Goal: Task Accomplishment & Management: Manage account settings

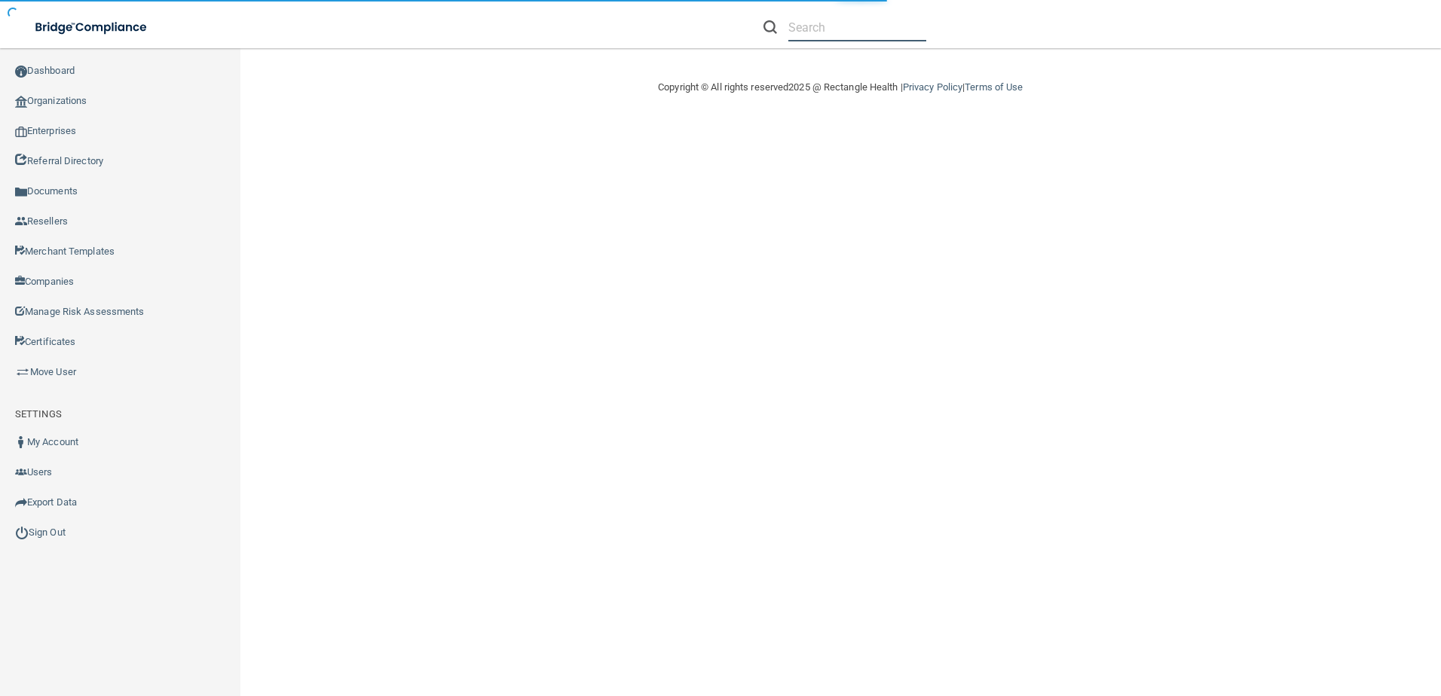
click at [864, 34] on input "text" at bounding box center [857, 28] width 138 height 28
paste input "Ferrum Chiropractic PC"
type input "Ferrum Chiropractic PC"
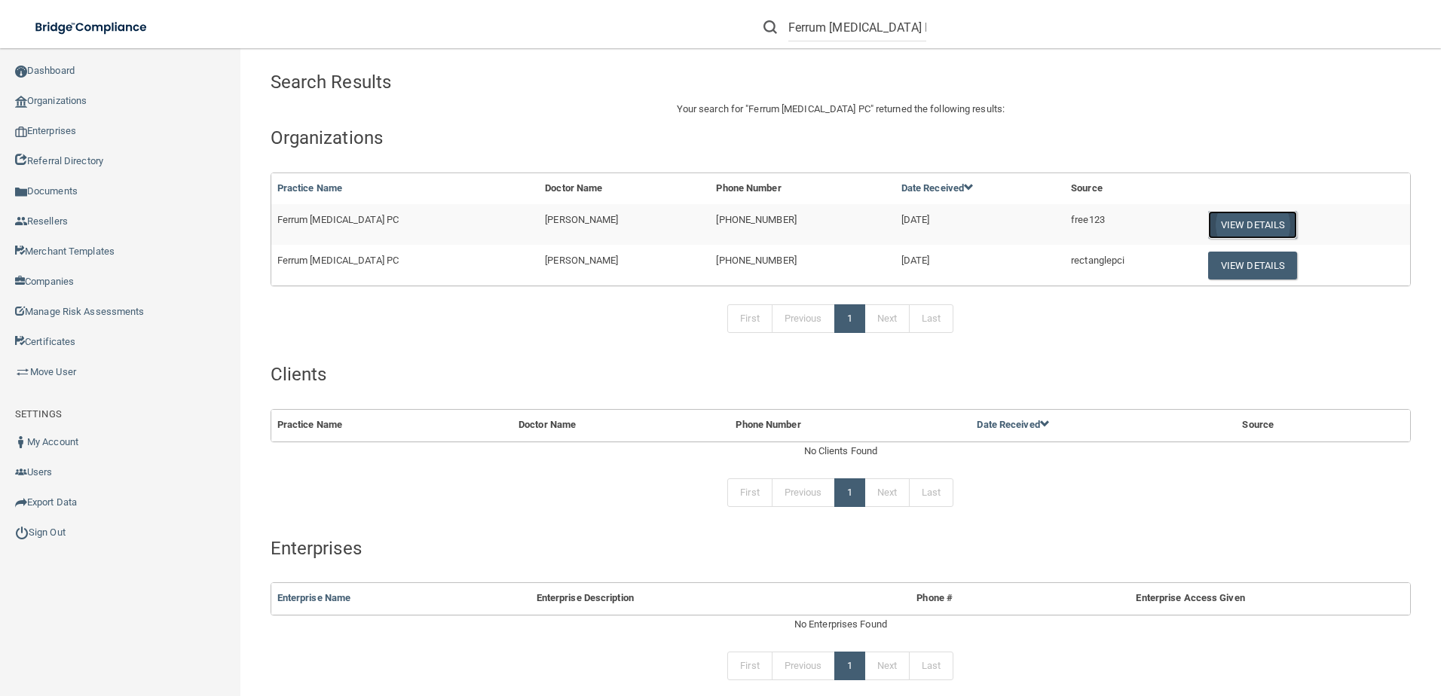
click at [1221, 226] on button "View Details" at bounding box center [1252, 225] width 89 height 28
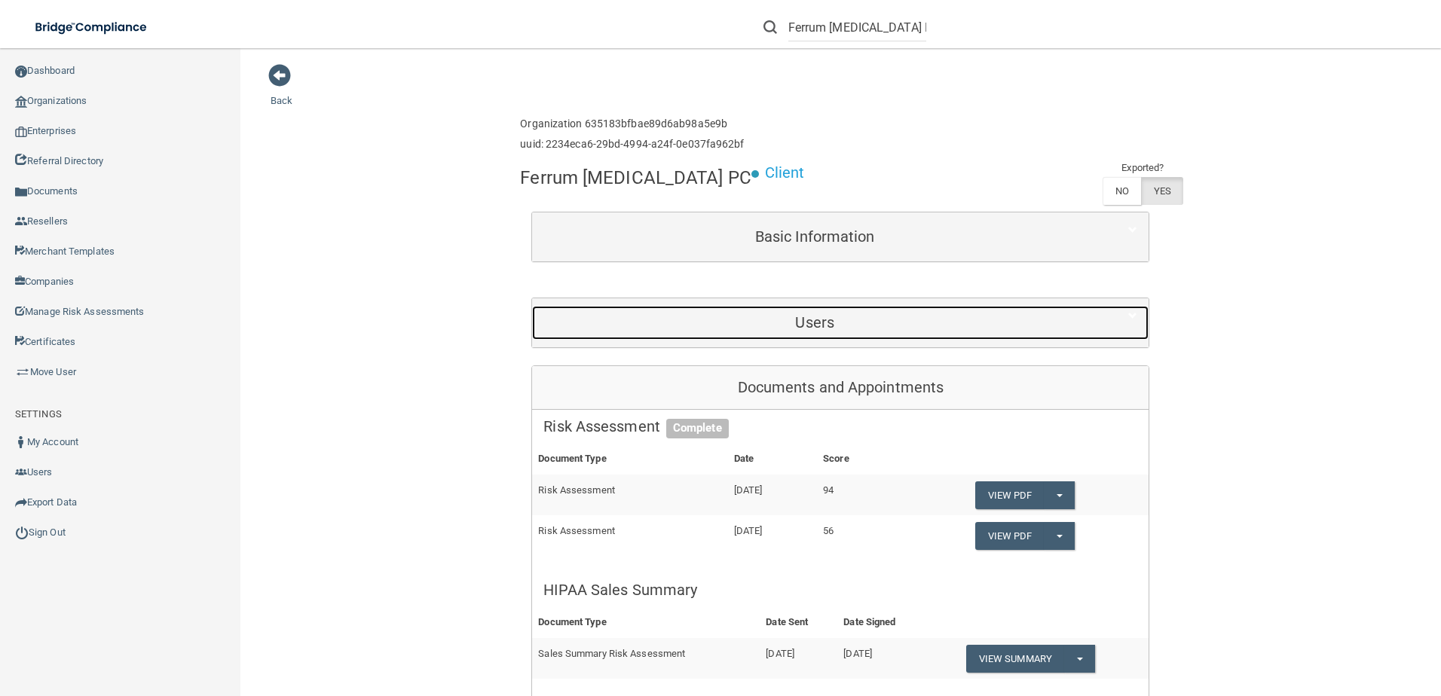
click at [786, 307] on div "Users" at bounding box center [814, 323] width 565 height 34
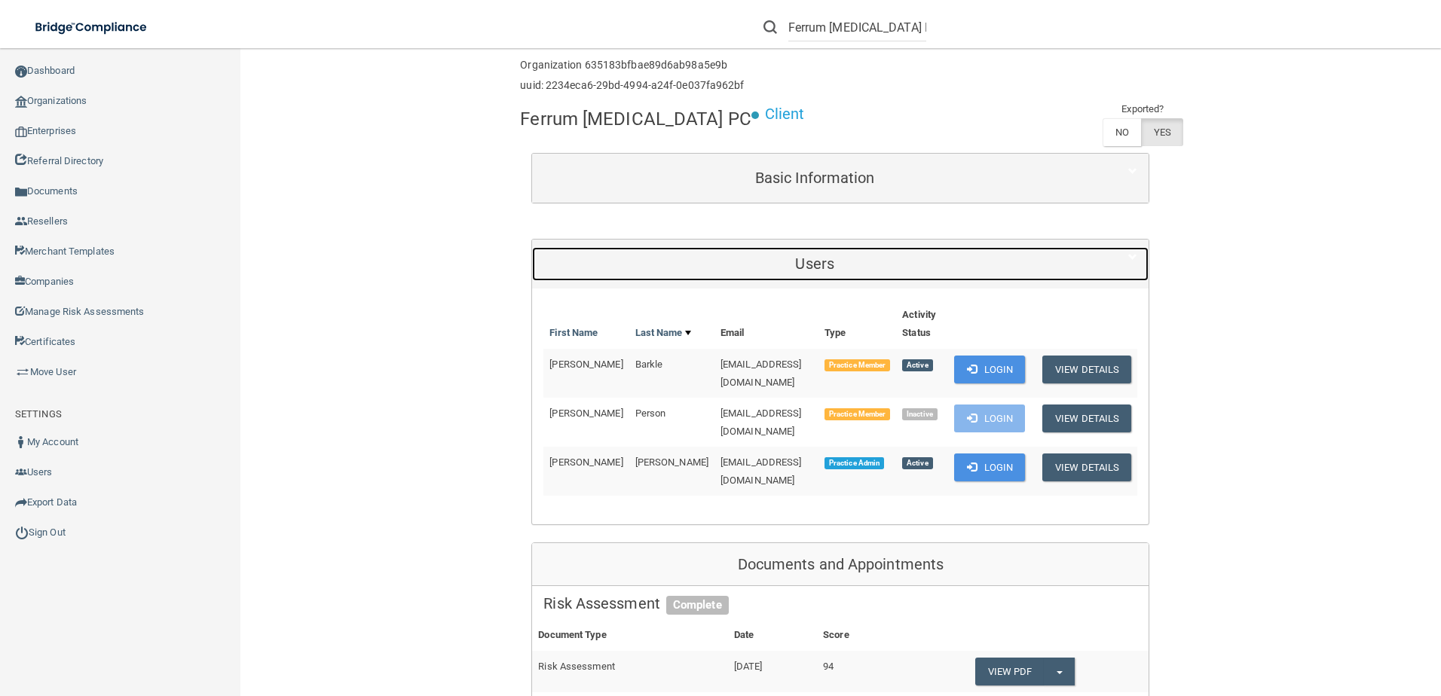
scroll to position [151, 0]
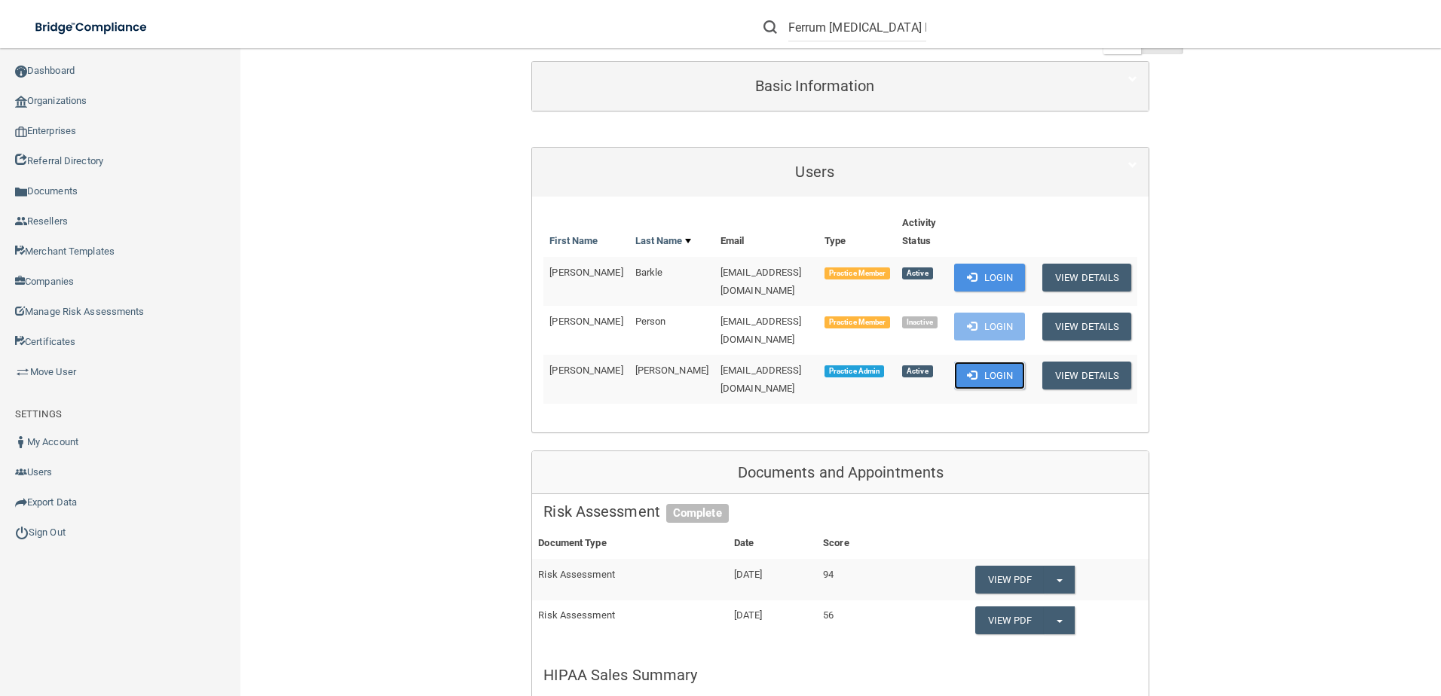
click at [986, 362] on button "Login" at bounding box center [990, 376] width 72 height 28
click at [865, 34] on input "Ferrum Chiropractic PC" at bounding box center [857, 28] width 138 height 28
click at [812, 30] on input "text" at bounding box center [857, 28] width 138 height 28
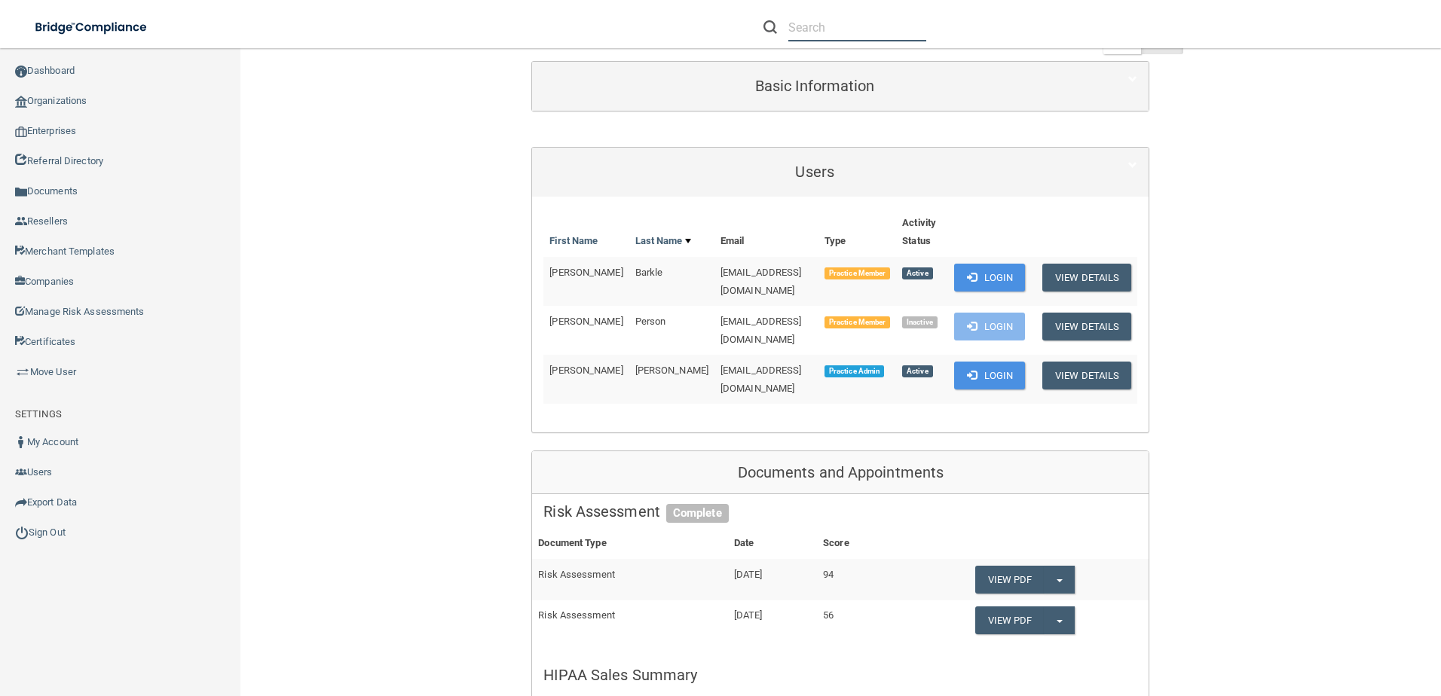
paste input "Northern Chiropractic"
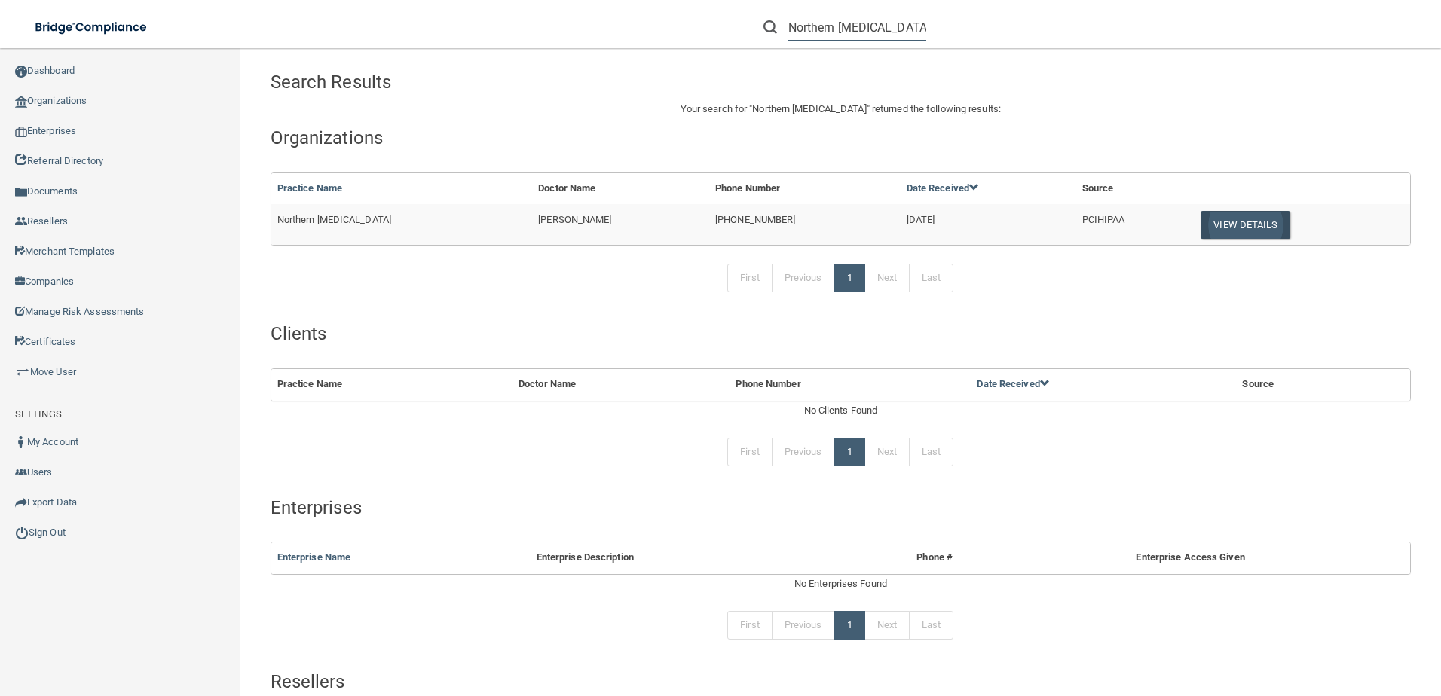
type input "Northern Chiropractic"
click at [1251, 230] on button "View Details" at bounding box center [1244, 225] width 89 height 28
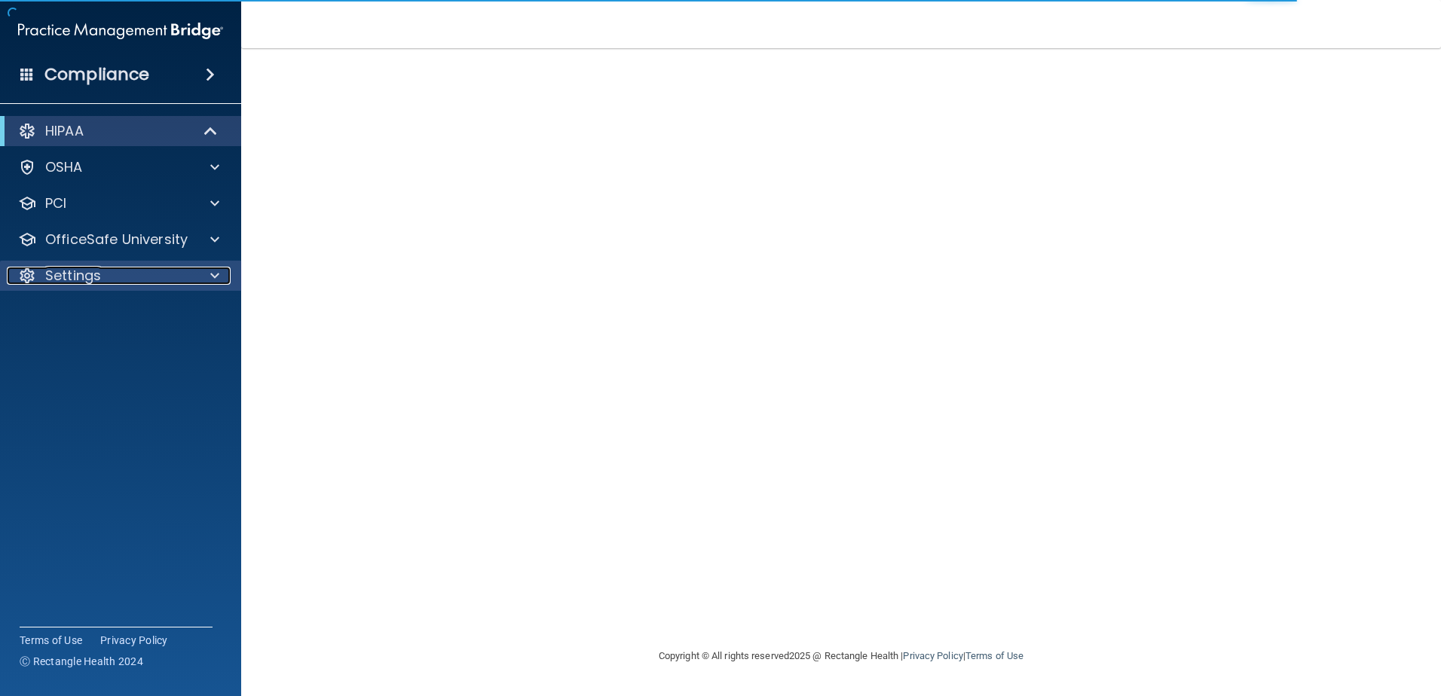
click at [151, 281] on div "Settings" at bounding box center [100, 276] width 187 height 18
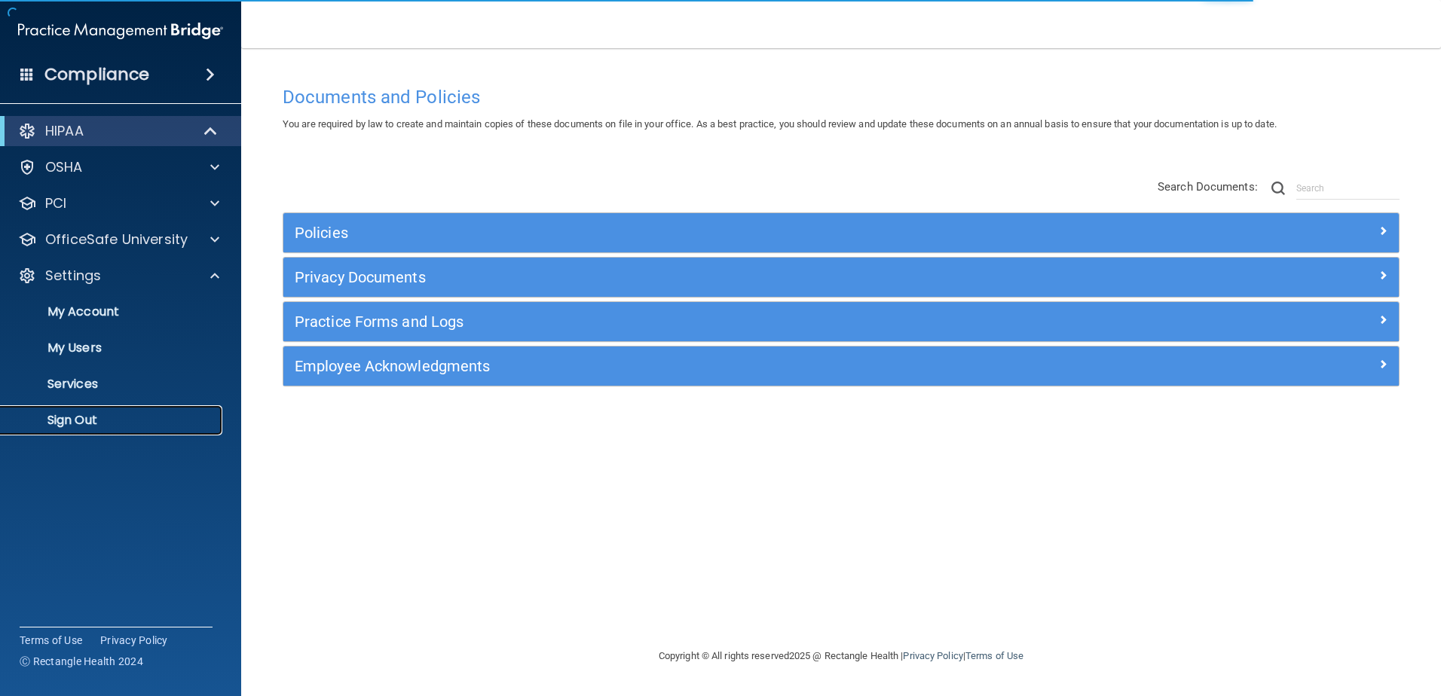
click at [130, 429] on link "Sign Out" at bounding box center [103, 420] width 237 height 30
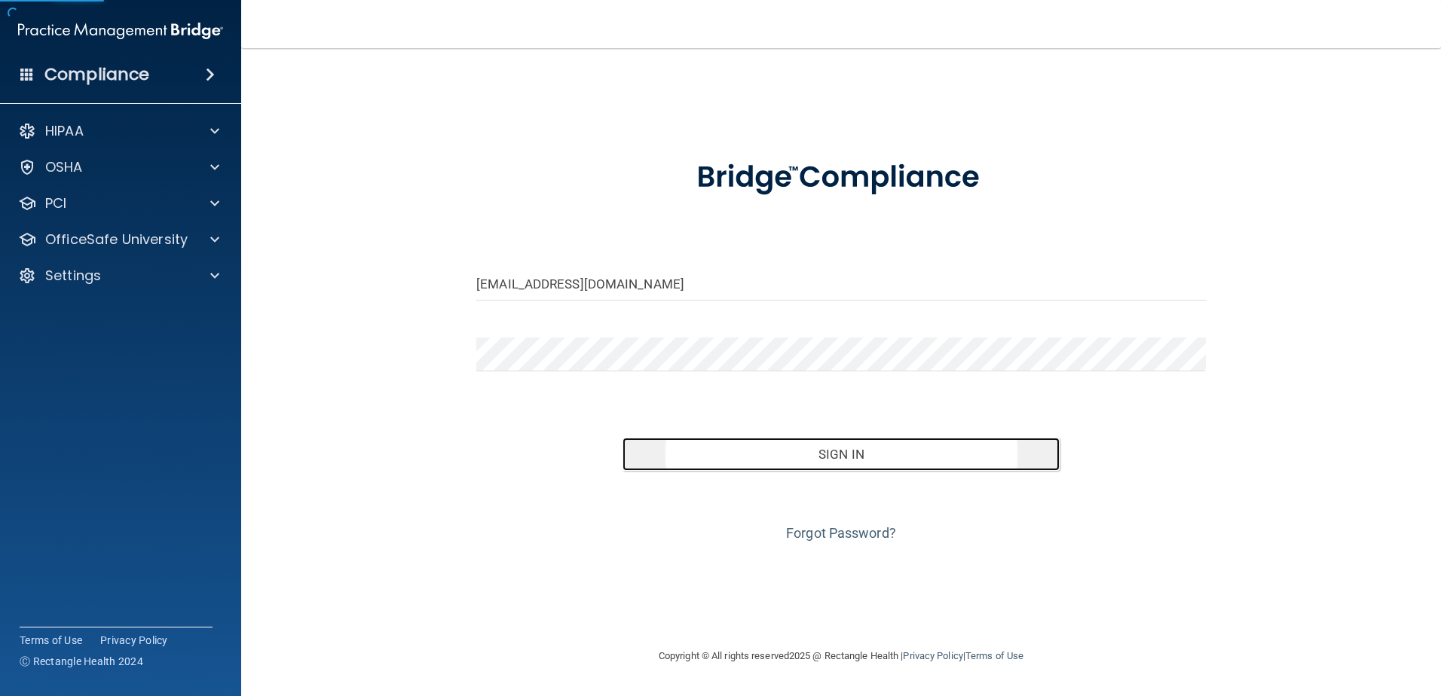
click at [878, 445] on button "Sign In" at bounding box center [841, 454] width 438 height 33
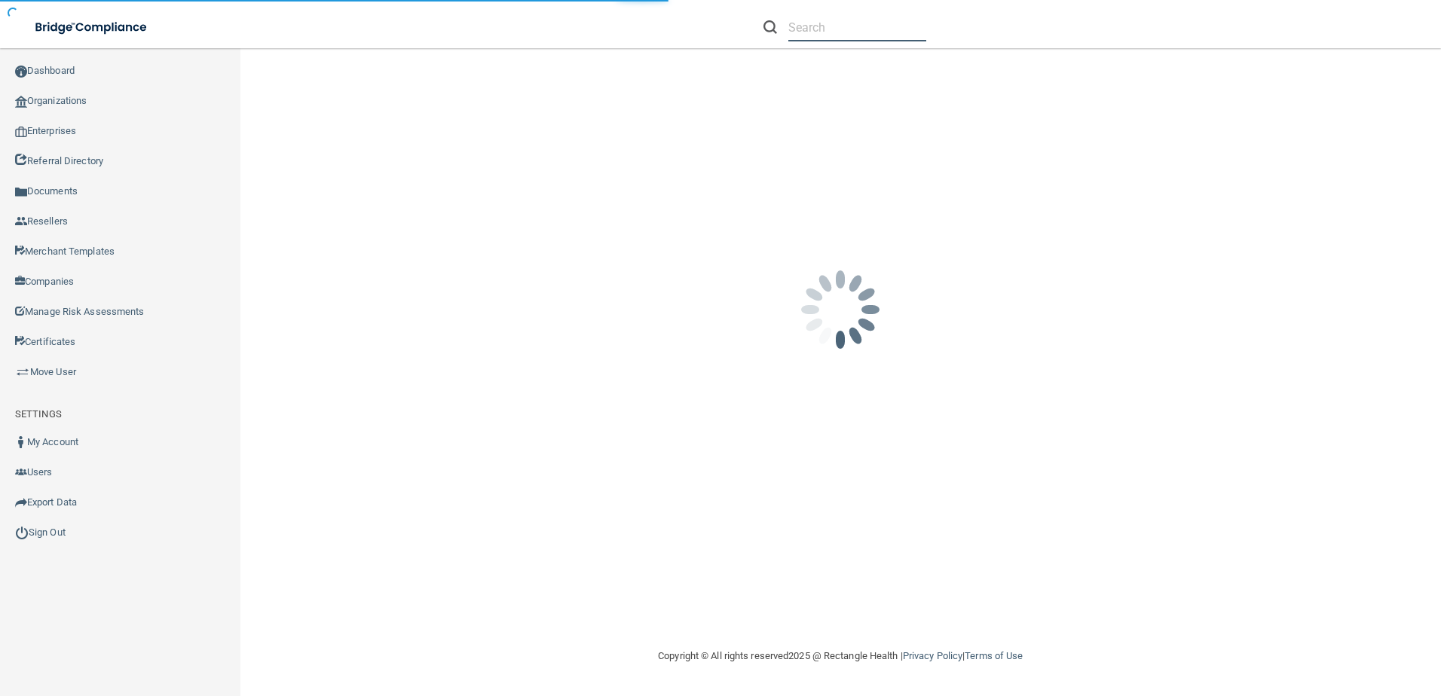
click at [836, 22] on input "text" at bounding box center [857, 28] width 138 height 28
paste input "Northern Chiropractic"
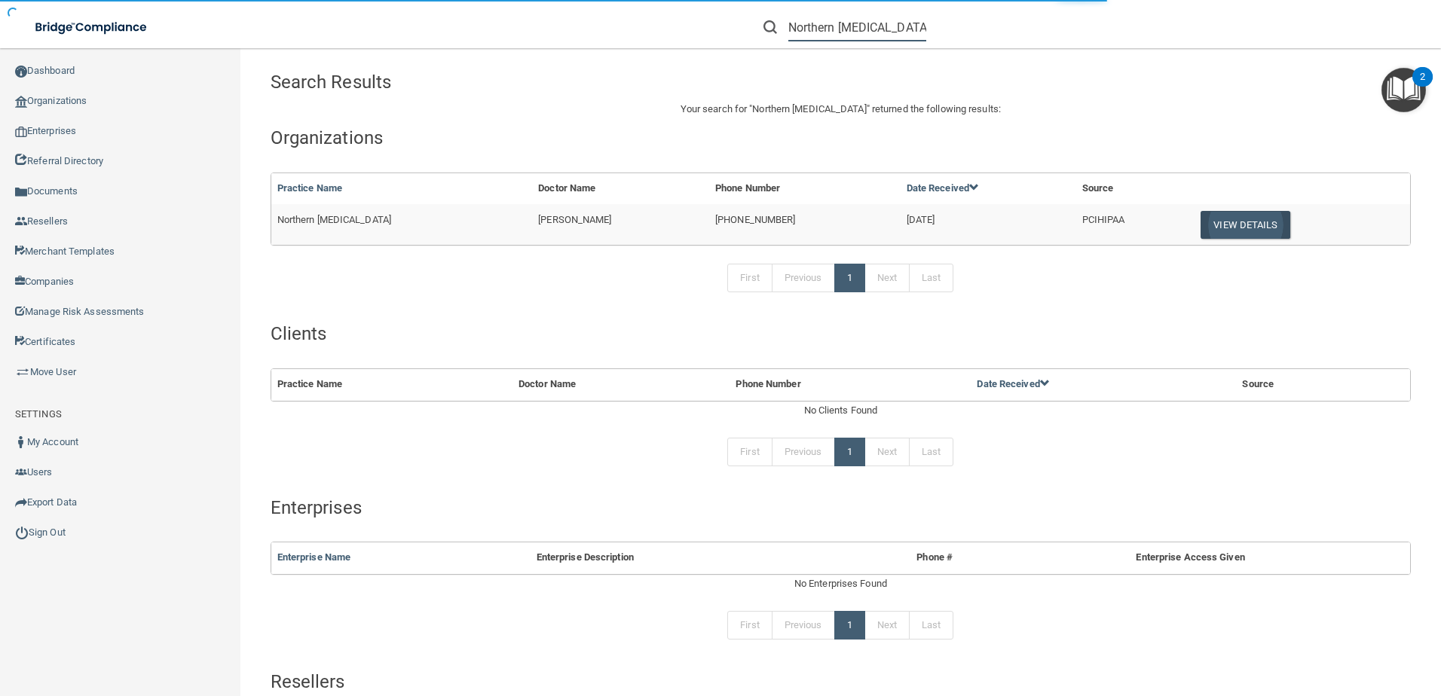
type input "Northern Chiropractic"
click at [1224, 220] on button "View Details" at bounding box center [1244, 225] width 89 height 28
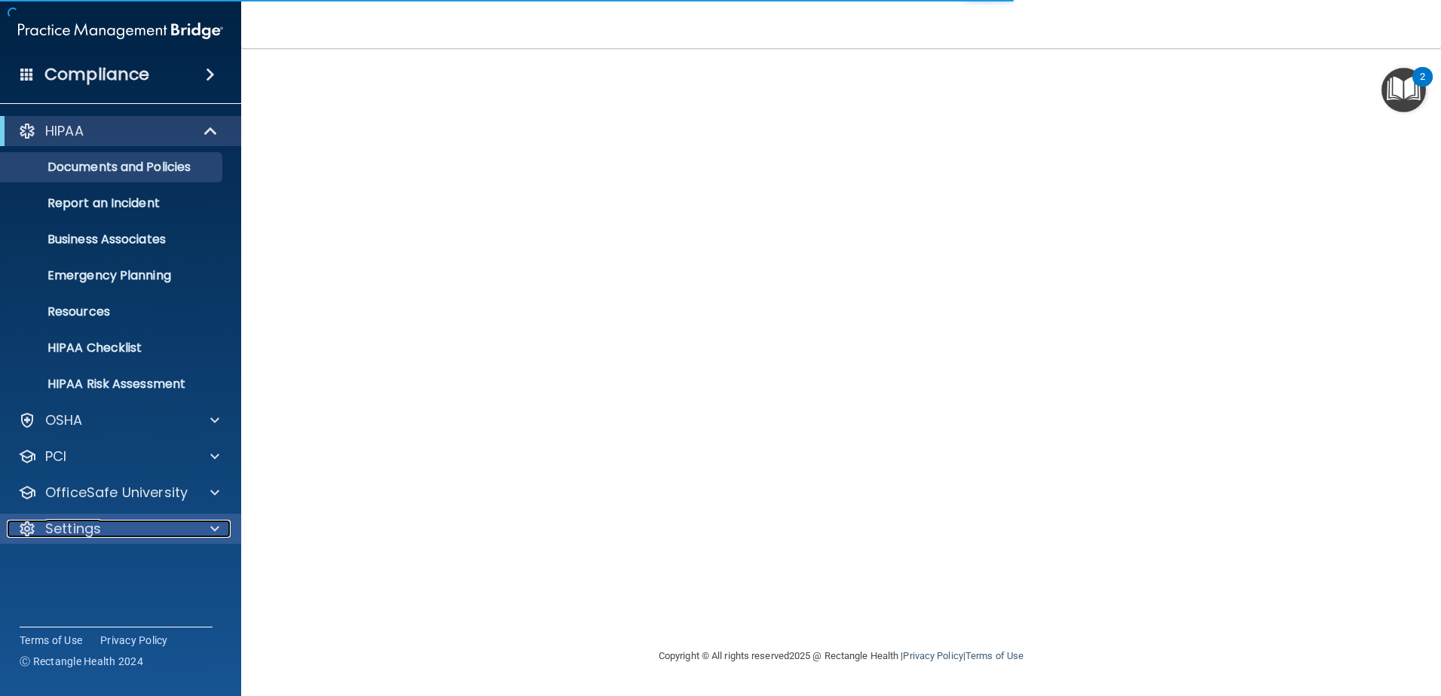
click at [166, 524] on div "Settings" at bounding box center [100, 529] width 187 height 18
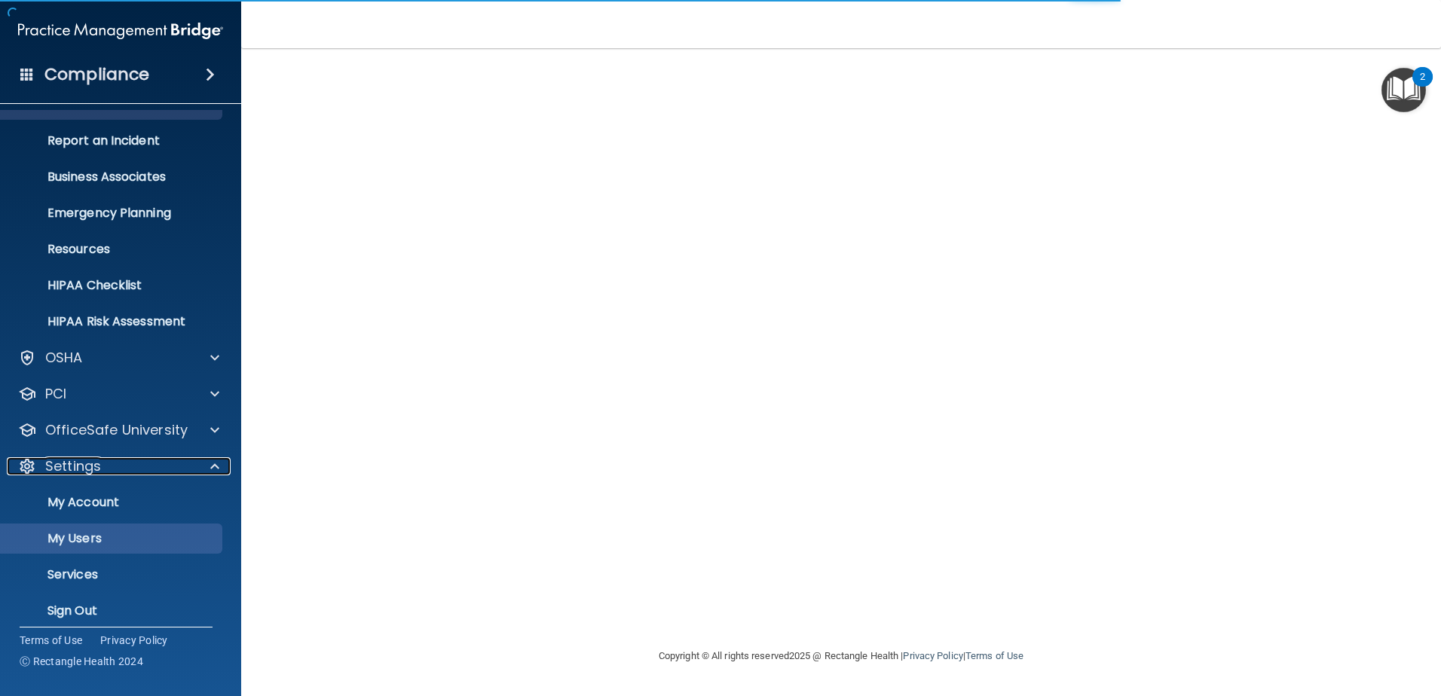
scroll to position [66, 0]
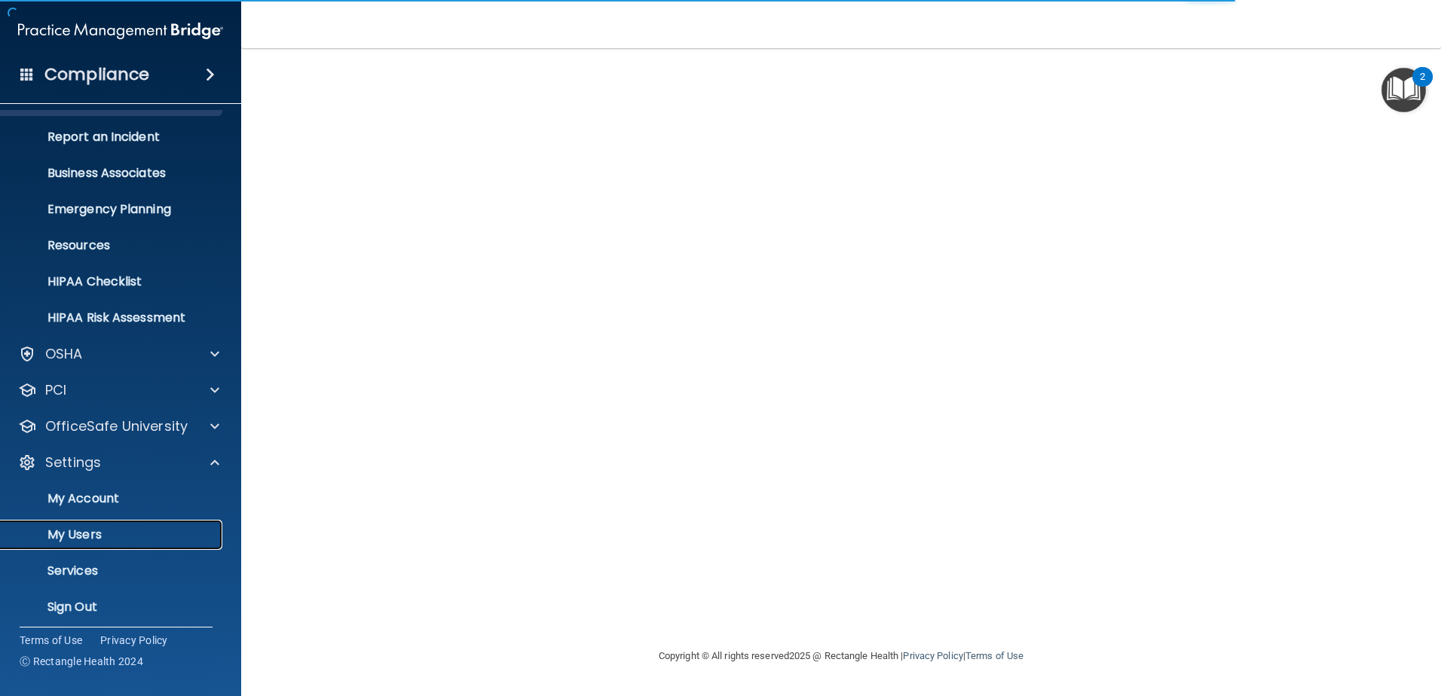
click at [182, 532] on p "My Users" at bounding box center [113, 534] width 206 height 15
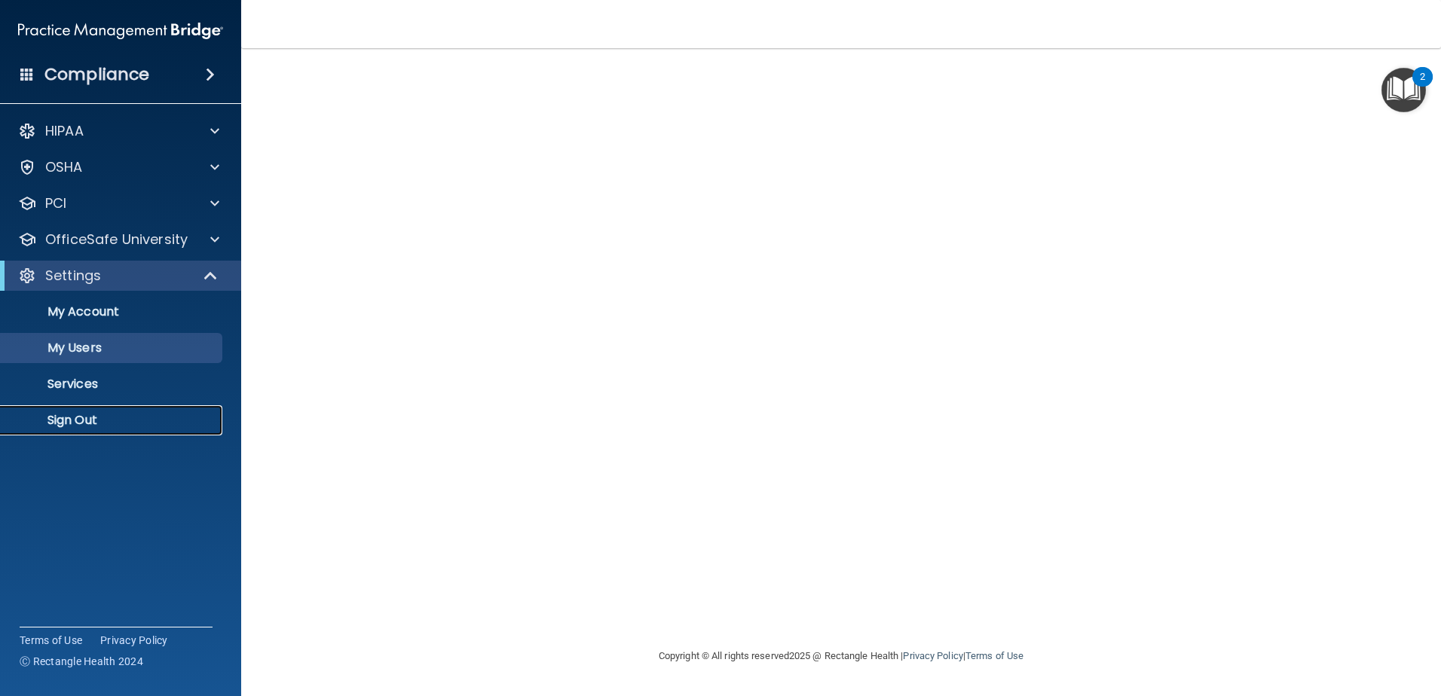
click at [120, 427] on p "Sign Out" at bounding box center [113, 420] width 206 height 15
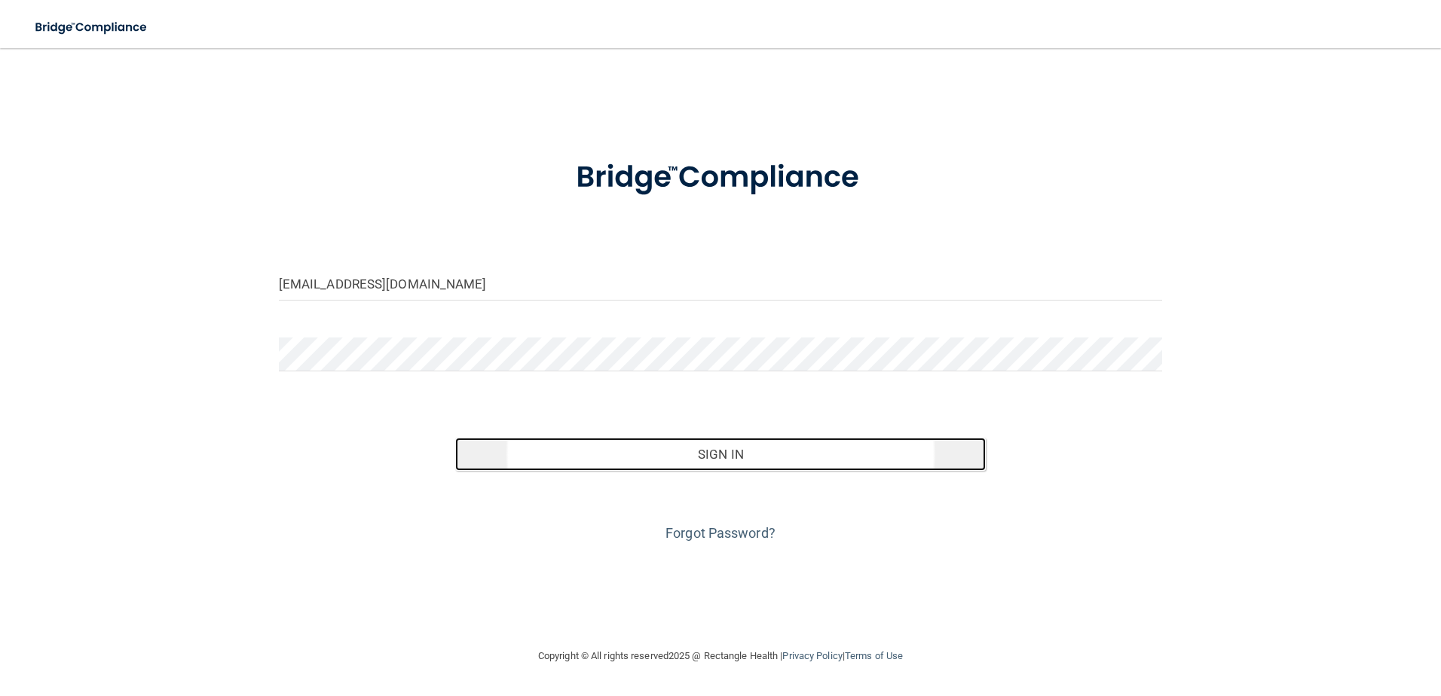
click at [742, 441] on button "Sign In" at bounding box center [720, 454] width 530 height 33
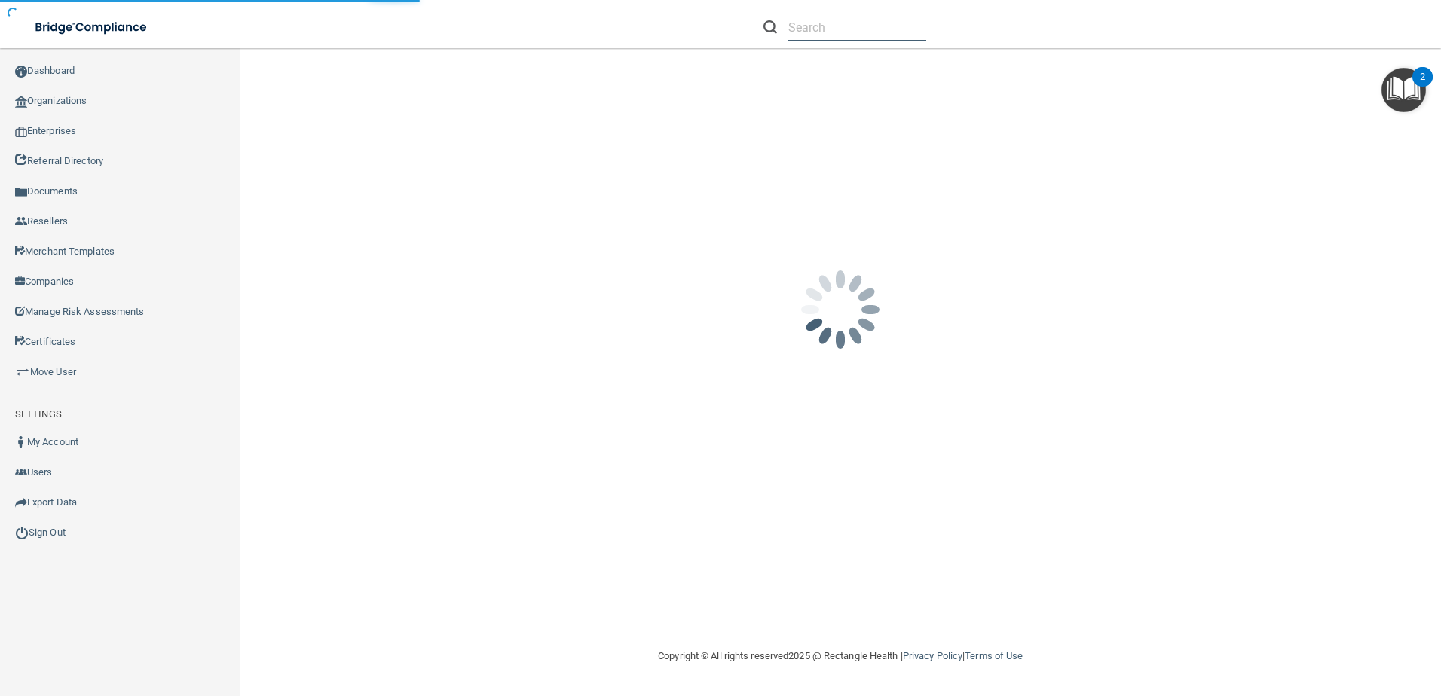
click at [811, 14] on input "text" at bounding box center [857, 28] width 138 height 28
paste input "Northern Chiropractic"
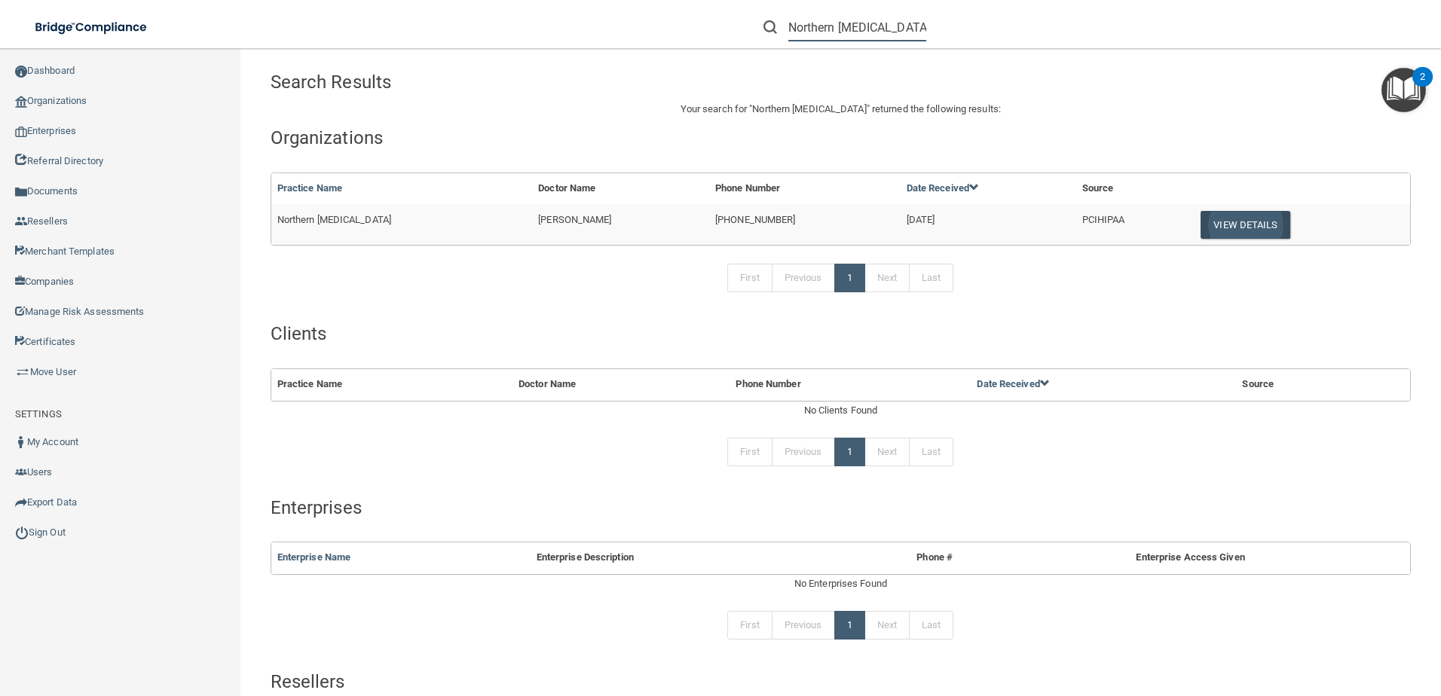
type input "Northern Chiropractic"
click at [1224, 228] on button "View Details" at bounding box center [1244, 225] width 89 height 28
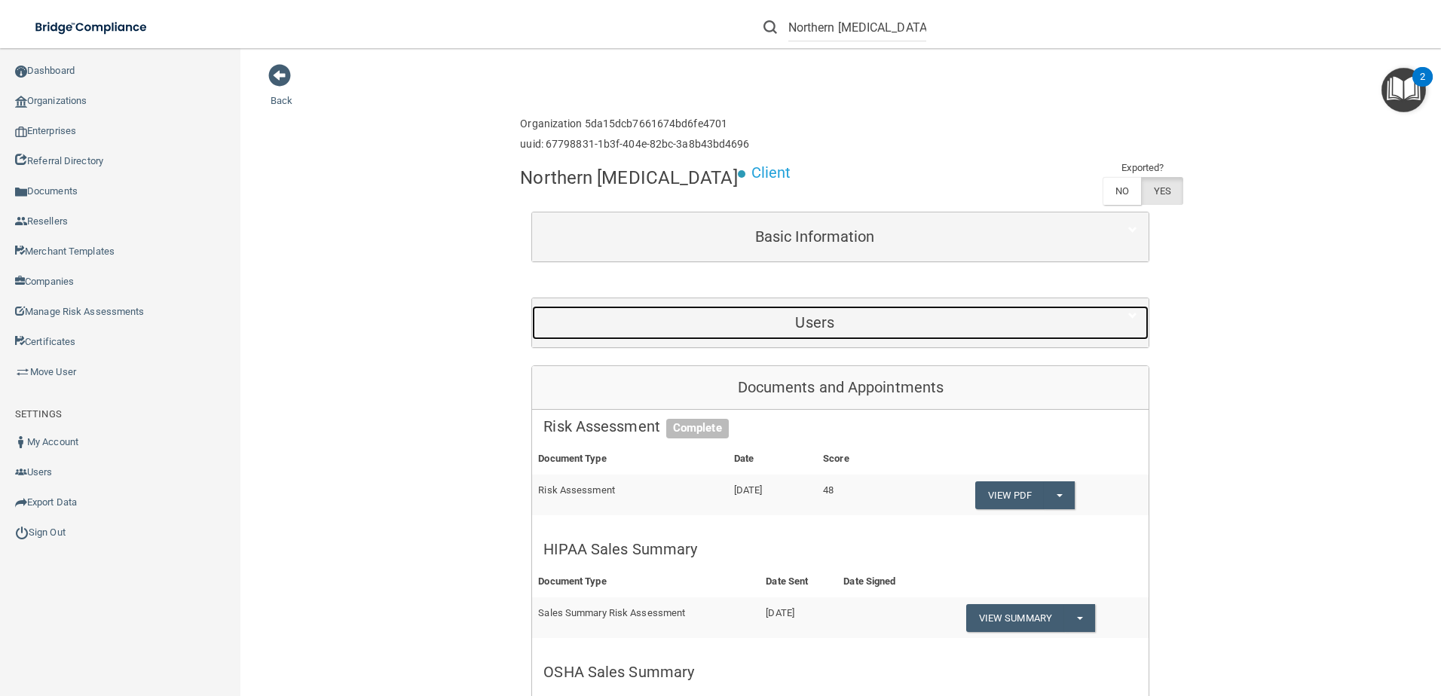
click at [918, 322] on h5 "Users" at bounding box center [814, 322] width 542 height 17
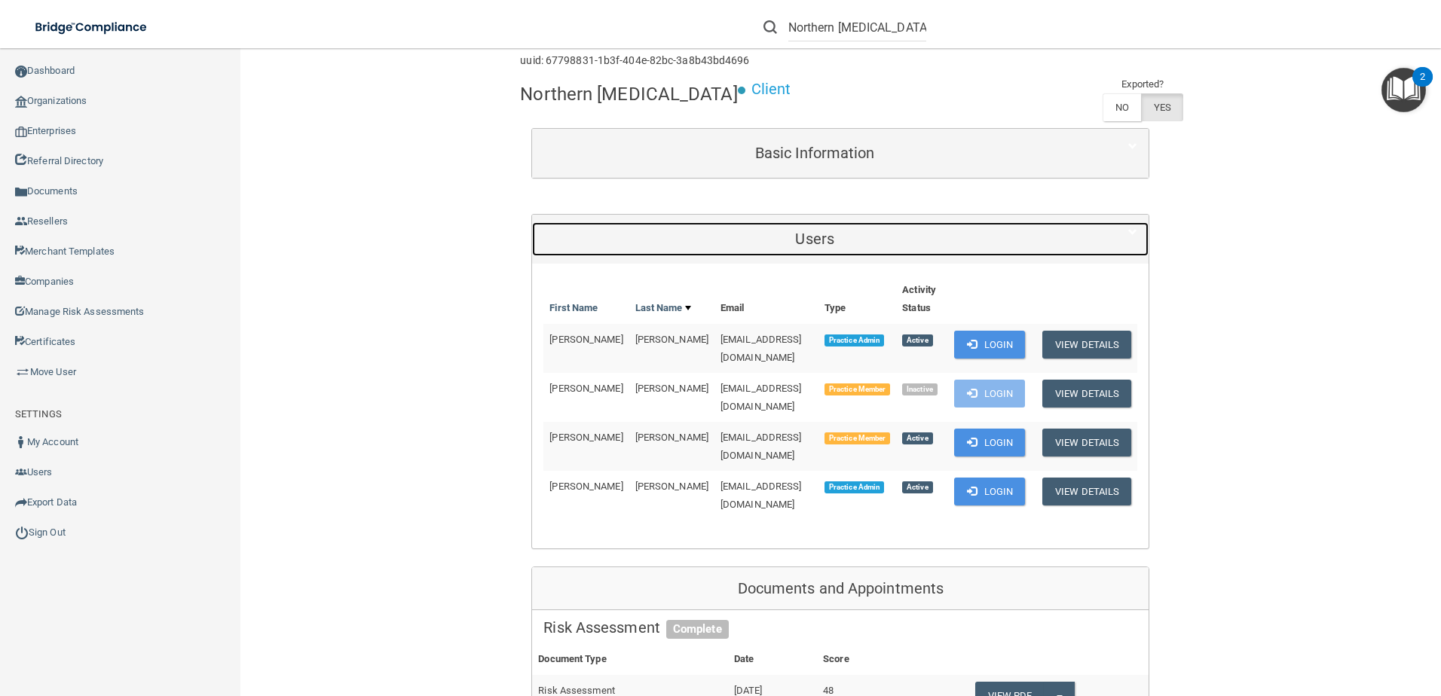
scroll to position [226, 0]
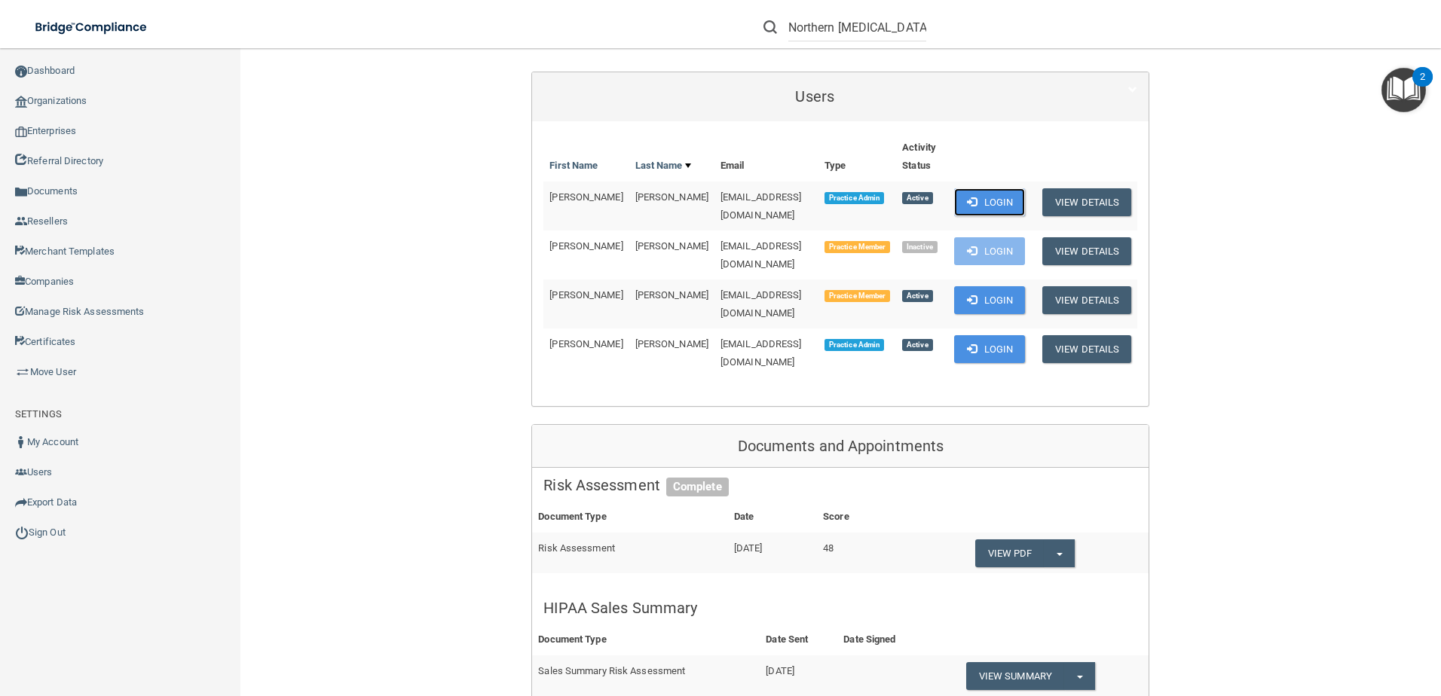
click at [958, 203] on button "Login" at bounding box center [990, 202] width 72 height 28
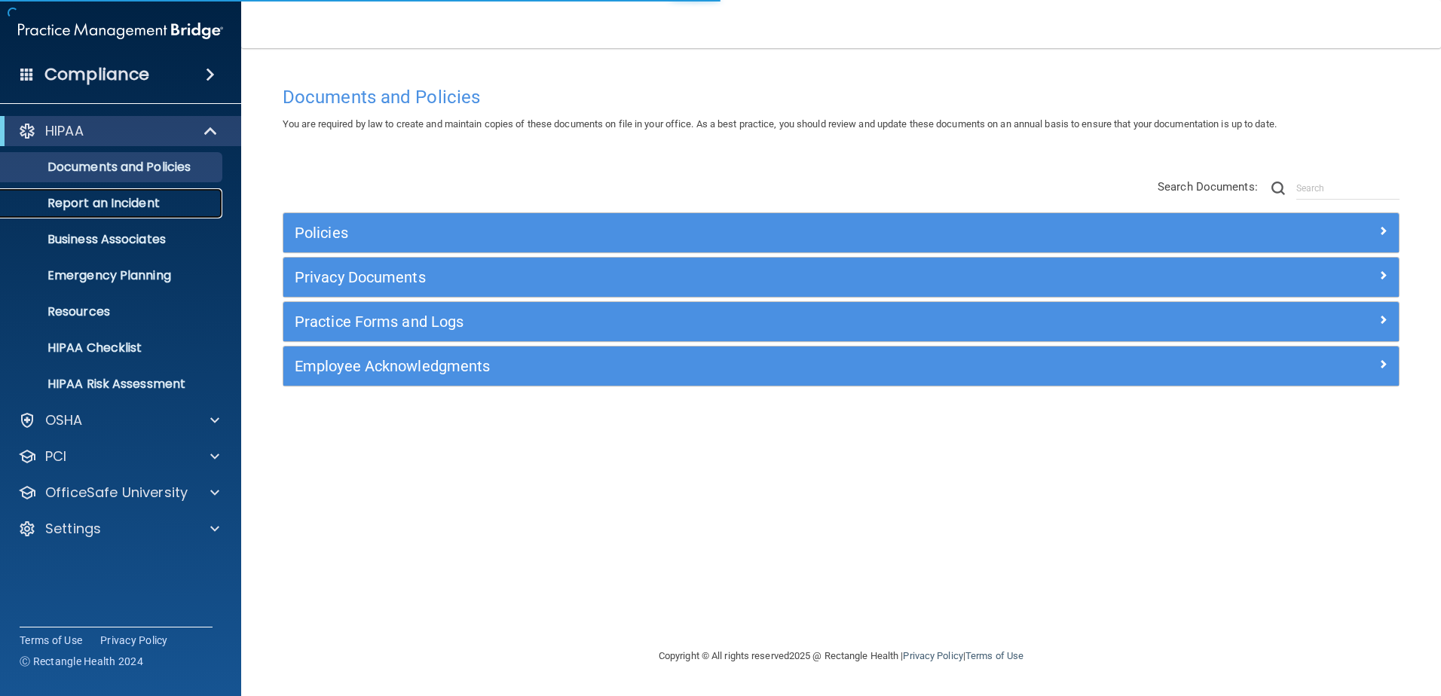
click at [107, 189] on link "Report an Incident" at bounding box center [103, 203] width 237 height 30
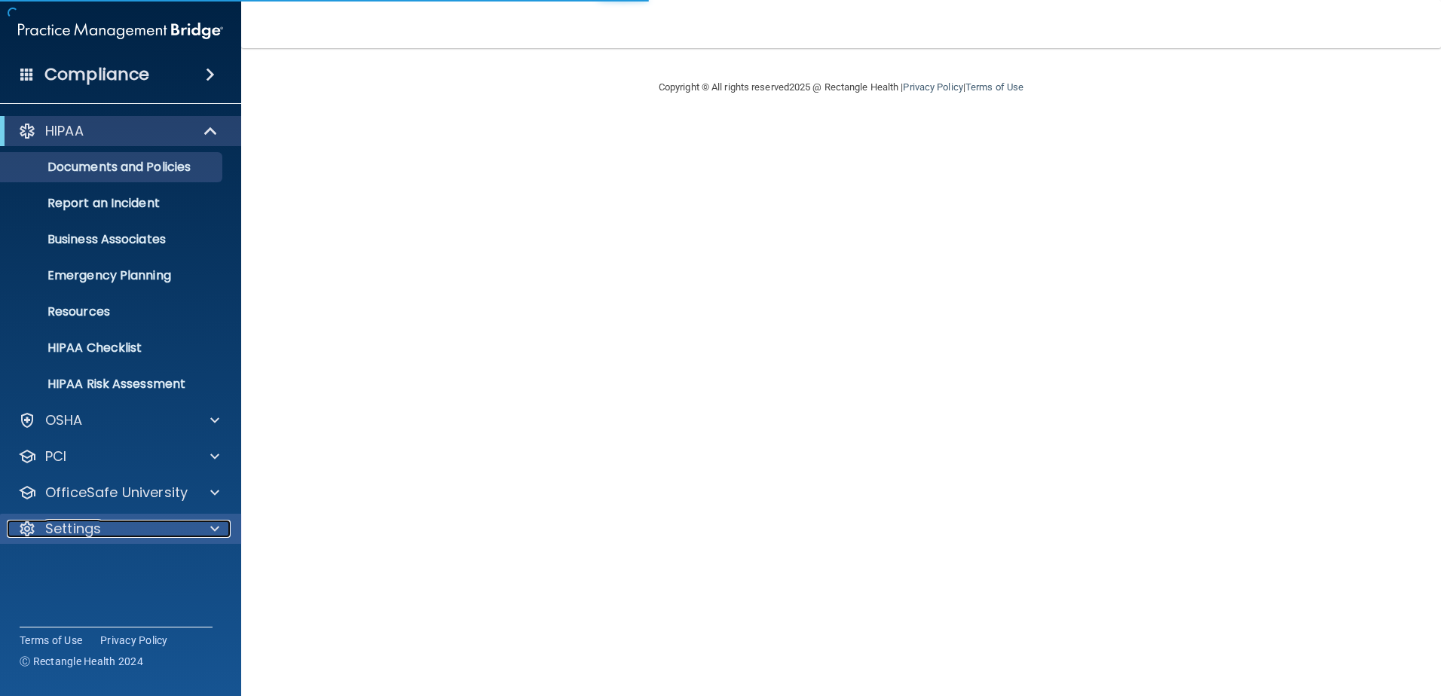
click at [165, 533] on div "Settings" at bounding box center [100, 529] width 187 height 18
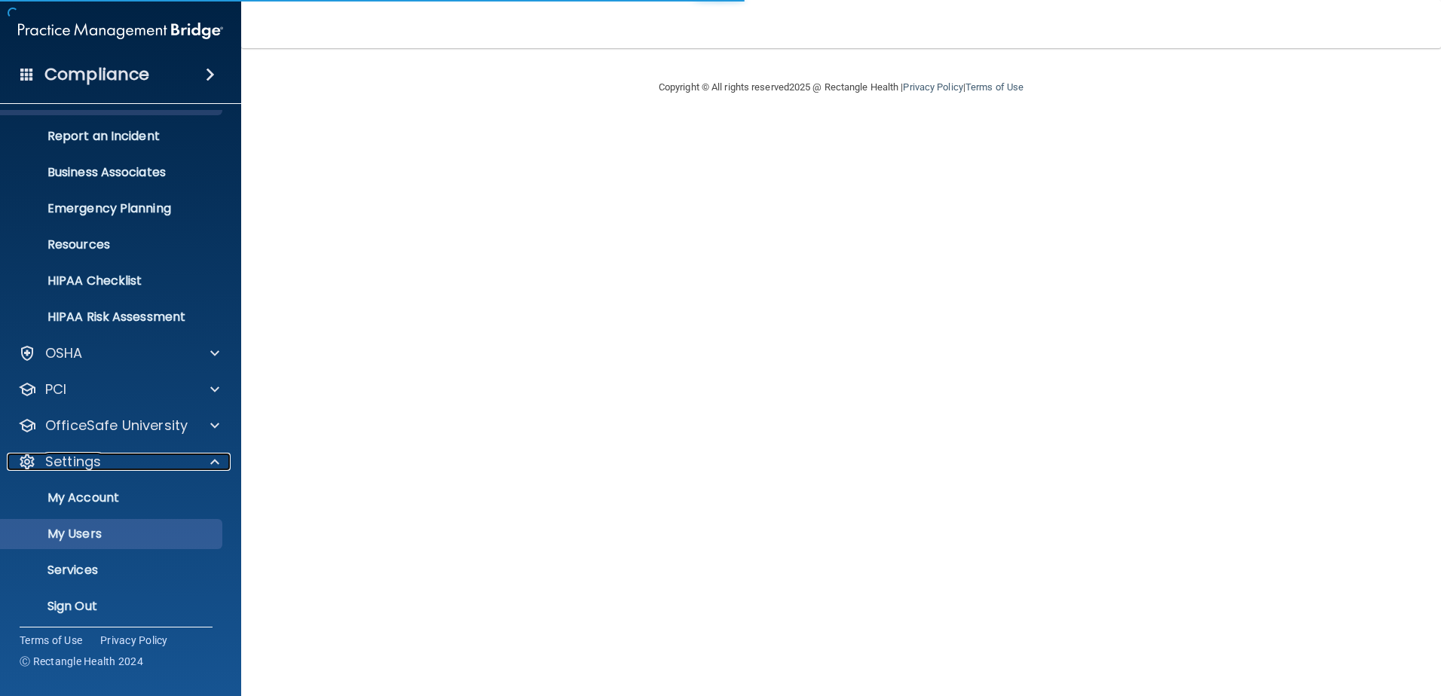
scroll to position [71, 0]
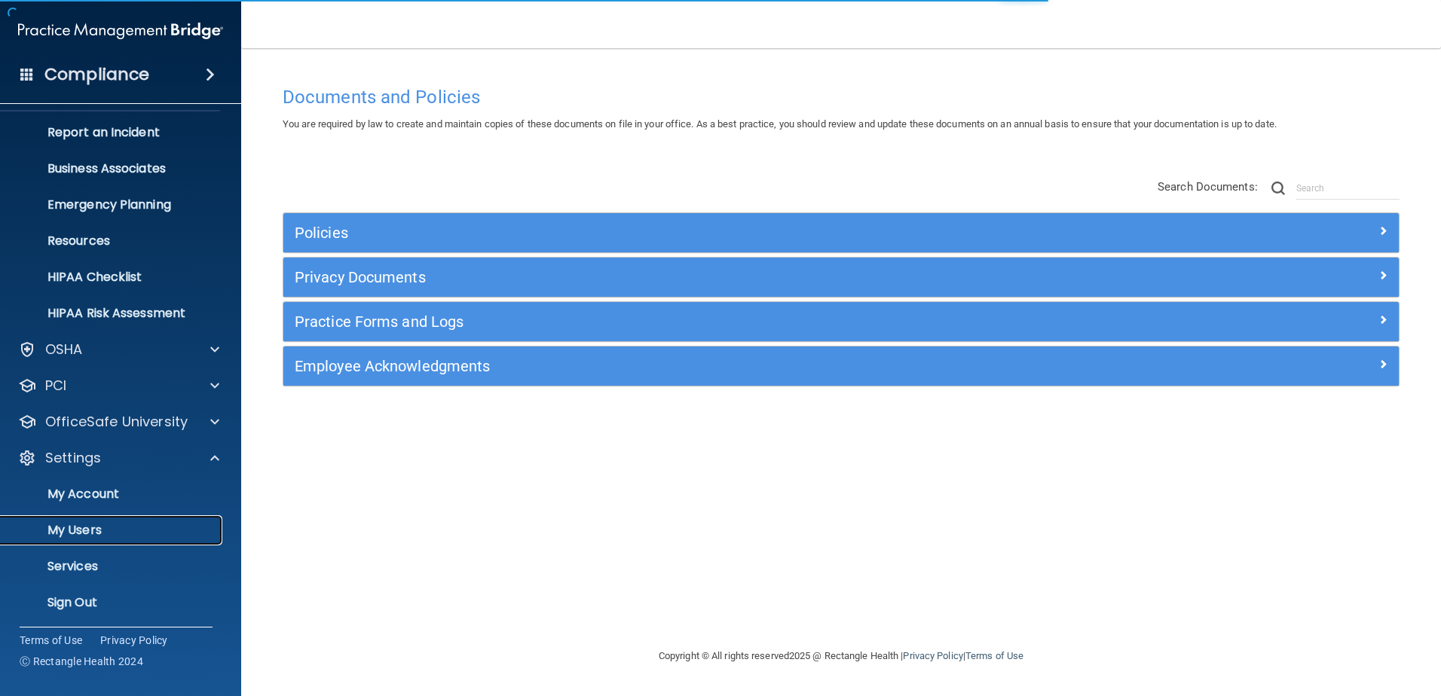
click at [158, 520] on link "My Users" at bounding box center [103, 530] width 237 height 30
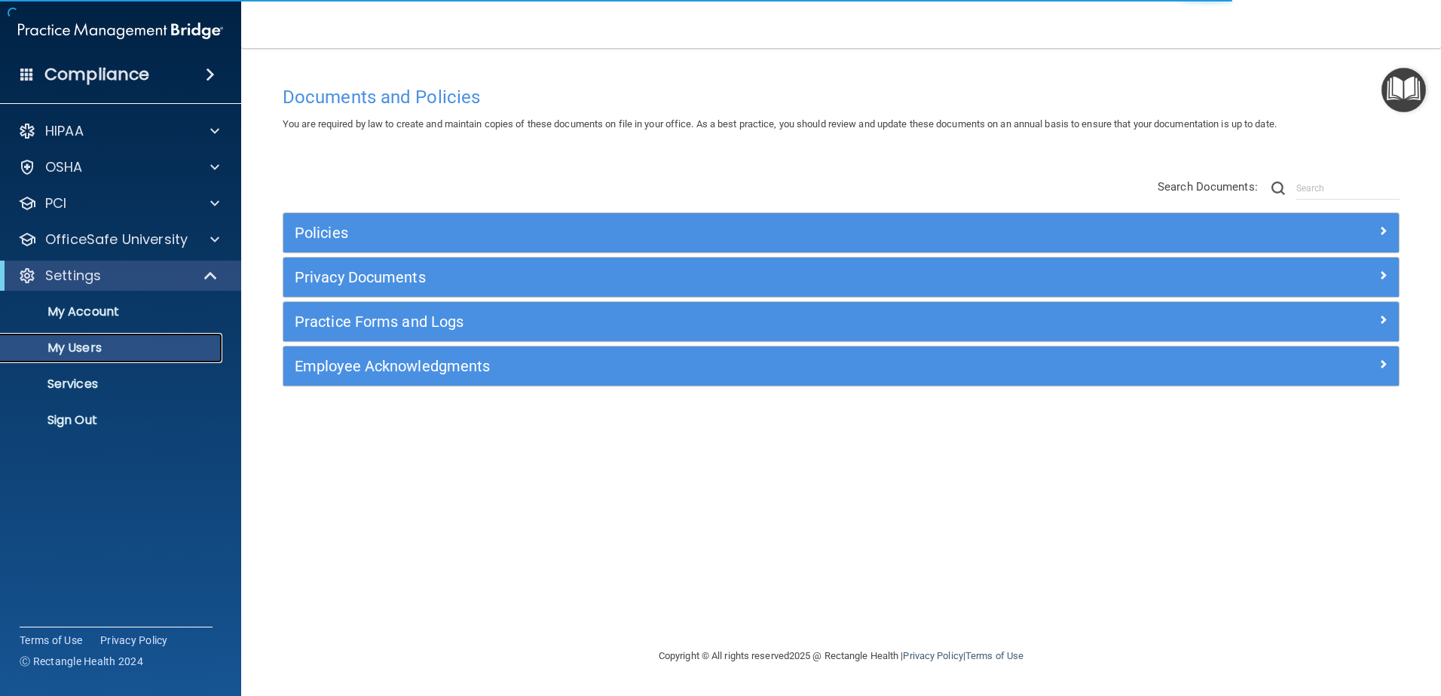
select select "20"
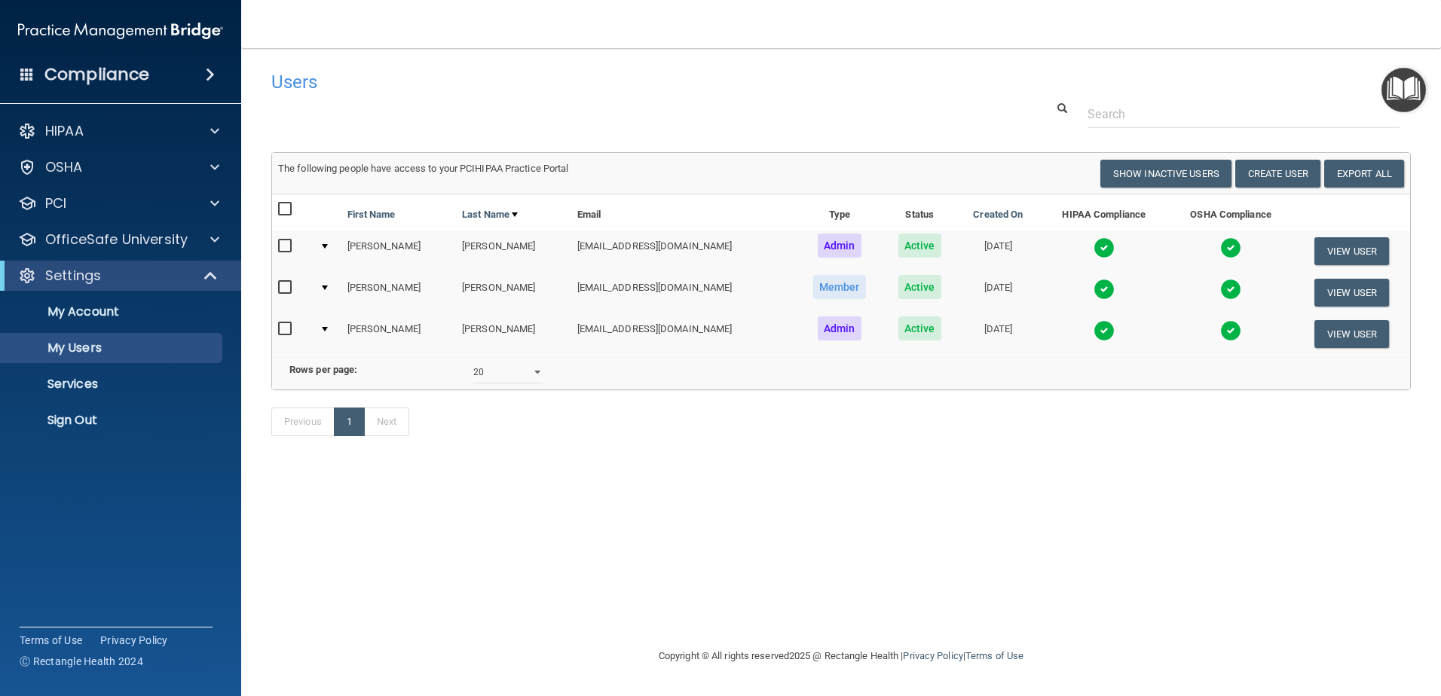
click at [1093, 338] on img at bounding box center [1103, 330] width 21 height 21
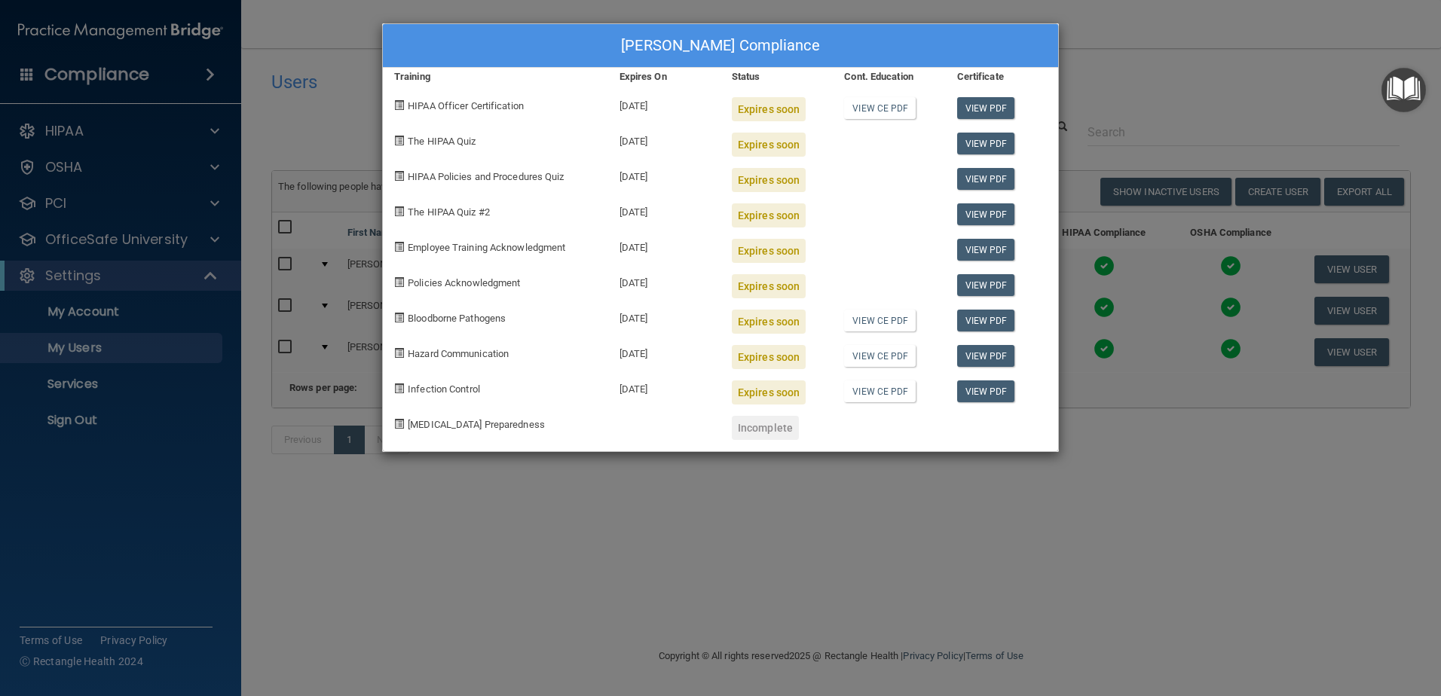
click at [724, 510] on div "George Toyne's Compliance Training Expires On Status Cont. Education Certificat…" at bounding box center [720, 348] width 1441 height 696
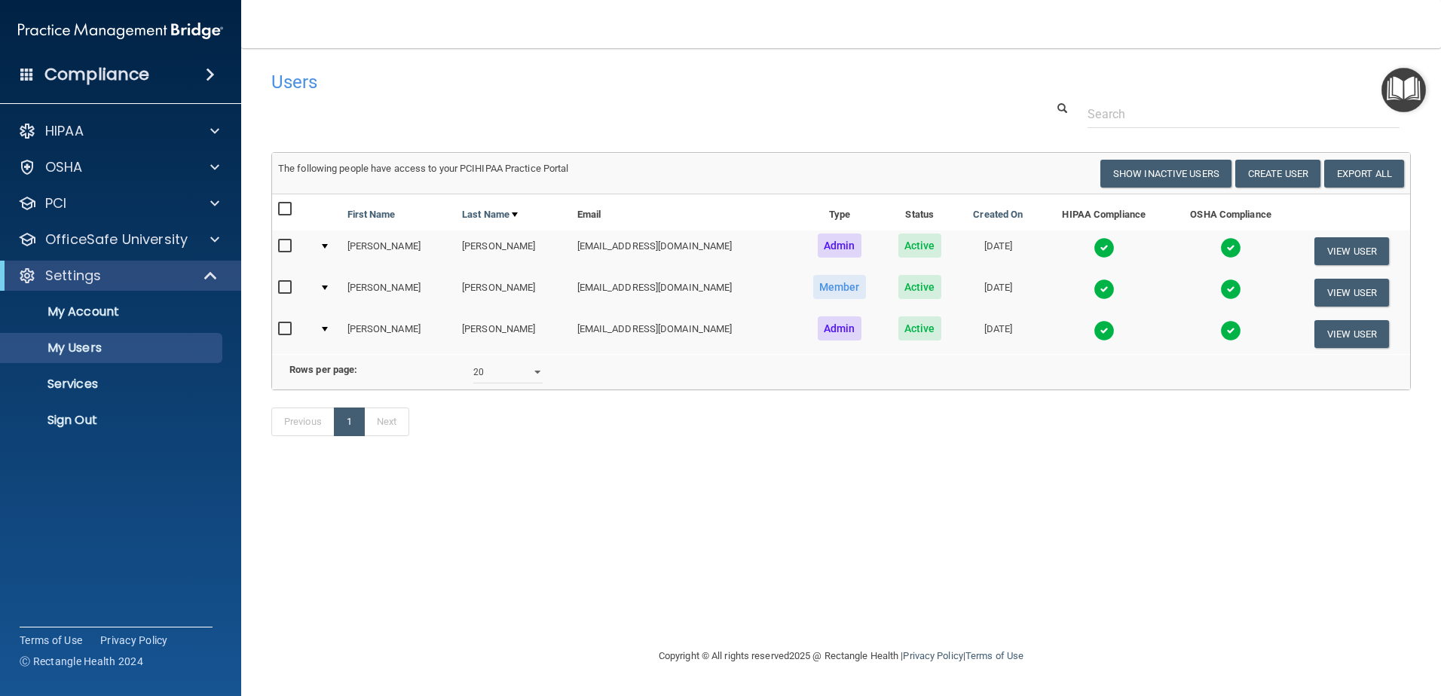
click at [280, 328] on input "checkbox" at bounding box center [286, 329] width 17 height 12
checkbox input "true"
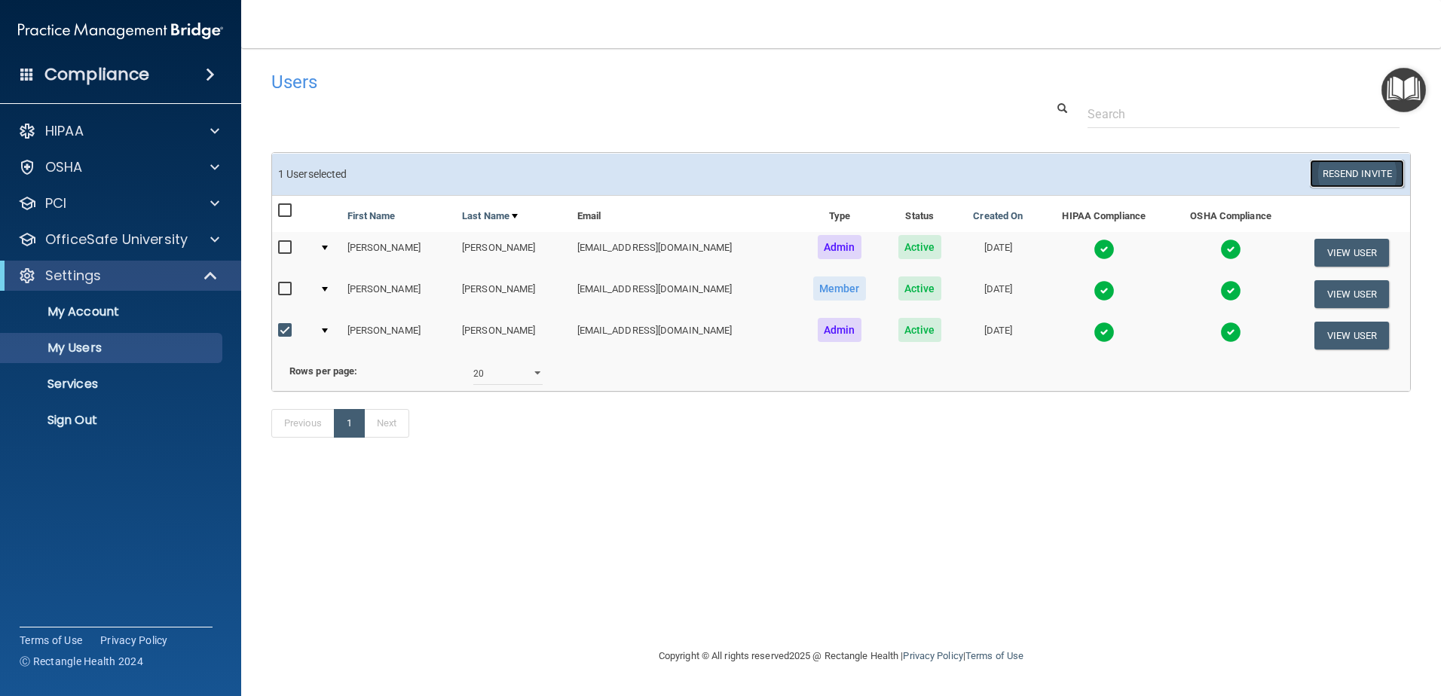
click at [1349, 178] on button "Resend Invite" at bounding box center [1356, 174] width 94 height 28
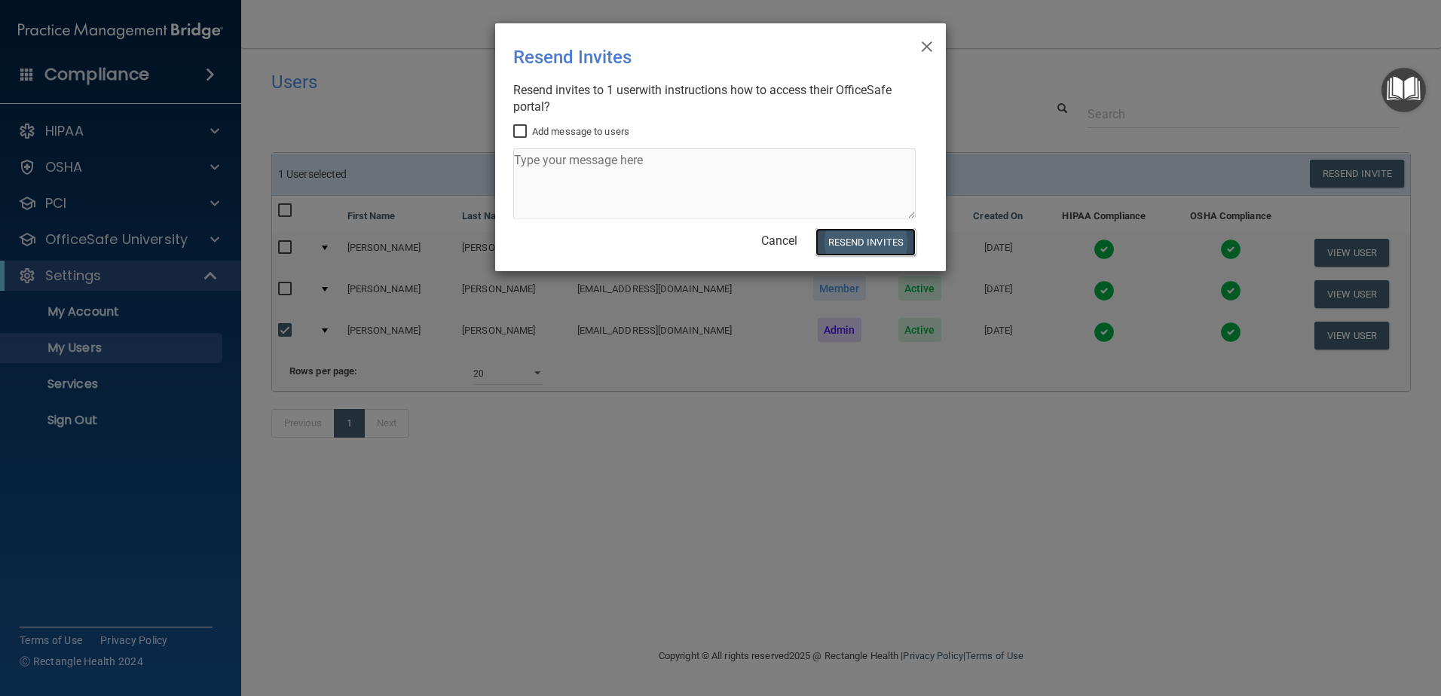
click at [864, 246] on button "Resend Invites" at bounding box center [865, 242] width 100 height 28
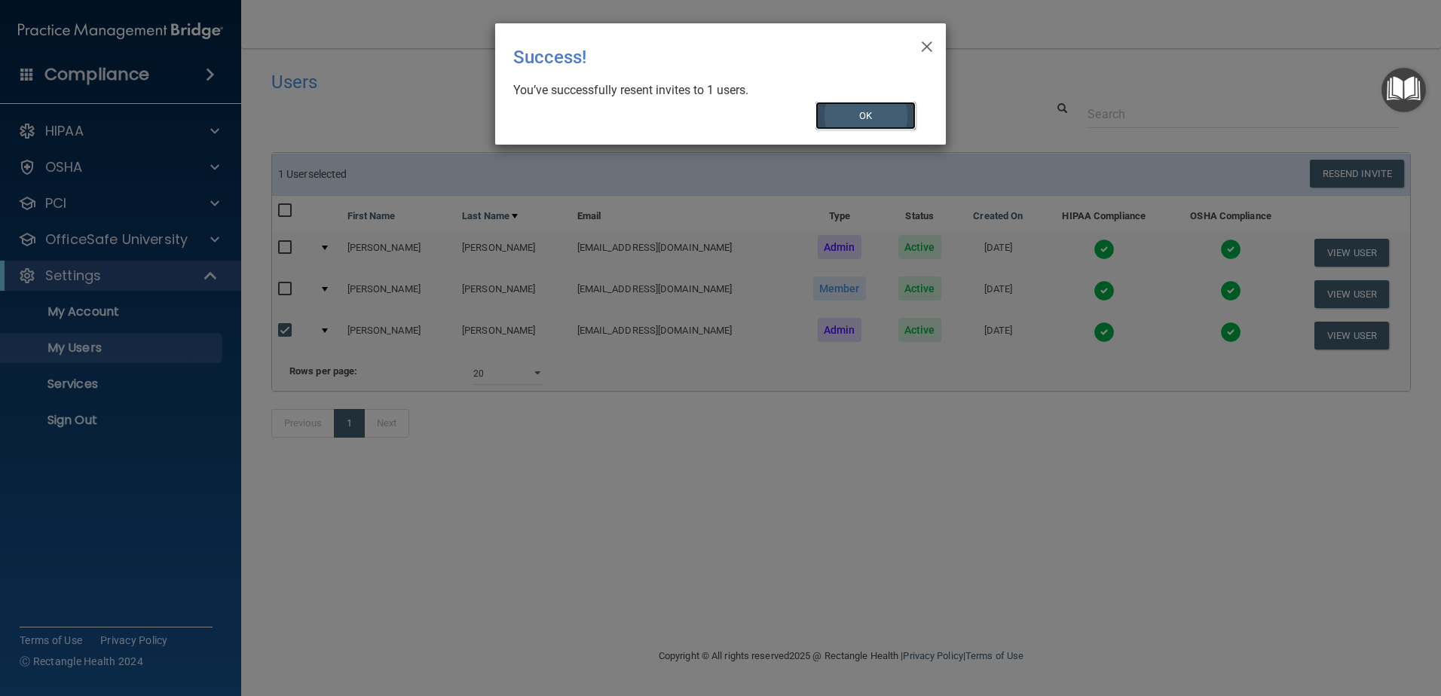
click at [905, 112] on button "OK" at bounding box center [865, 116] width 101 height 28
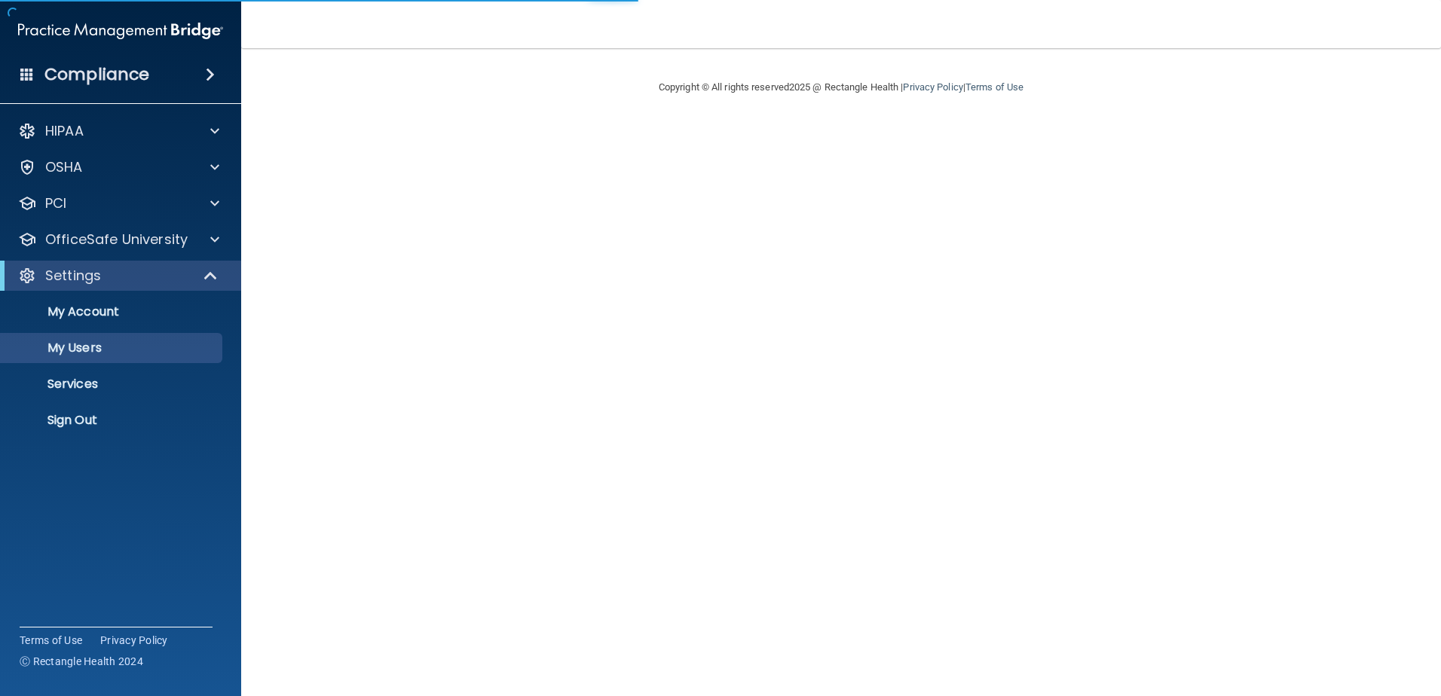
select select "20"
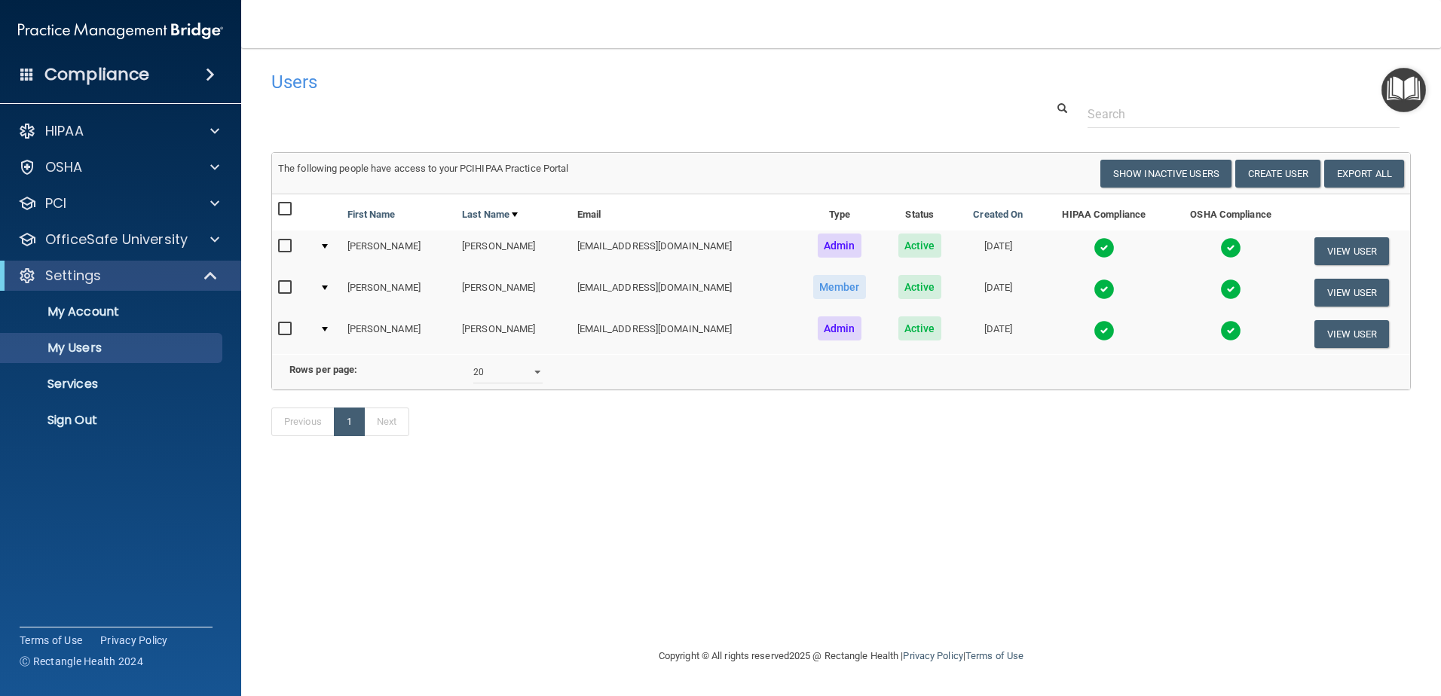
drag, startPoint x: 85, startPoint y: 402, endPoint x: 93, endPoint y: 405, distance: 8.1
click at [85, 402] on ul "My Account My Users Services Sign Out" at bounding box center [121, 363] width 273 height 145
click at [100, 417] on p "Sign Out" at bounding box center [113, 420] width 206 height 15
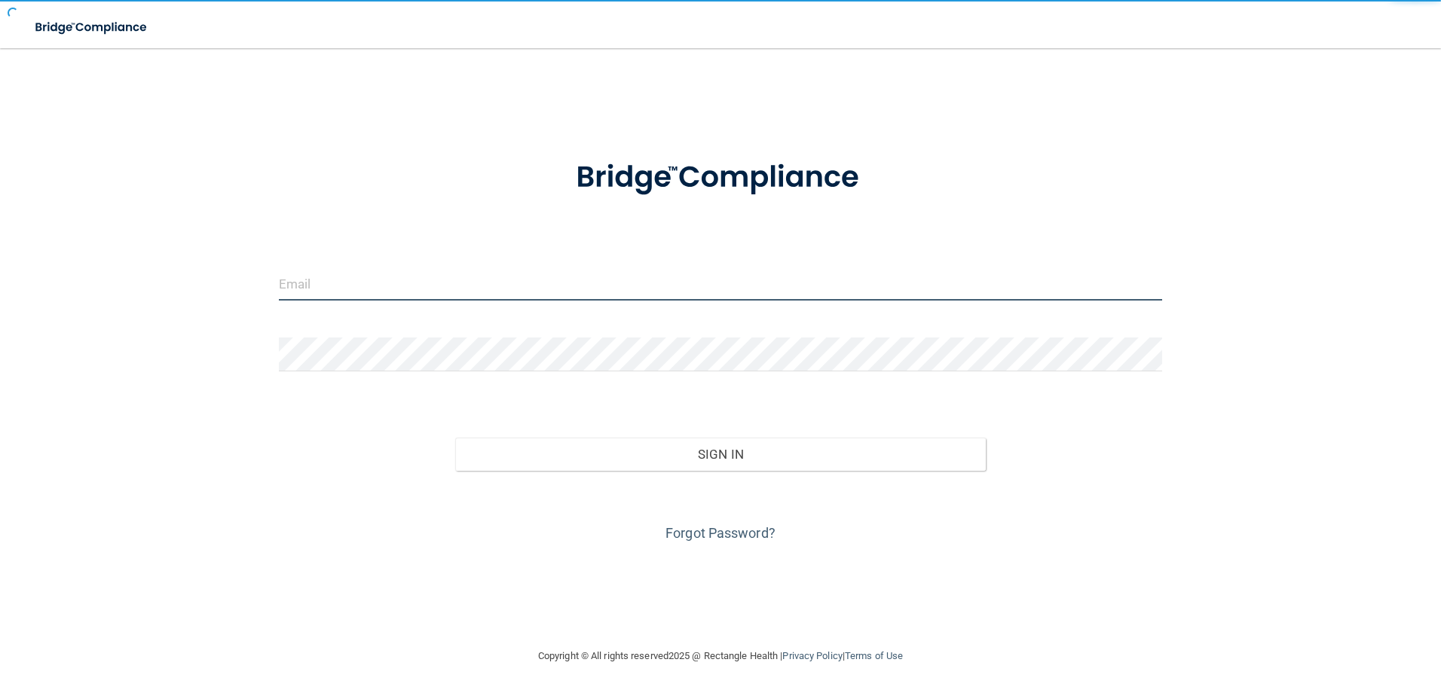
type input "[EMAIL_ADDRESS][DOMAIN_NAME]"
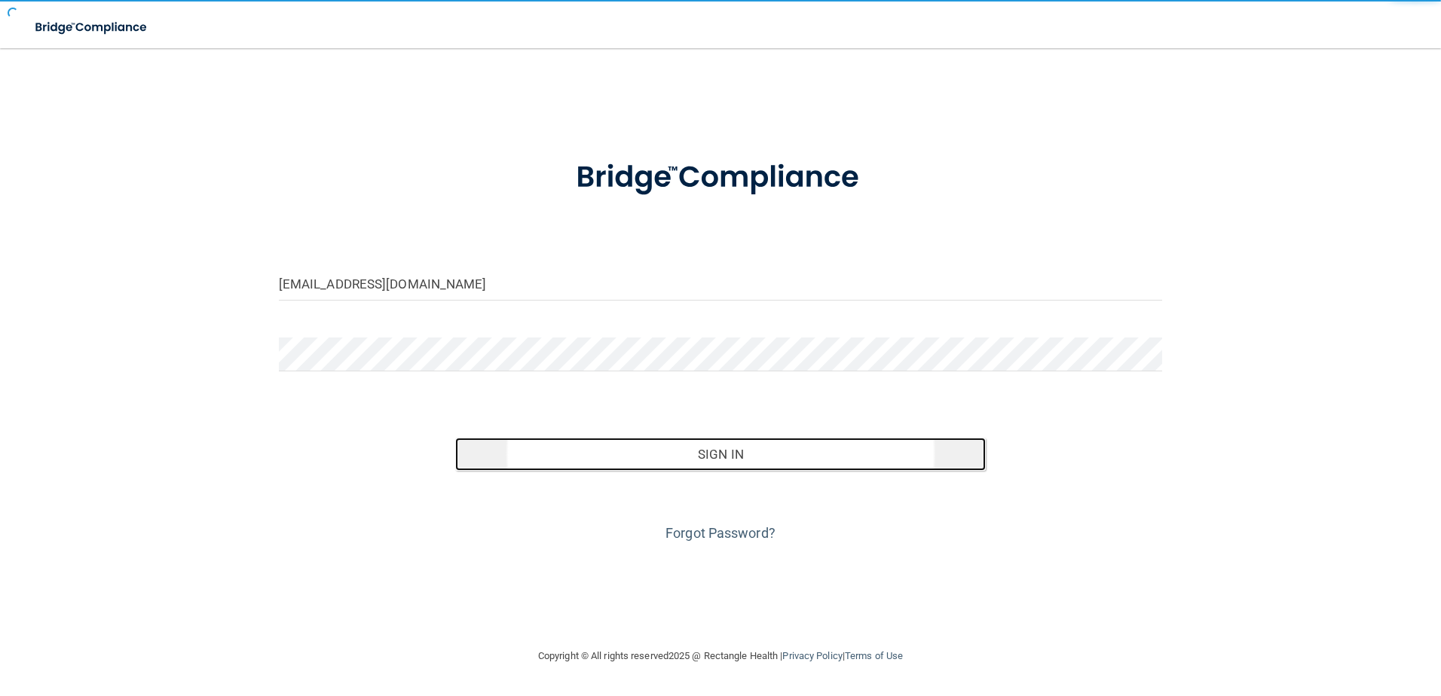
click at [717, 451] on button "Sign In" at bounding box center [720, 454] width 530 height 33
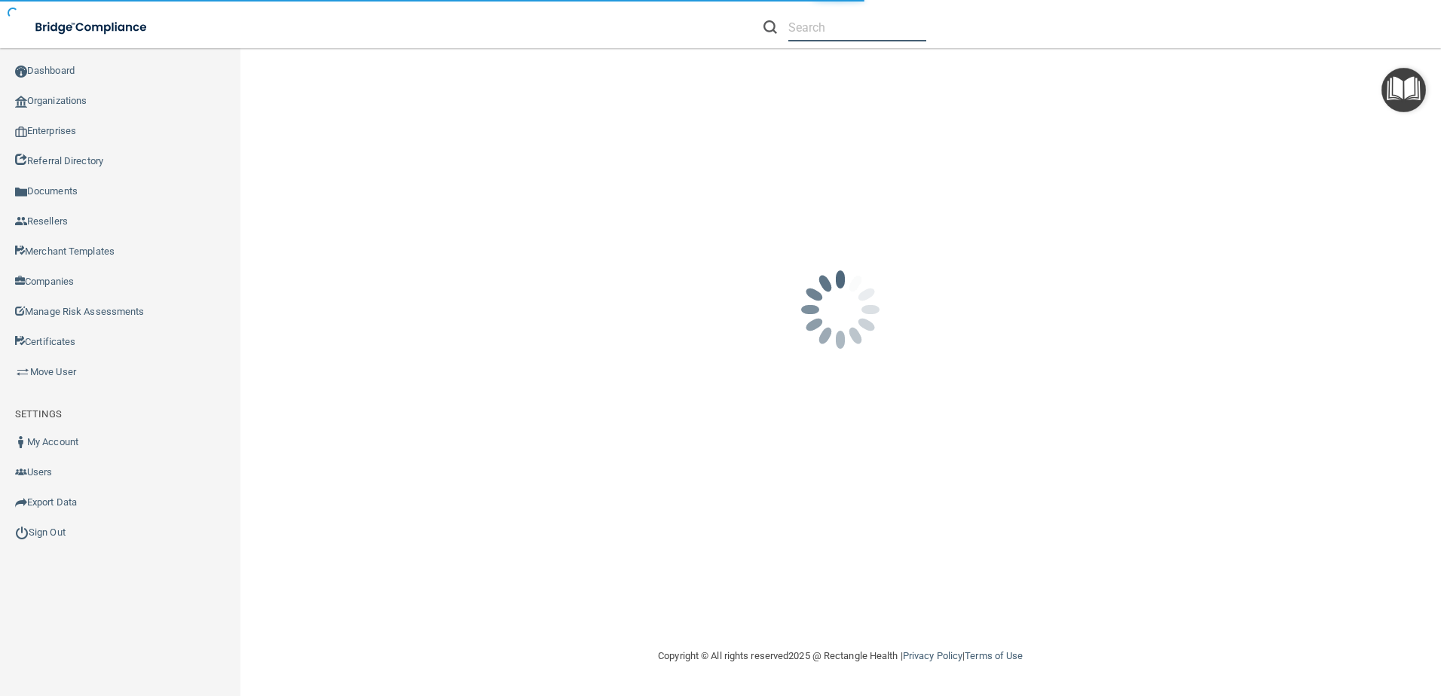
click at [808, 30] on input "text" at bounding box center [857, 28] width 138 height 28
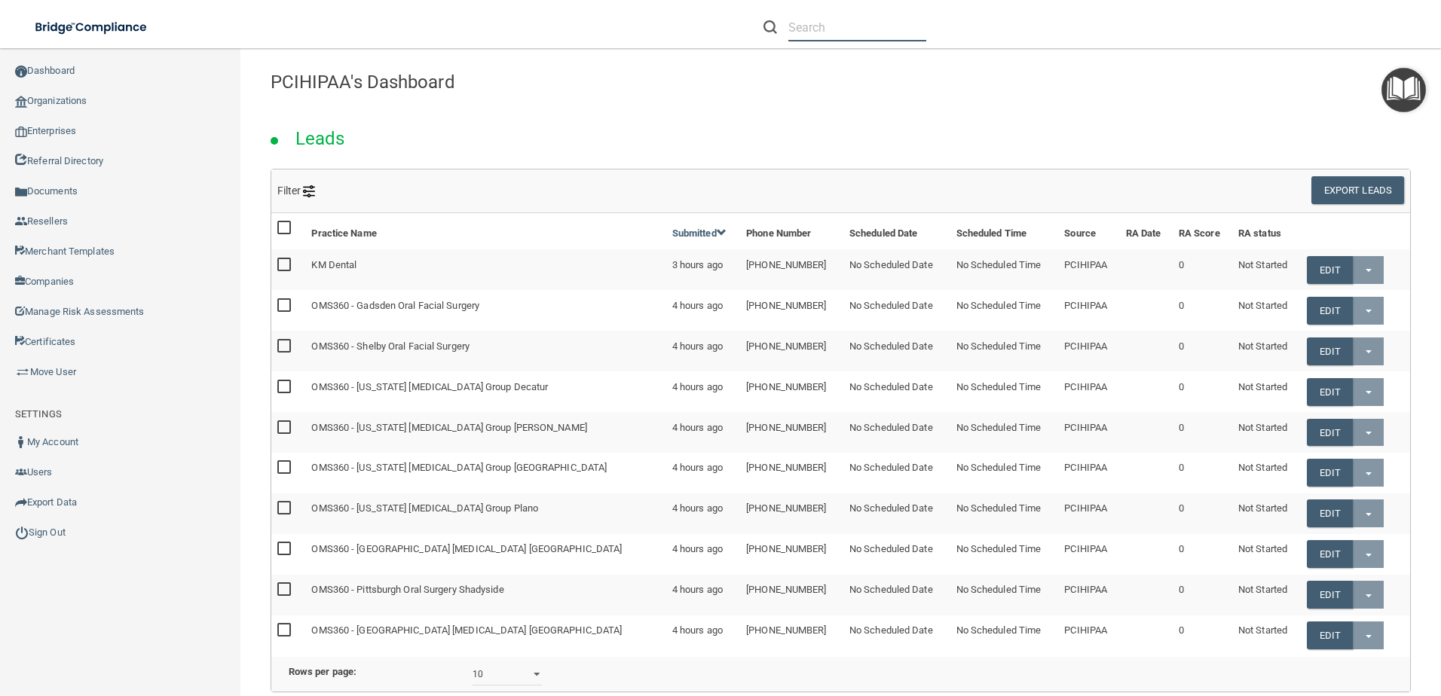
click at [796, 28] on input "text" at bounding box center [857, 28] width 138 height 28
paste input "Salin Dentistry Inc."
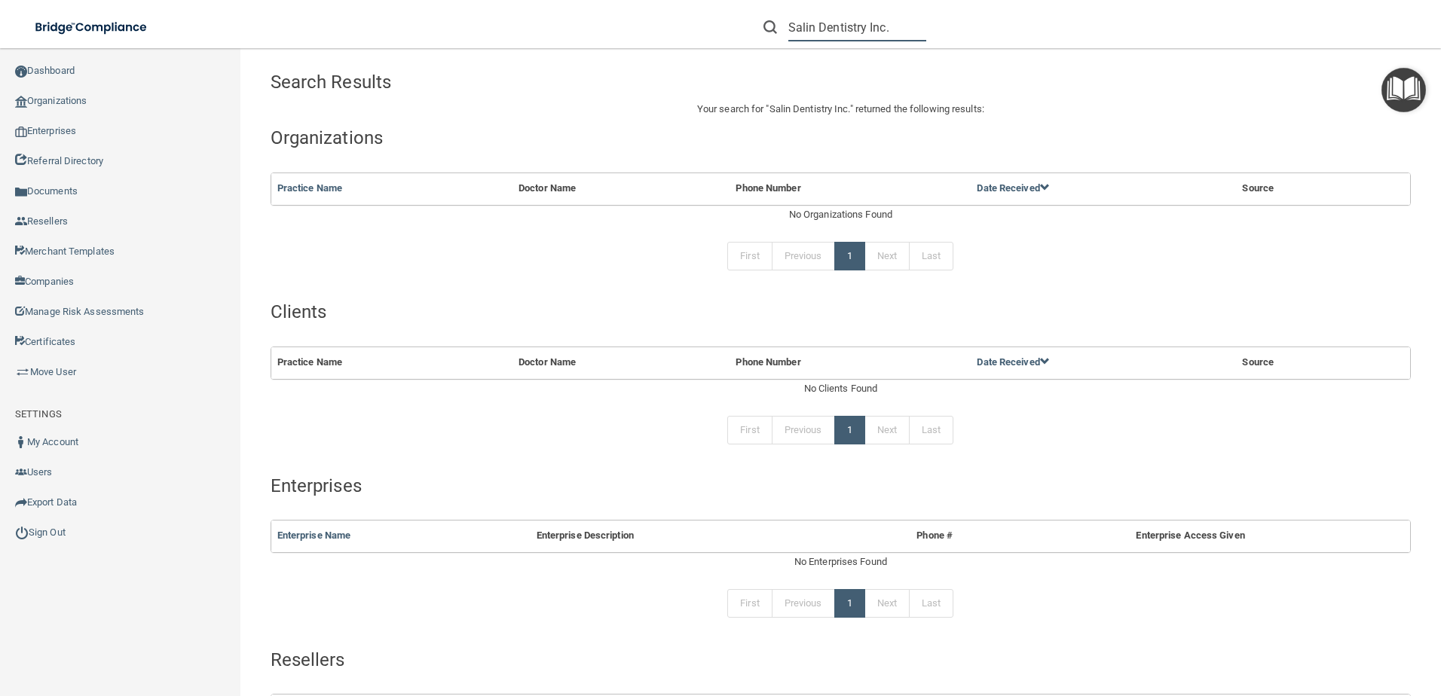
click at [900, 35] on input "Salin Dentistry Inc." at bounding box center [857, 28] width 138 height 28
click at [893, 29] on input "Salin Dentistry Inc" at bounding box center [857, 28] width 138 height 28
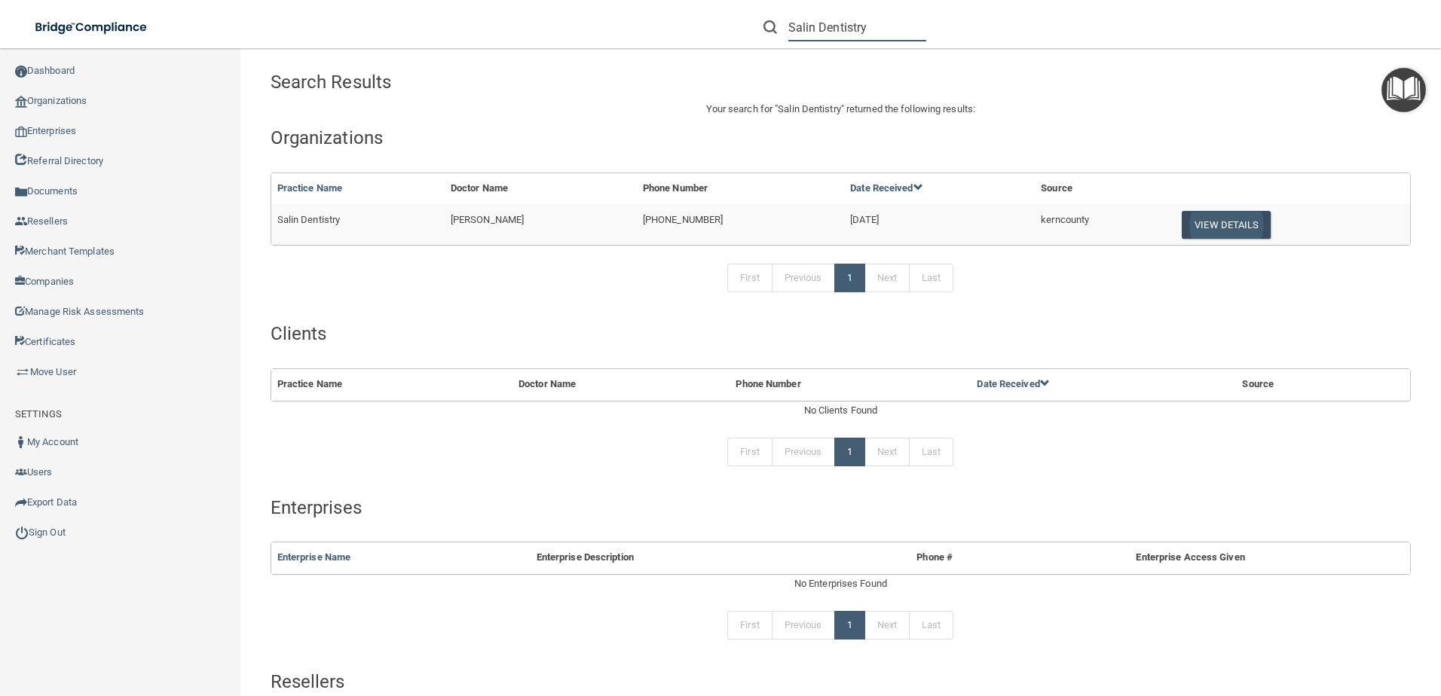
type input "Salin Dentistry"
click at [1228, 226] on button "View Details" at bounding box center [1225, 225] width 89 height 28
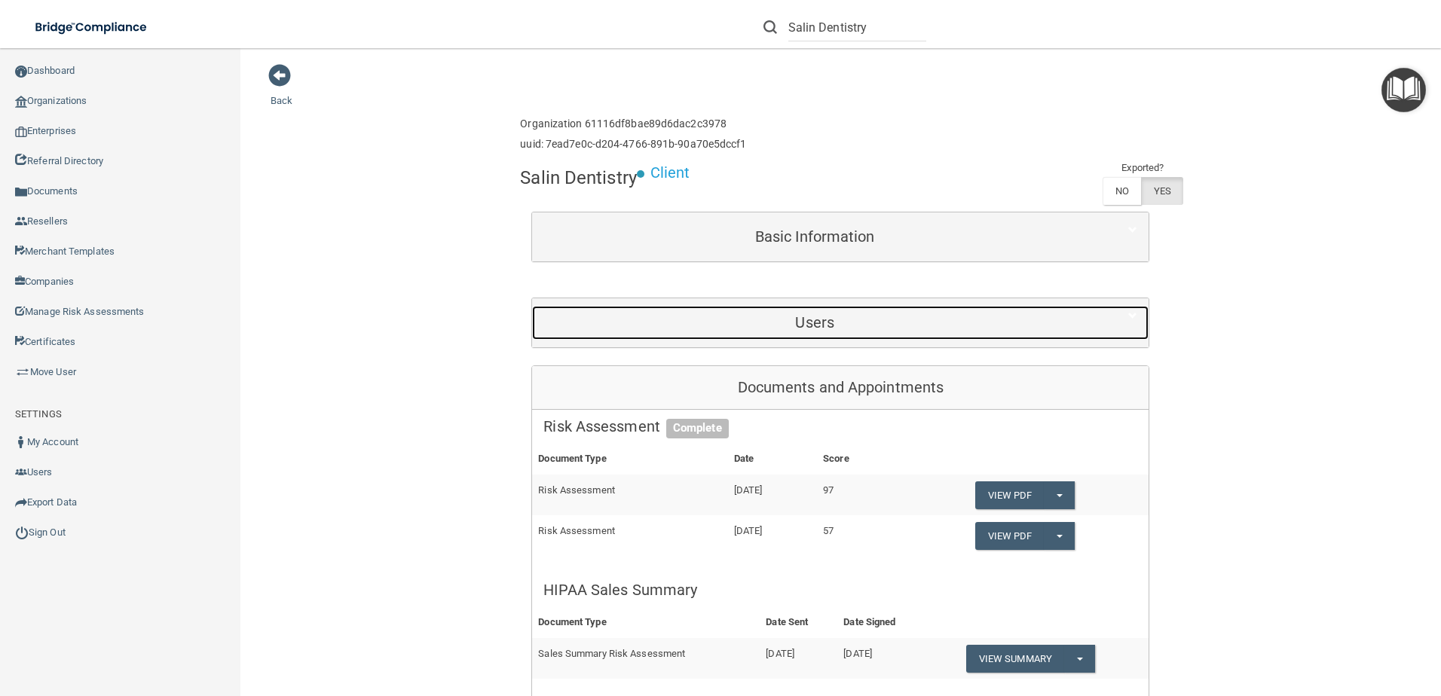
click at [824, 329] on h5 "Users" at bounding box center [814, 322] width 542 height 17
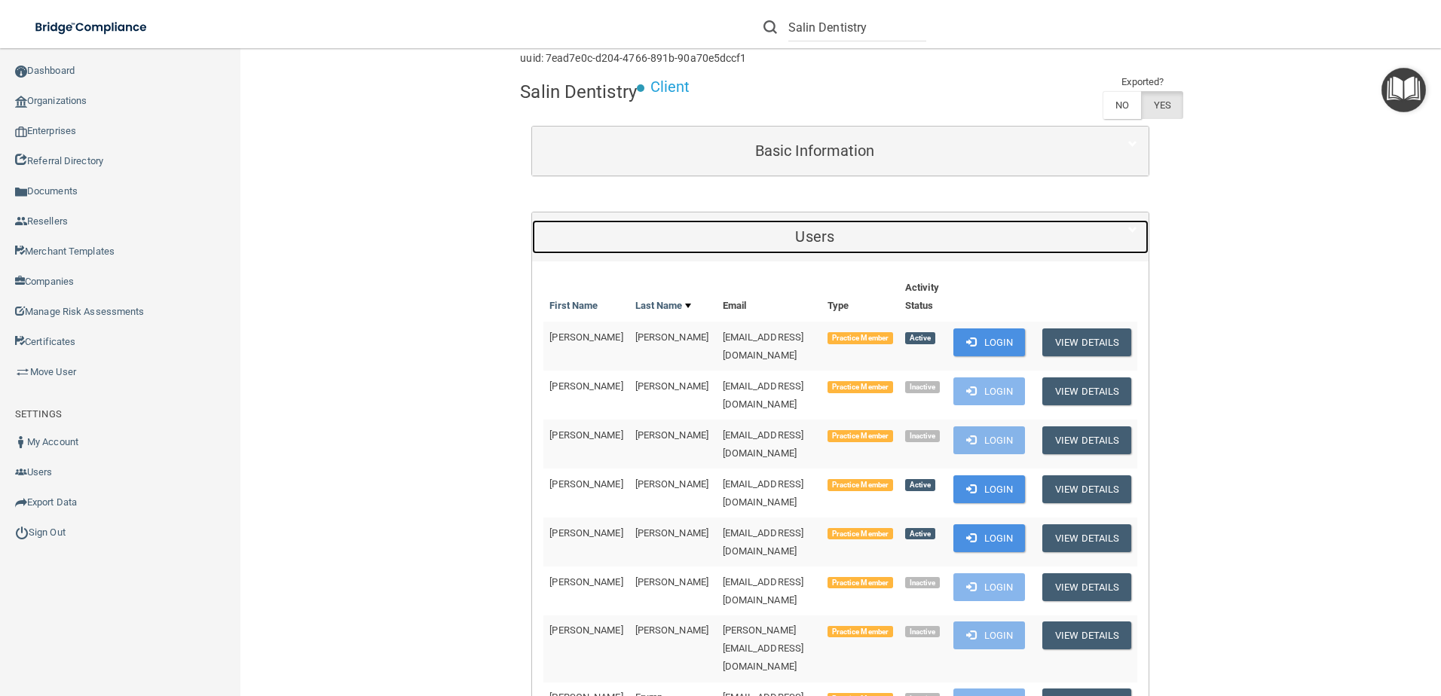
scroll to position [151, 0]
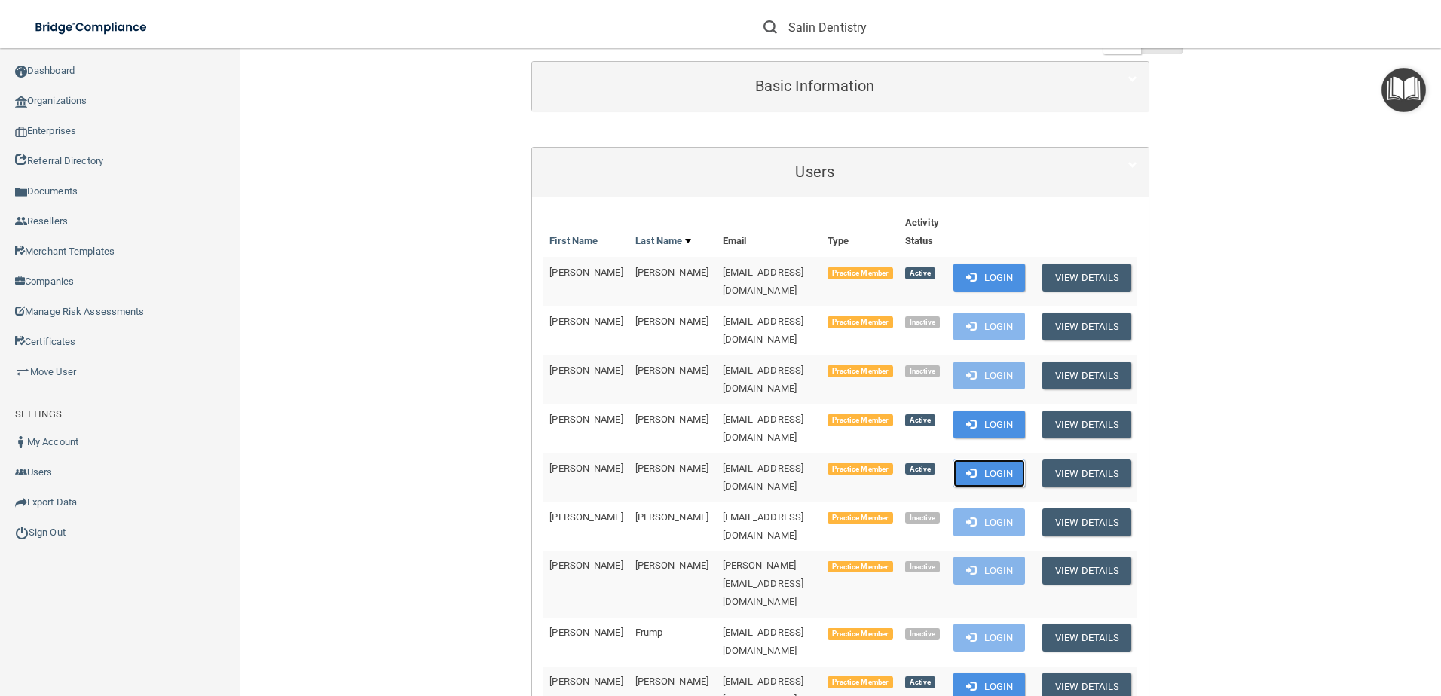
click at [987, 460] on button "Login" at bounding box center [989, 474] width 72 height 28
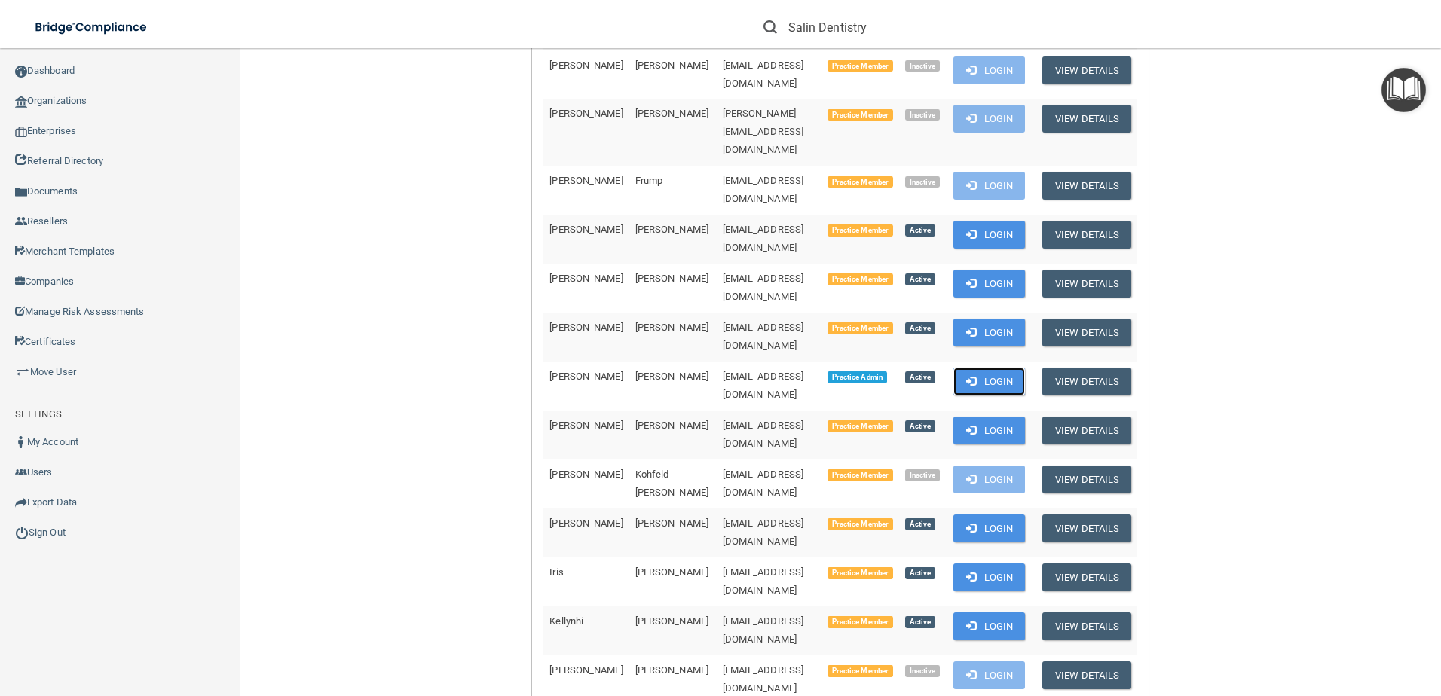
click at [989, 368] on button "Login" at bounding box center [989, 382] width 72 height 28
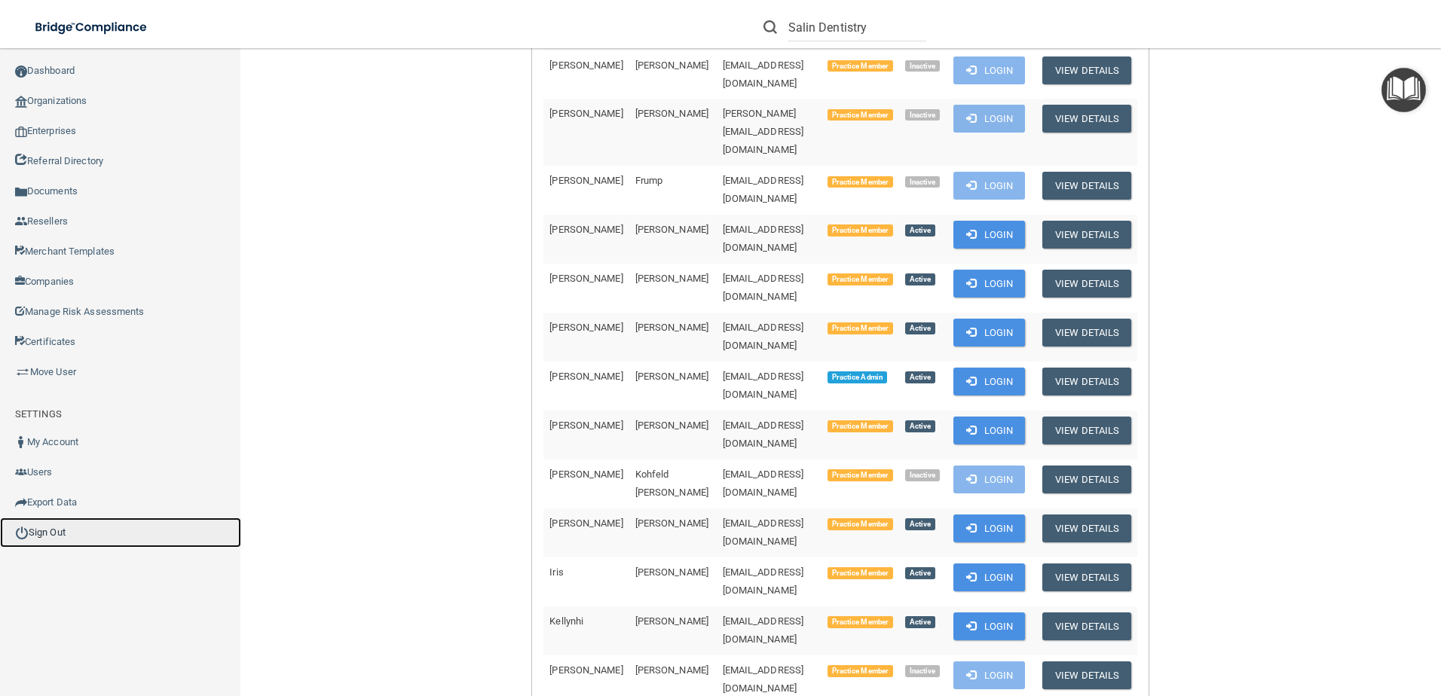
click at [177, 533] on link "Sign Out" at bounding box center [120, 533] width 241 height 30
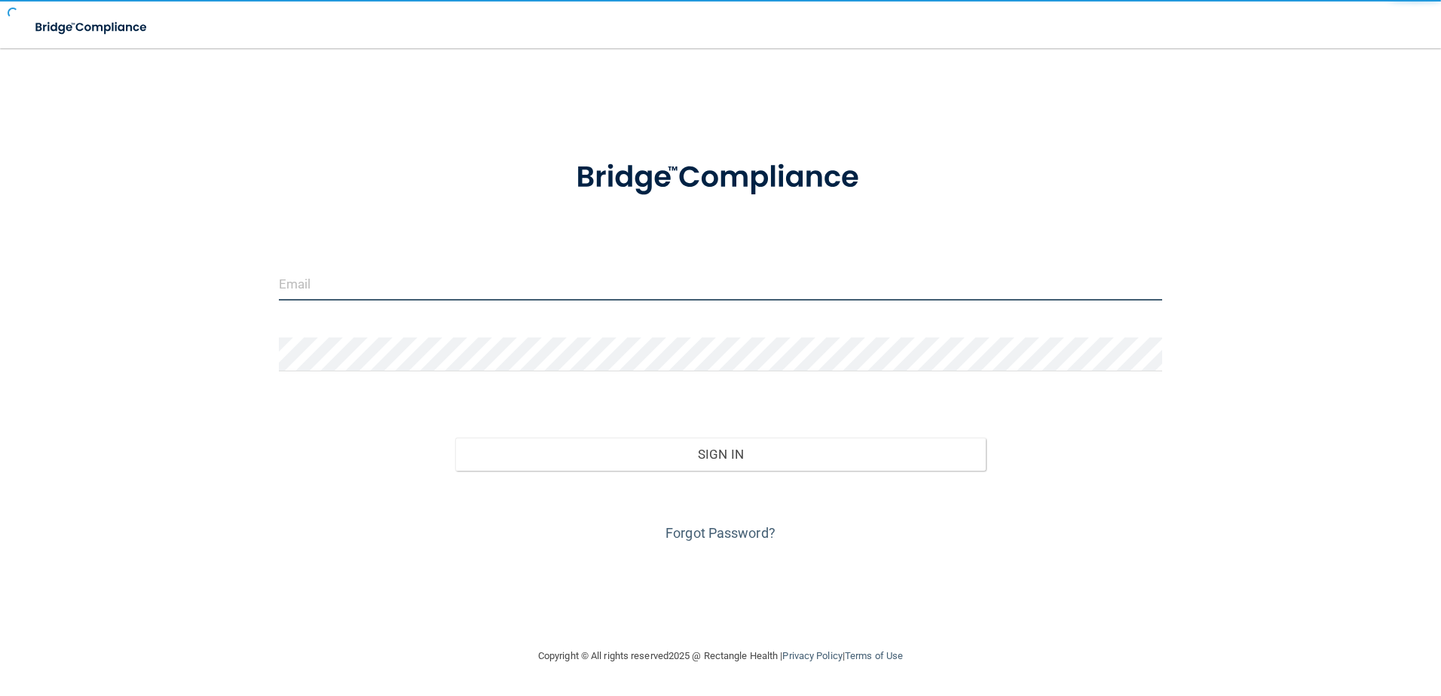
type input "[EMAIL_ADDRESS][DOMAIN_NAME]"
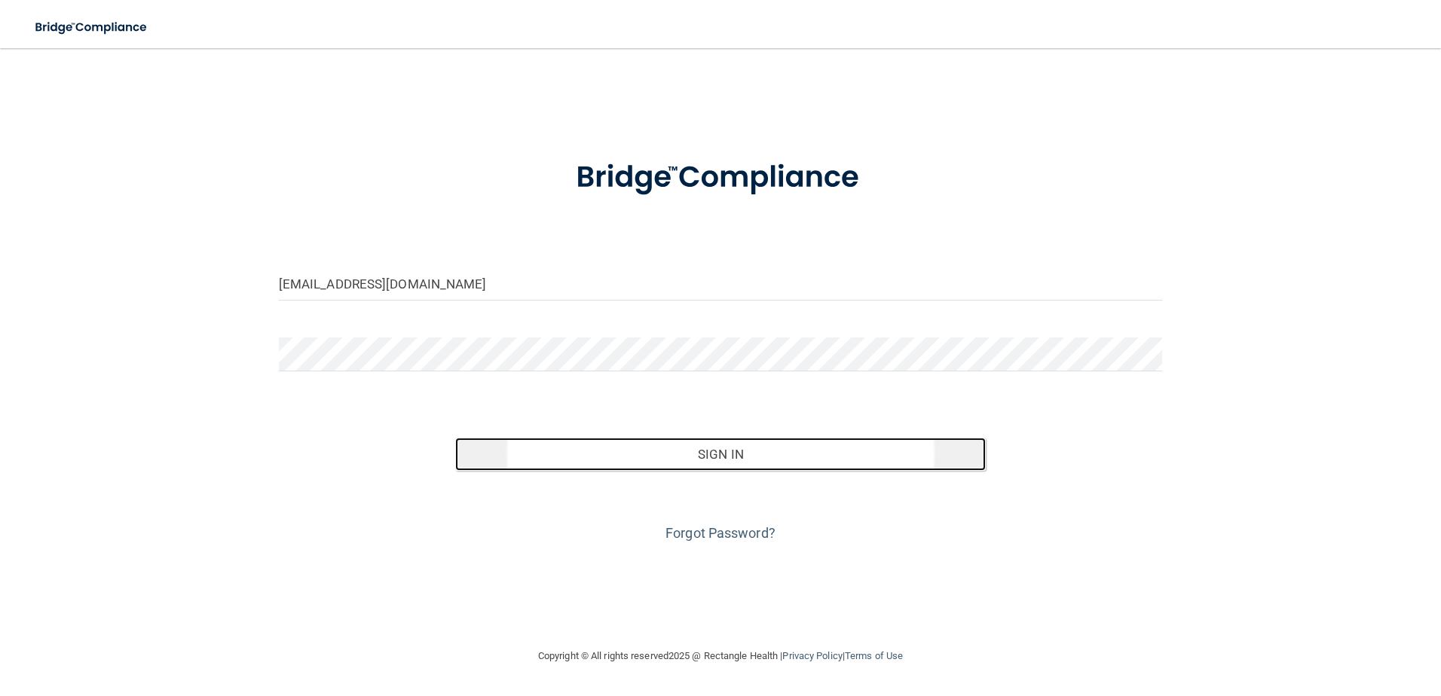
click at [707, 467] on button "Sign In" at bounding box center [720, 454] width 530 height 33
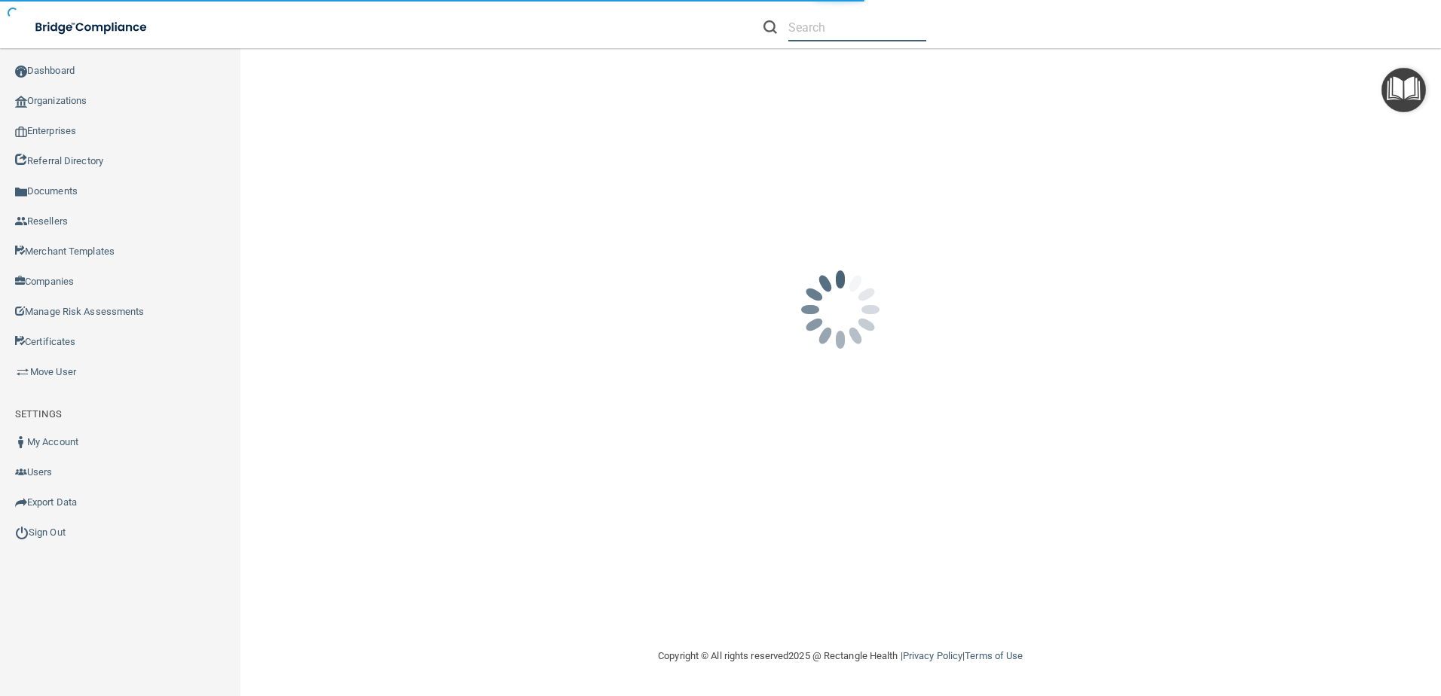
click at [808, 31] on input "text" at bounding box center [857, 28] width 138 height 28
paste input "Salin Dentistry Inc."
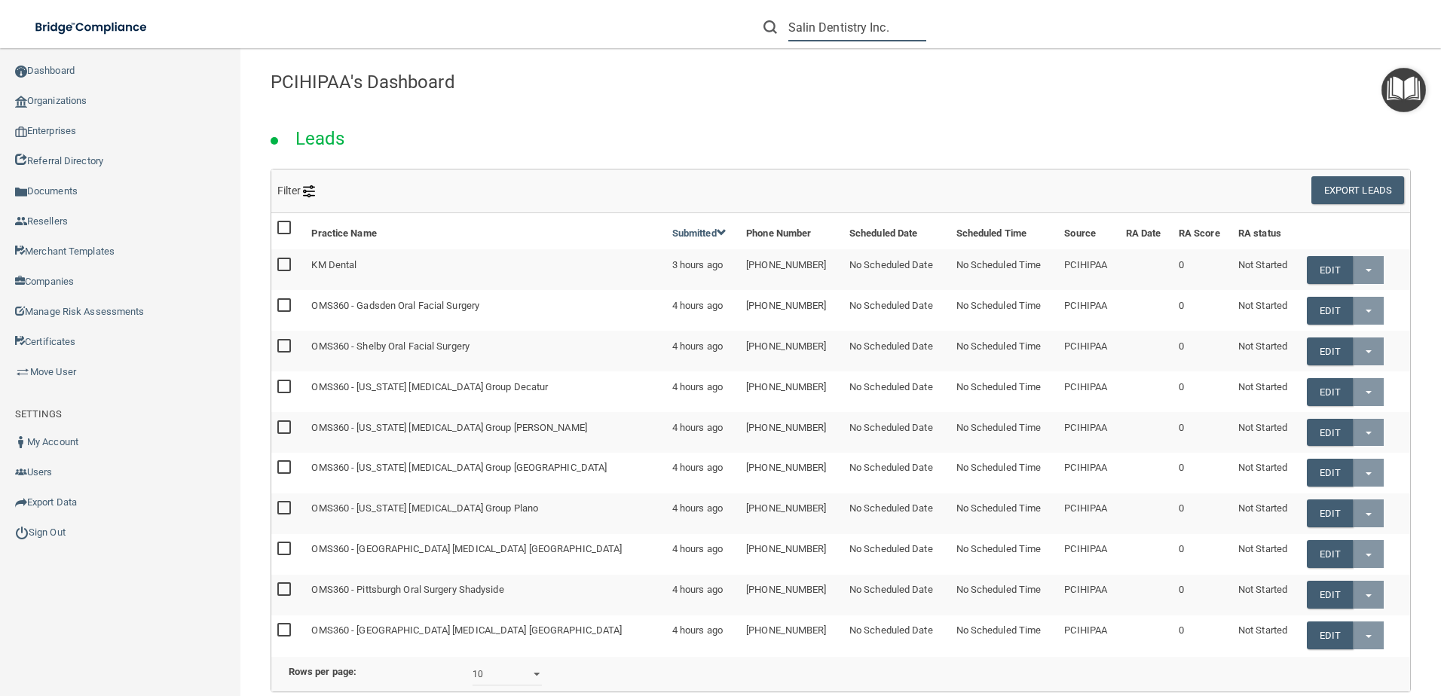
drag, startPoint x: 889, startPoint y: 28, endPoint x: 863, endPoint y: 29, distance: 25.6
click at [863, 29] on input "Salin Dentistry Inc." at bounding box center [857, 28] width 138 height 28
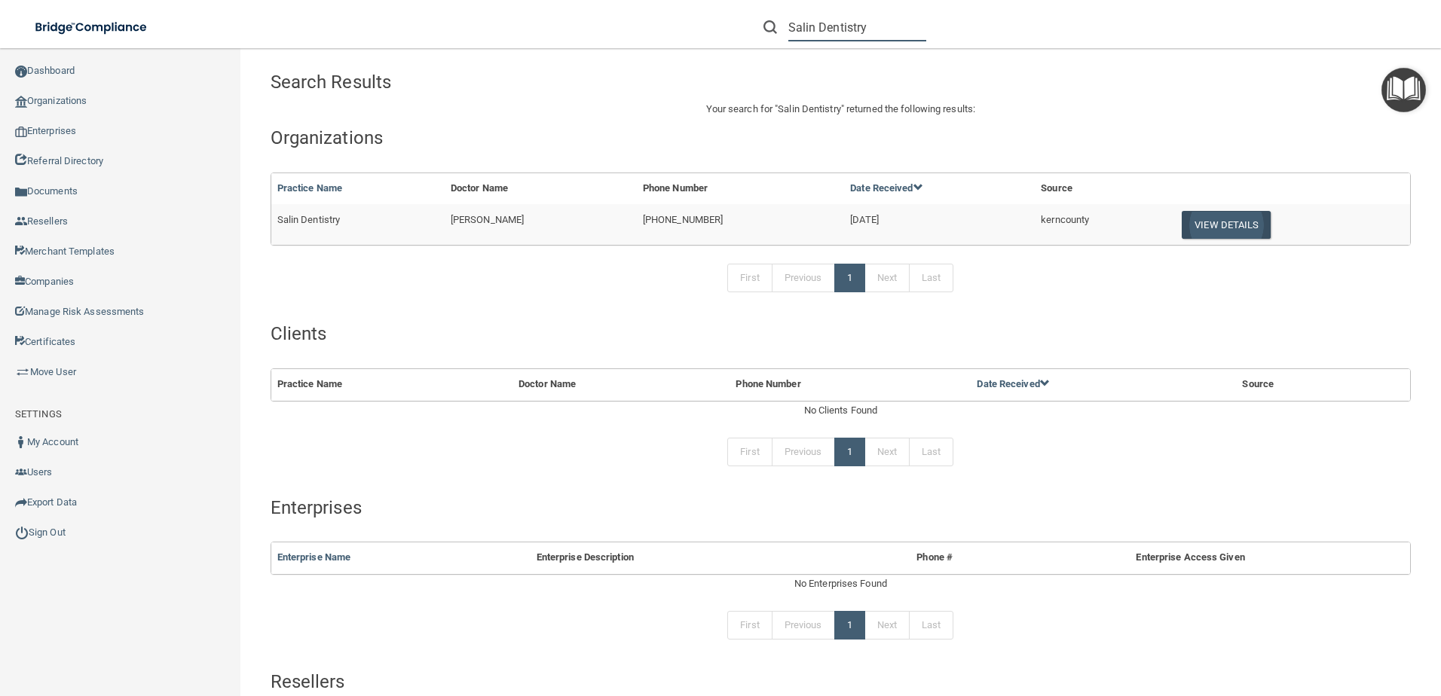
type input "Salin Dentistry"
click at [1229, 230] on button "View Details" at bounding box center [1225, 225] width 89 height 28
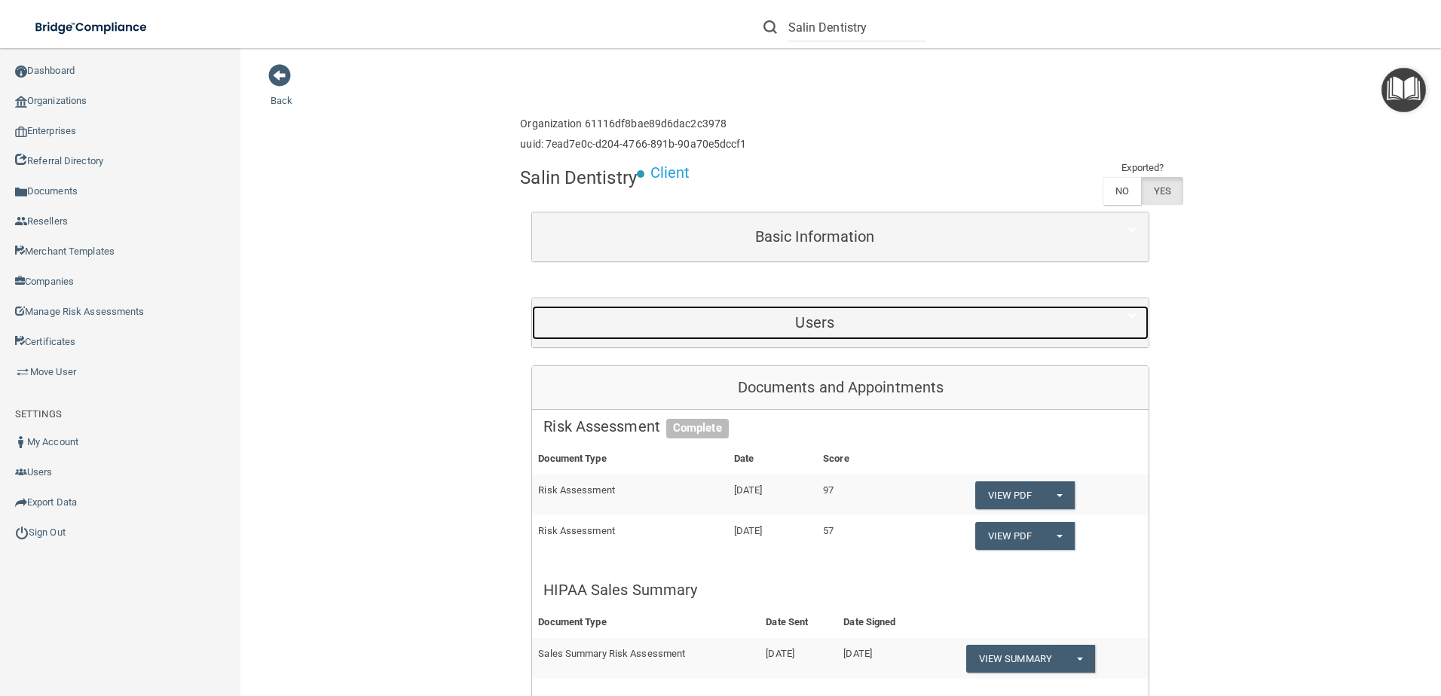
click at [827, 335] on div "Users" at bounding box center [814, 323] width 565 height 34
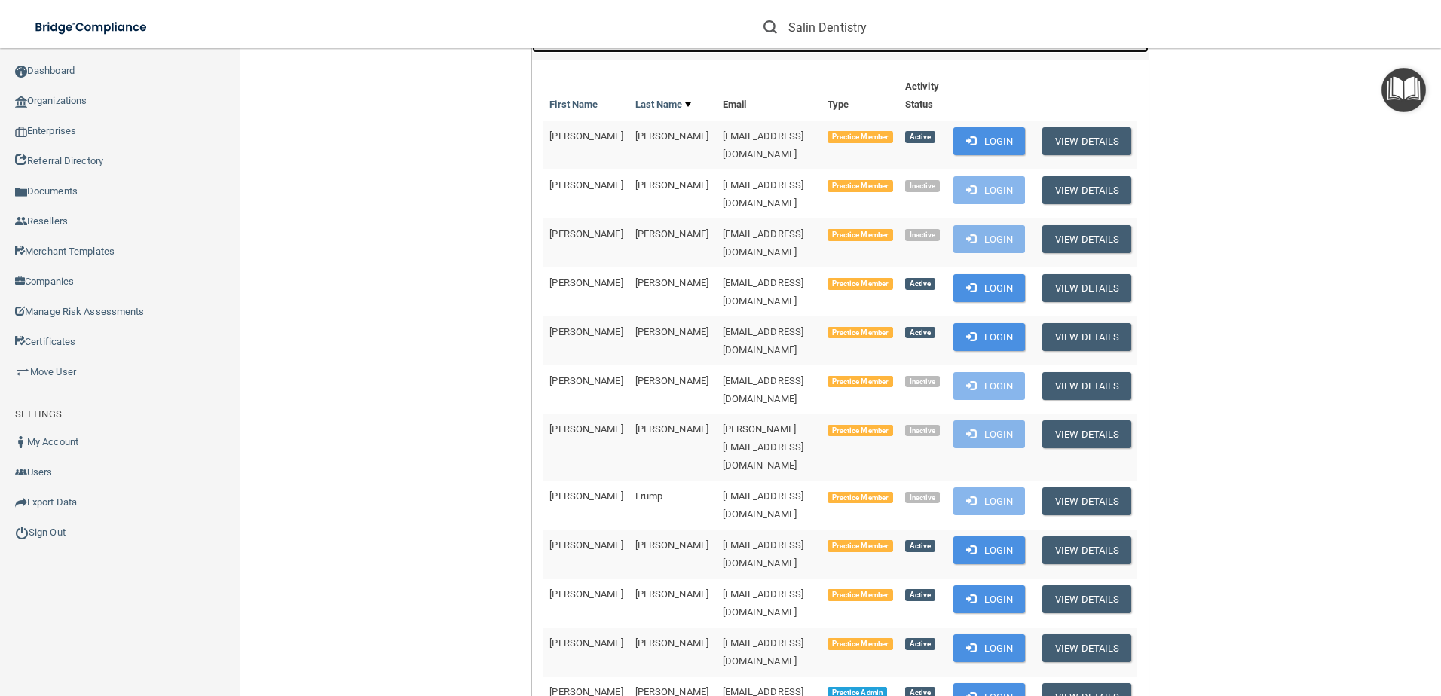
scroll to position [603, 0]
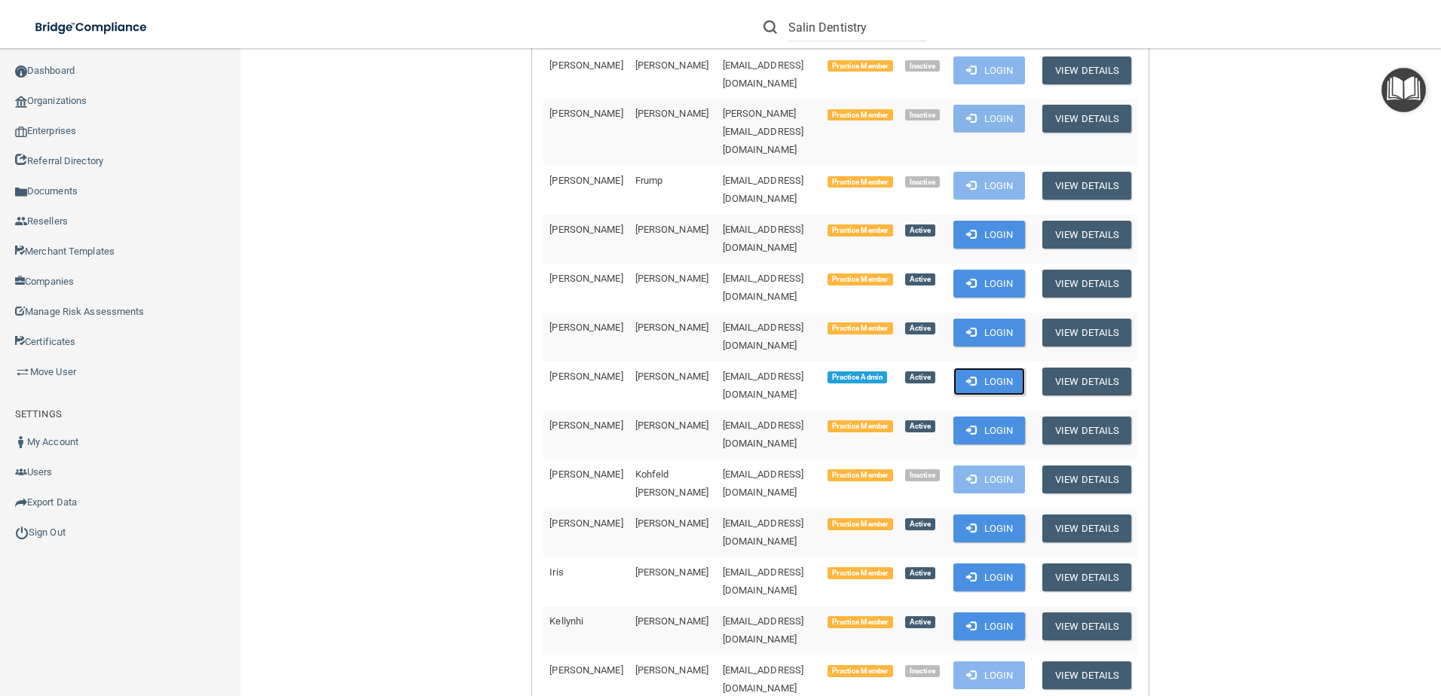
click at [966, 376] on span at bounding box center [971, 381] width 10 height 10
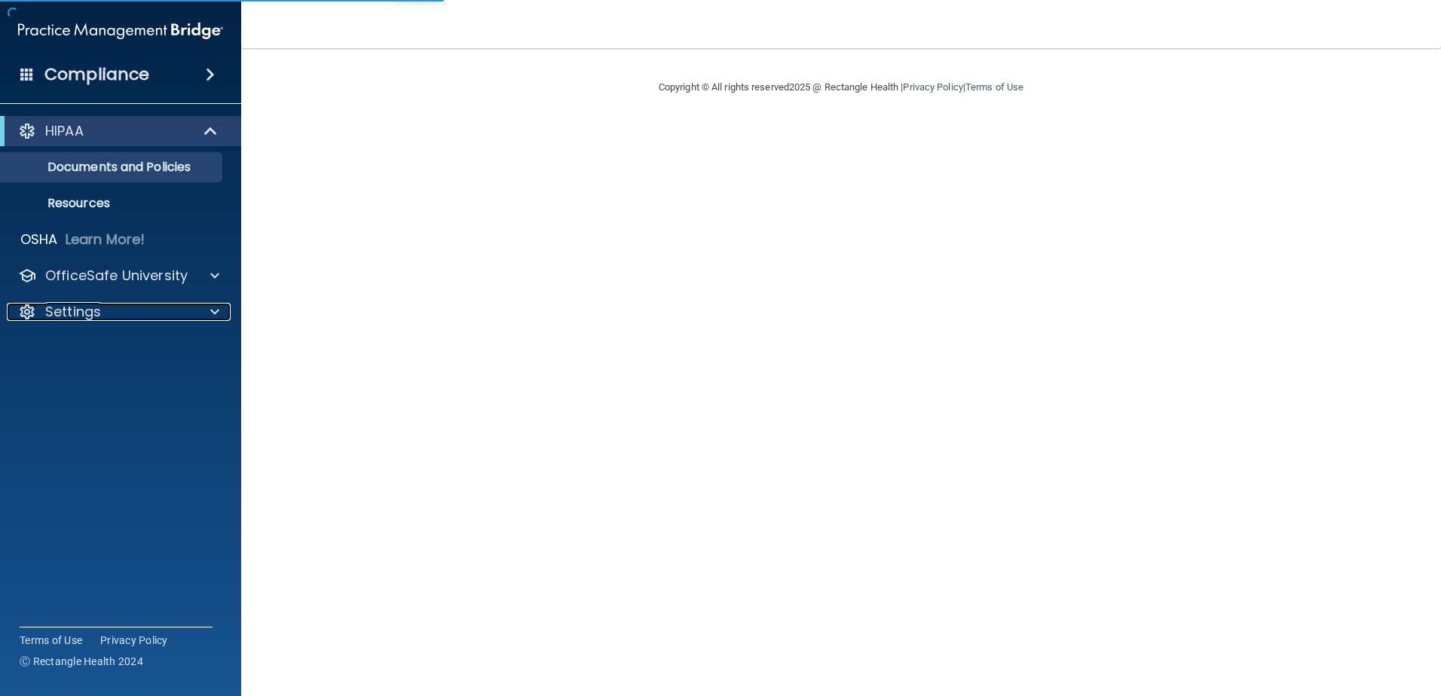
drag, startPoint x: 92, startPoint y: 302, endPoint x: 132, endPoint y: 393, distance: 98.8
click at [92, 303] on p "Settings" at bounding box center [73, 312] width 56 height 18
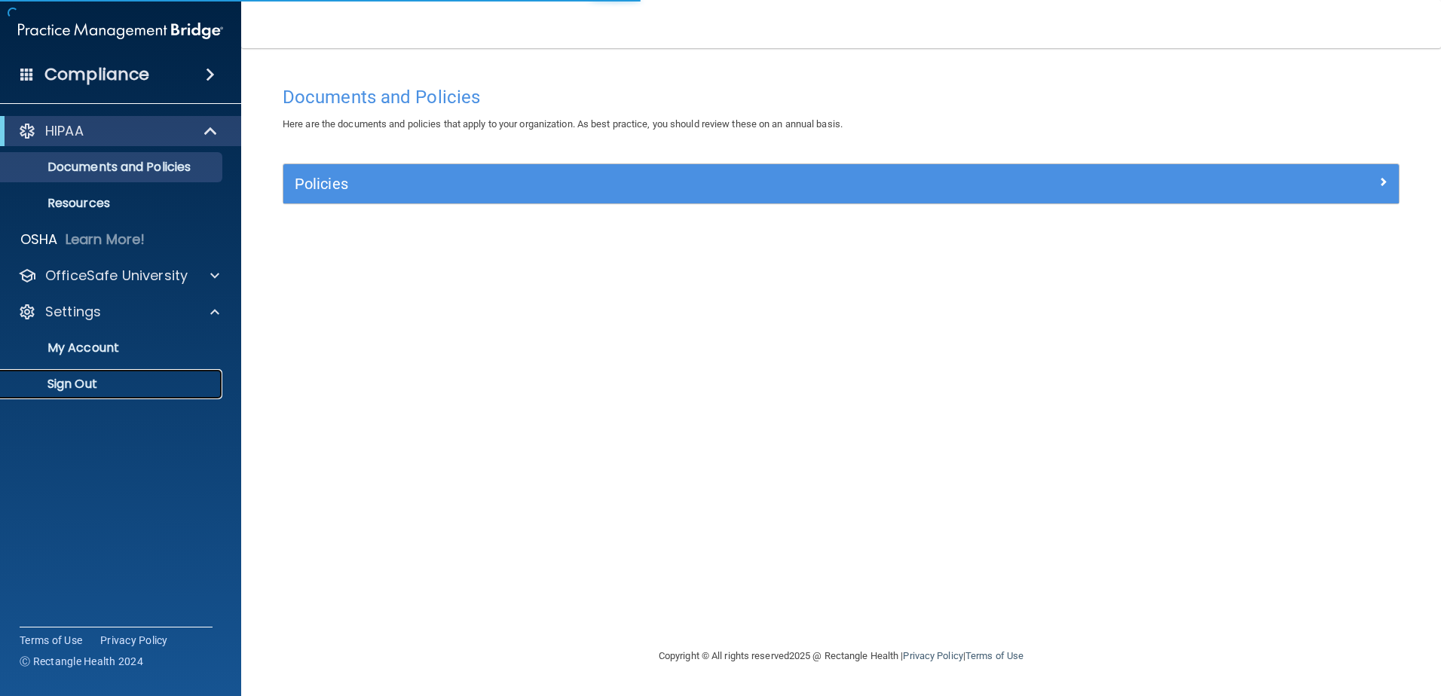
click at [156, 386] on p "Sign Out" at bounding box center [113, 384] width 206 height 15
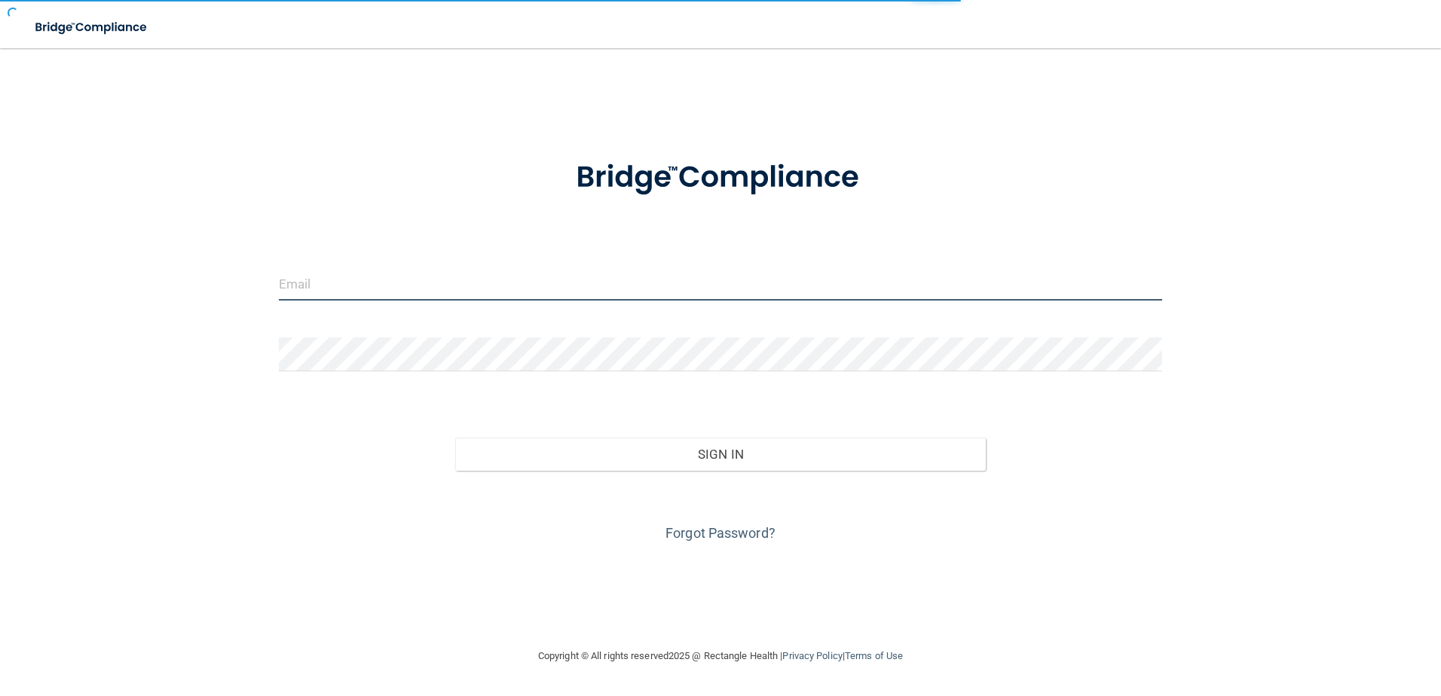
type input "[EMAIL_ADDRESS][DOMAIN_NAME]"
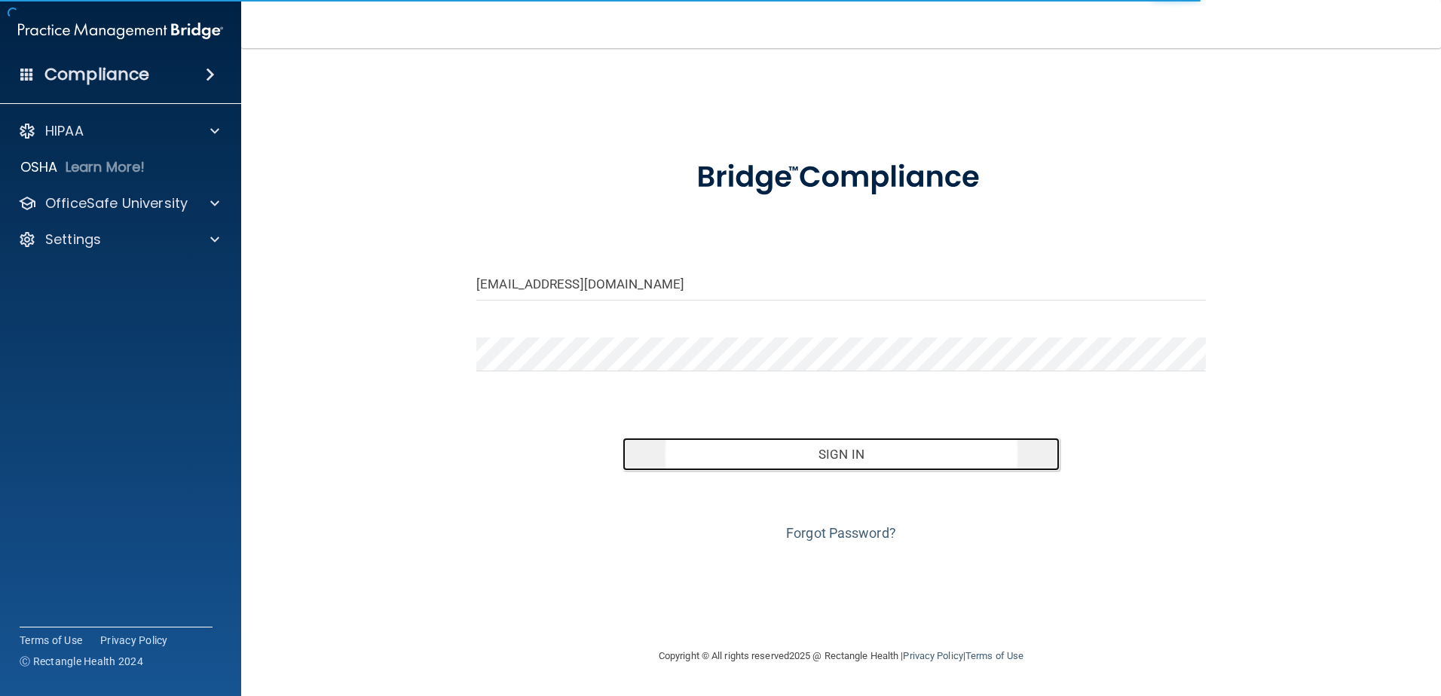
click at [826, 459] on button "Sign In" at bounding box center [841, 454] width 438 height 33
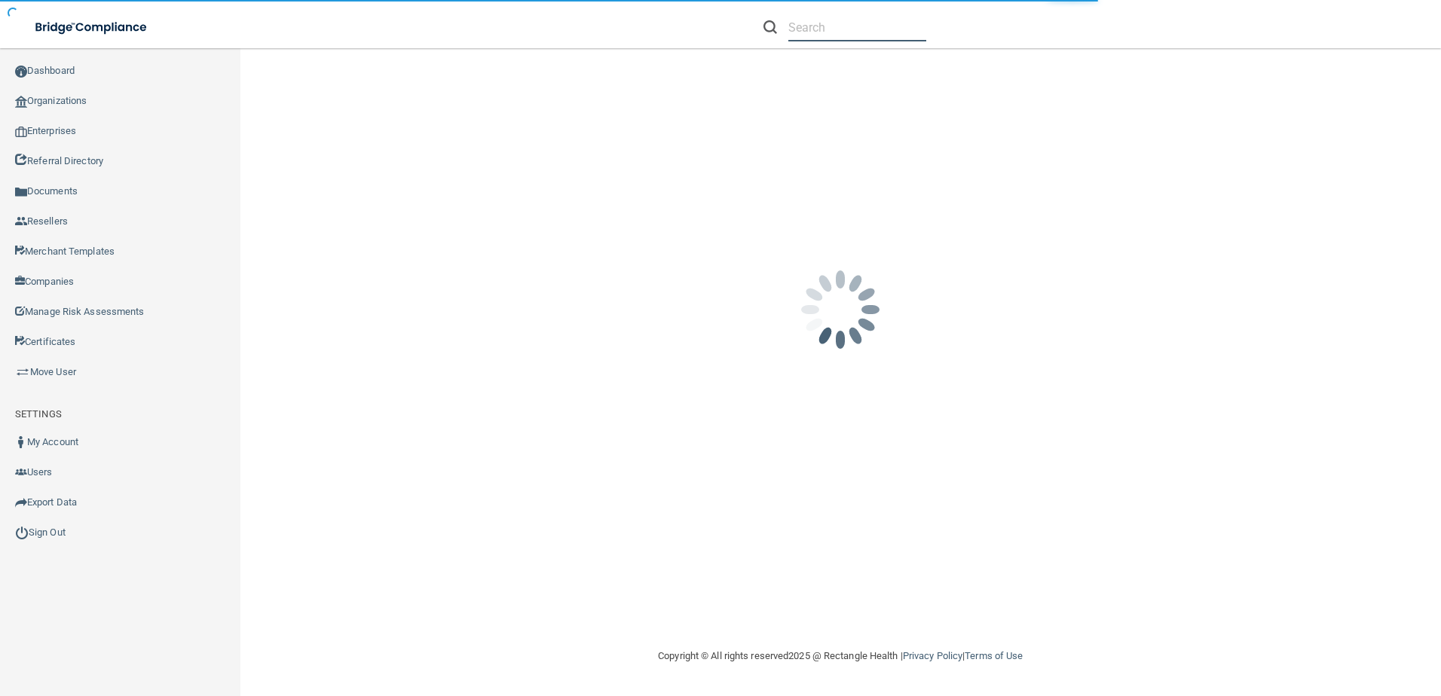
click at [808, 30] on input "text" at bounding box center [857, 28] width 138 height 28
paste input "Salin Dentistry Inc."
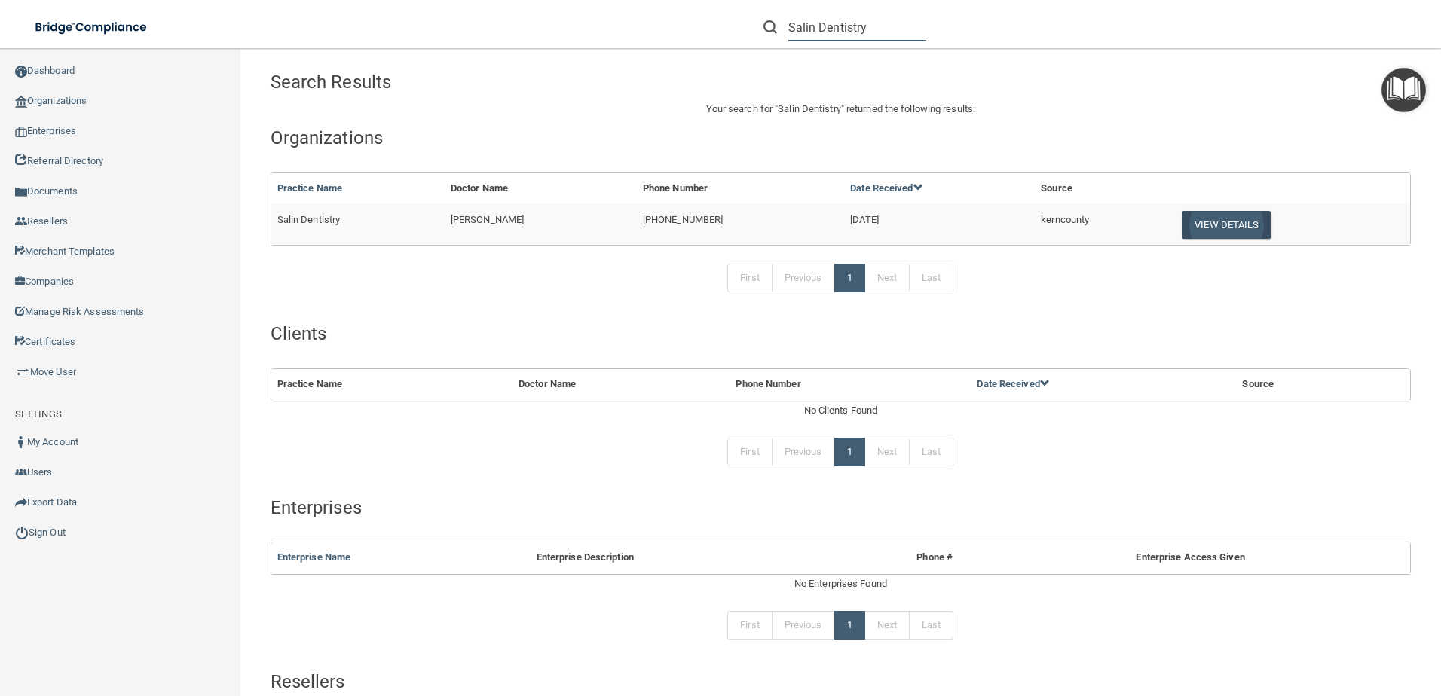
type input "Salin Dentistry"
click at [1239, 214] on button "View Details" at bounding box center [1225, 225] width 89 height 28
click at [1204, 222] on button "View Details" at bounding box center [1225, 225] width 89 height 28
click at [1198, 234] on button "View Details" at bounding box center [1225, 225] width 89 height 28
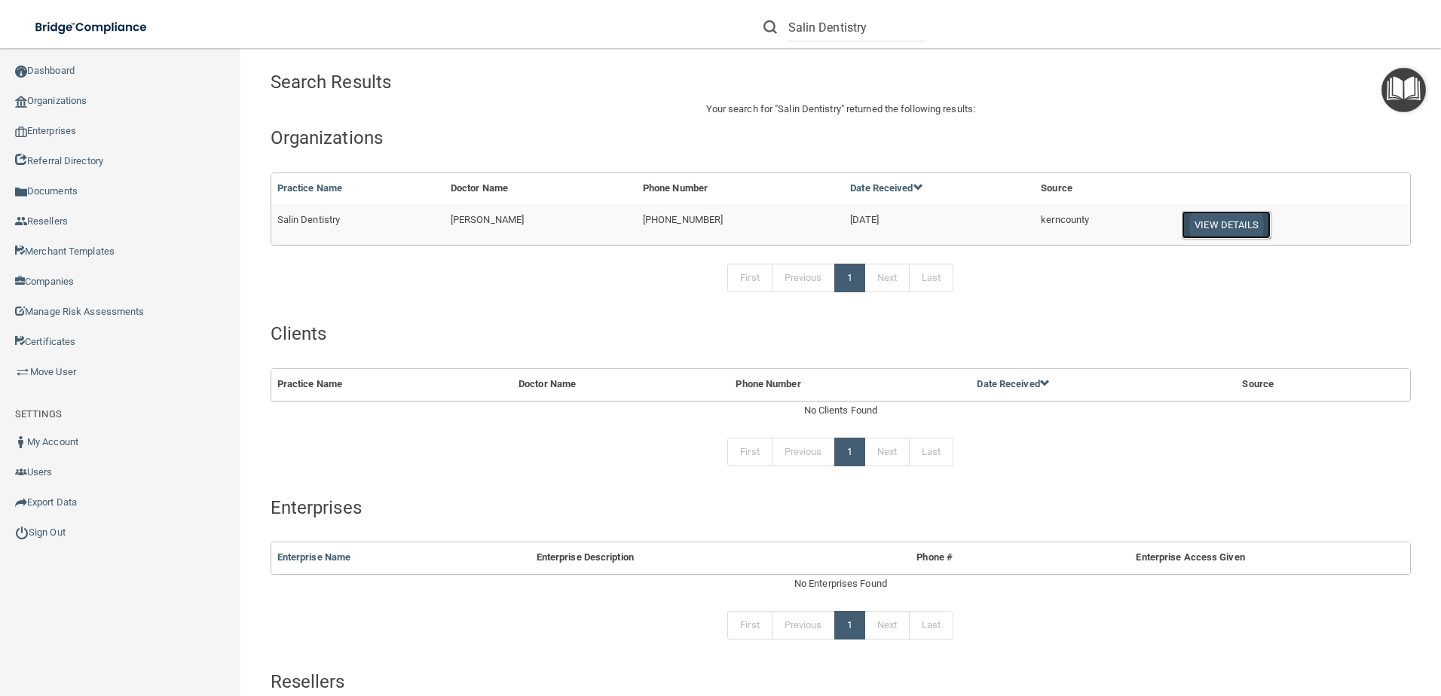
click at [1198, 234] on button "View Details" at bounding box center [1225, 225] width 89 height 28
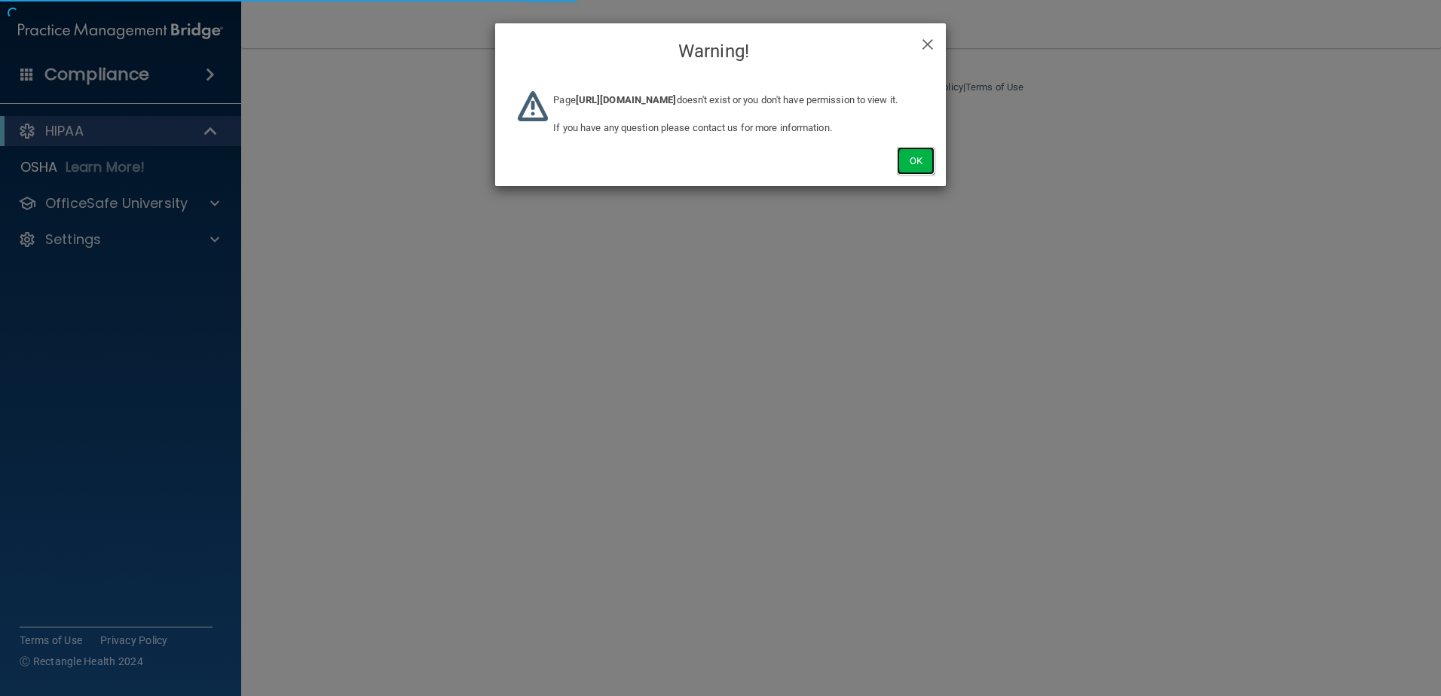
click at [922, 175] on button "Ok" at bounding box center [916, 161] width 38 height 28
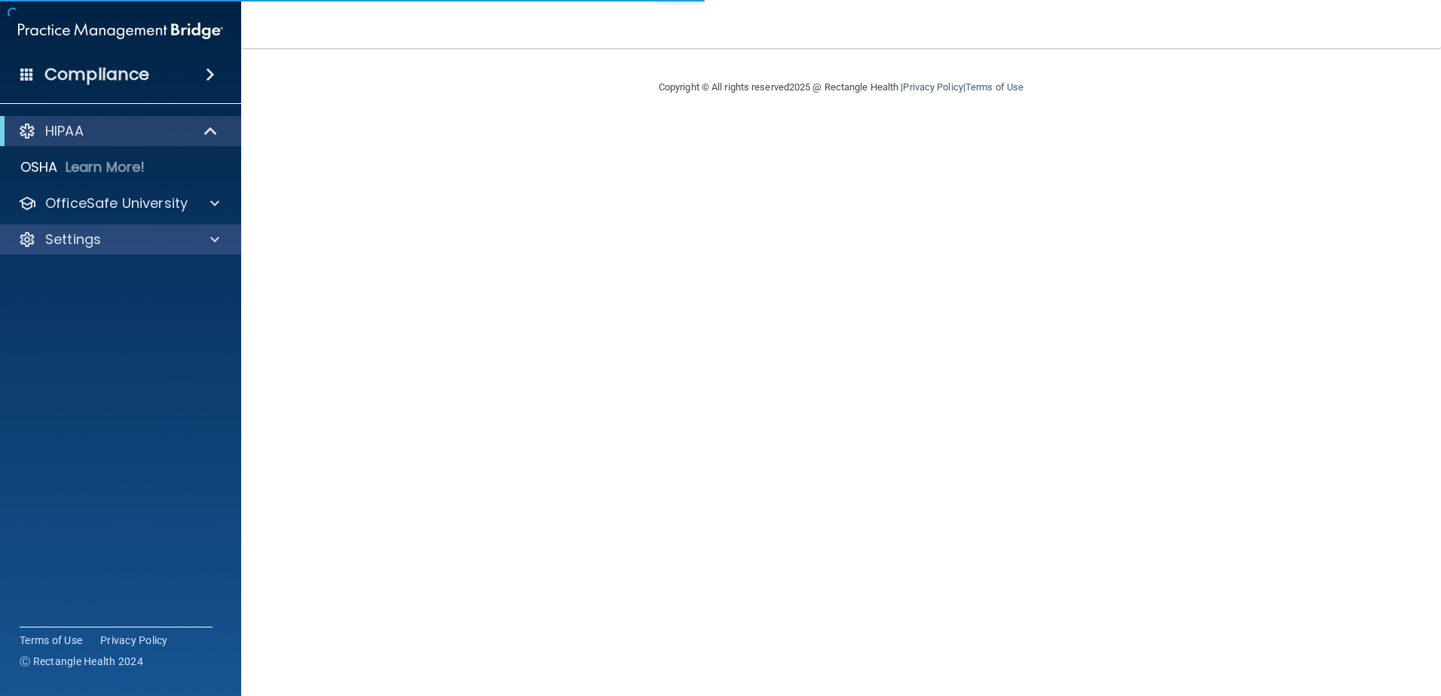
click at [142, 252] on div "HIPAA Documents and Policies Report an Incident Business Associates Emergency P…" at bounding box center [121, 188] width 242 height 157
click at [147, 240] on div "Settings" at bounding box center [100, 240] width 187 height 18
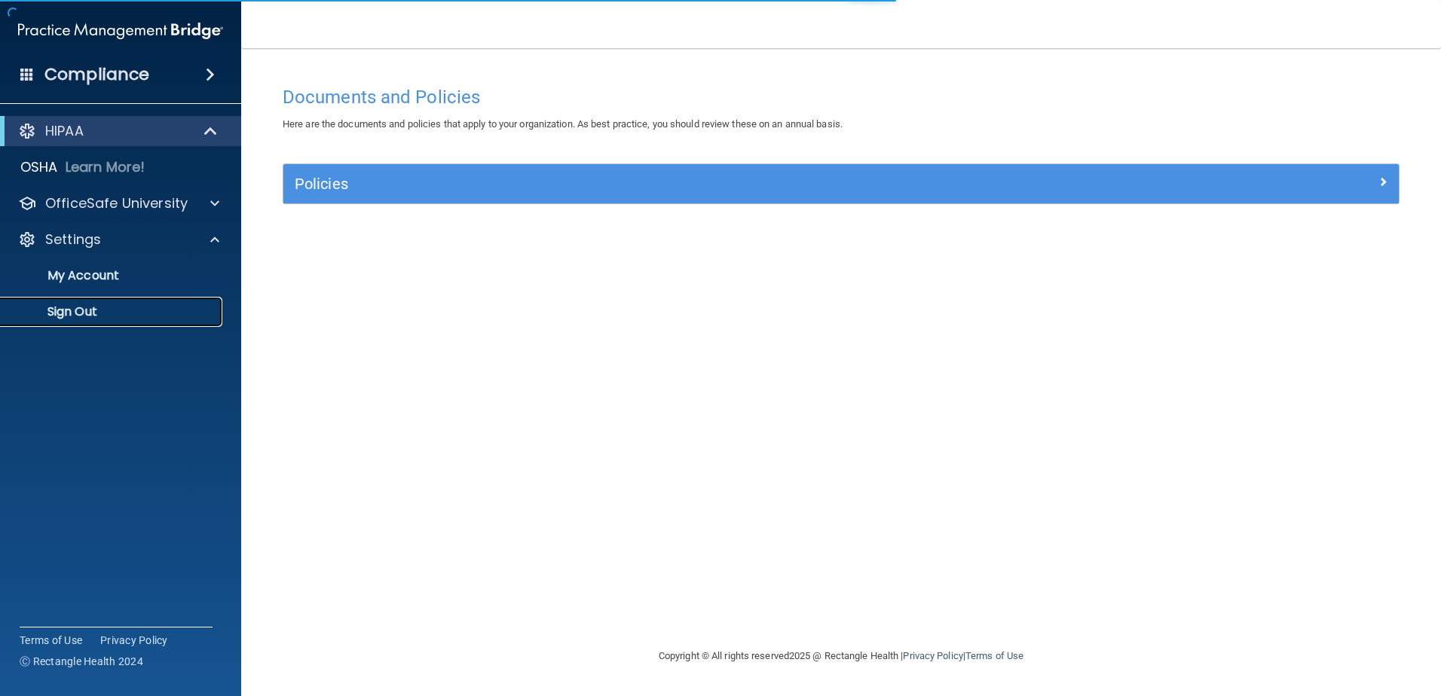
click at [123, 325] on link "Sign Out" at bounding box center [103, 312] width 237 height 30
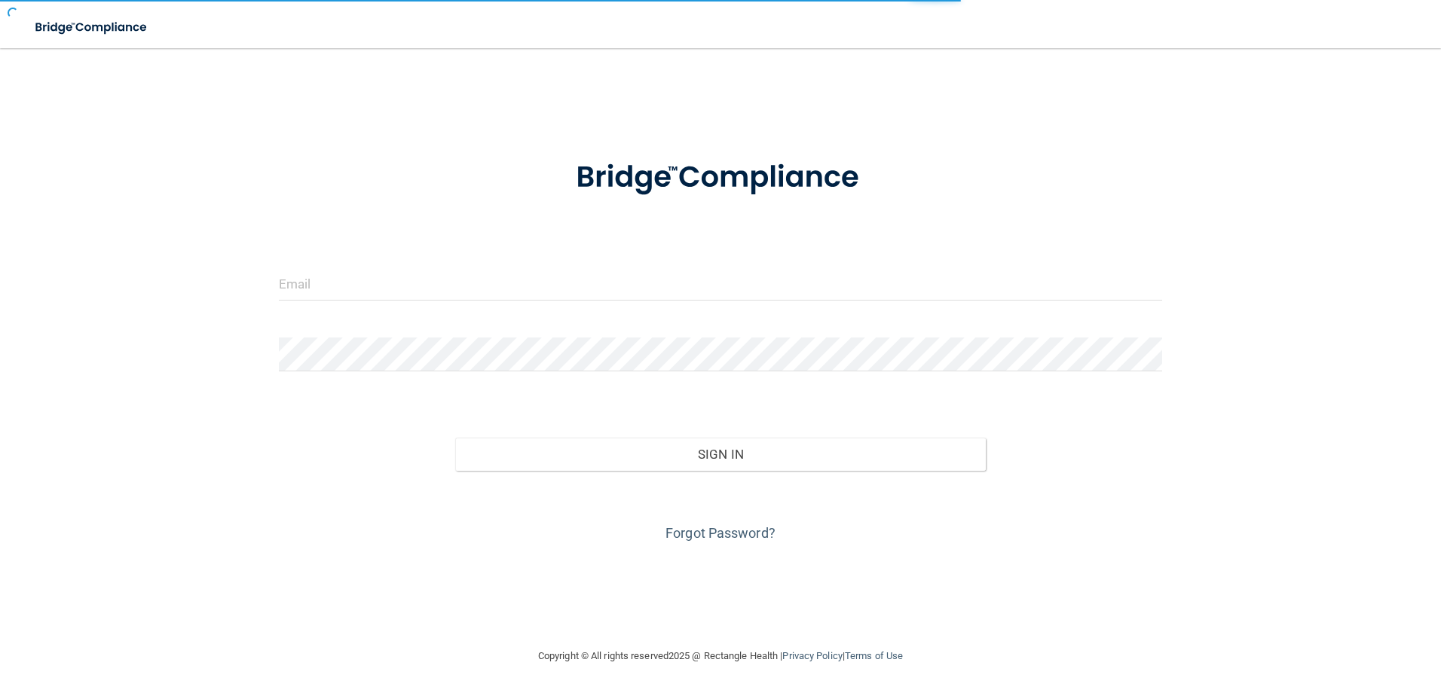
click at [123, 321] on div "Invalid email/password. You don't have permission to access that page. Sign In …" at bounding box center [720, 347] width 1380 height 569
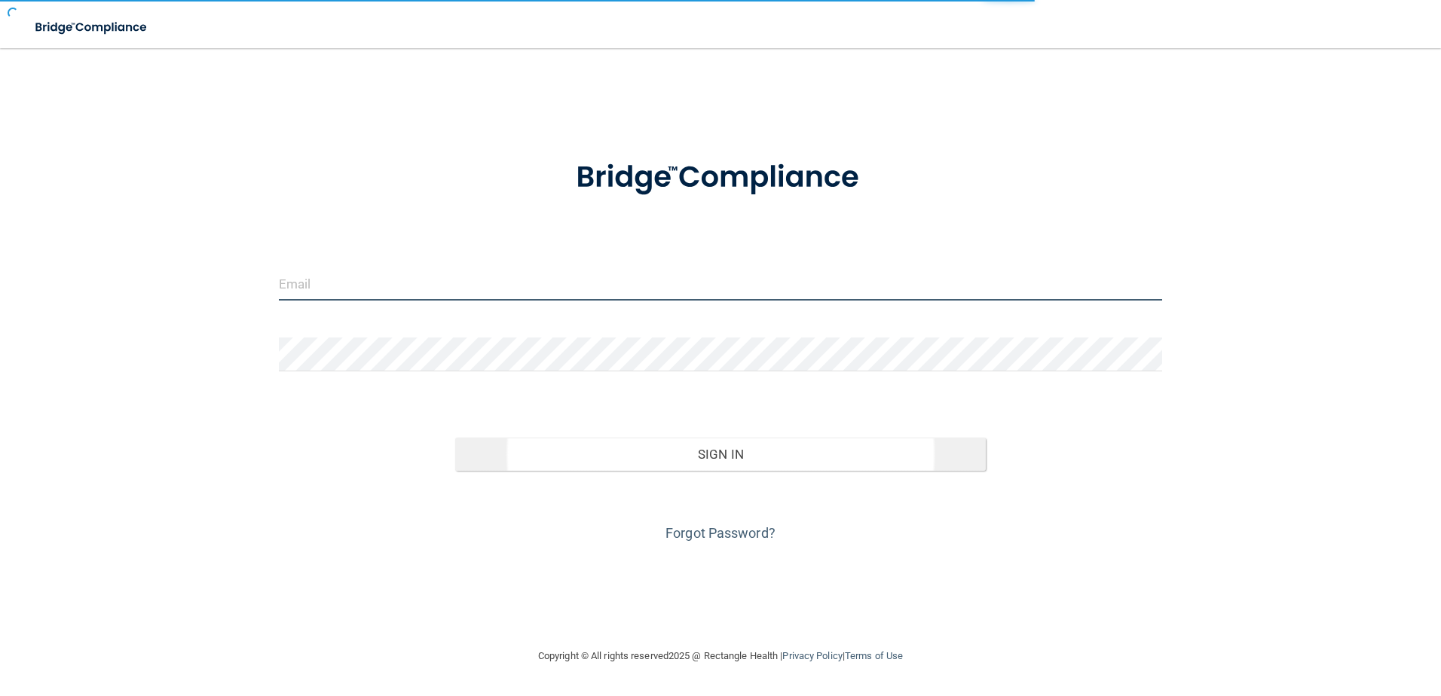
type input "[EMAIL_ADDRESS][DOMAIN_NAME]"
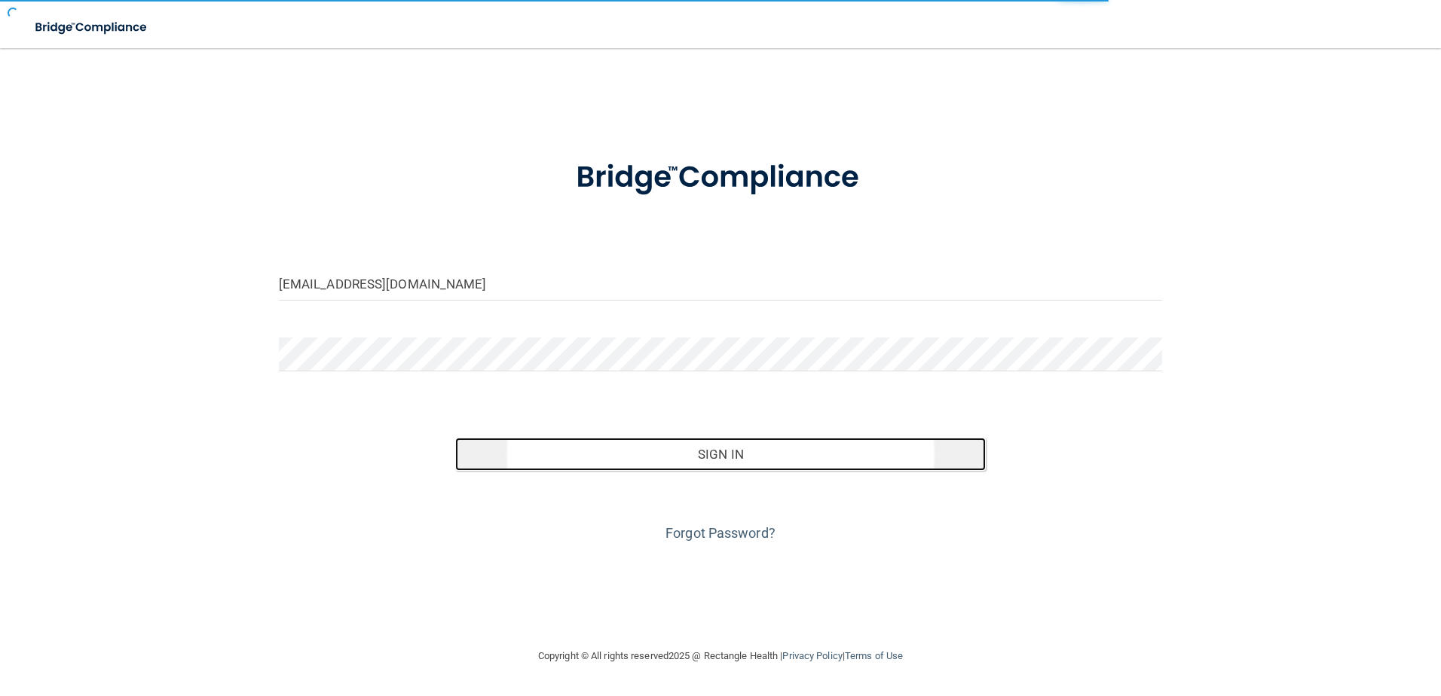
click at [717, 460] on button "Sign In" at bounding box center [720, 454] width 530 height 33
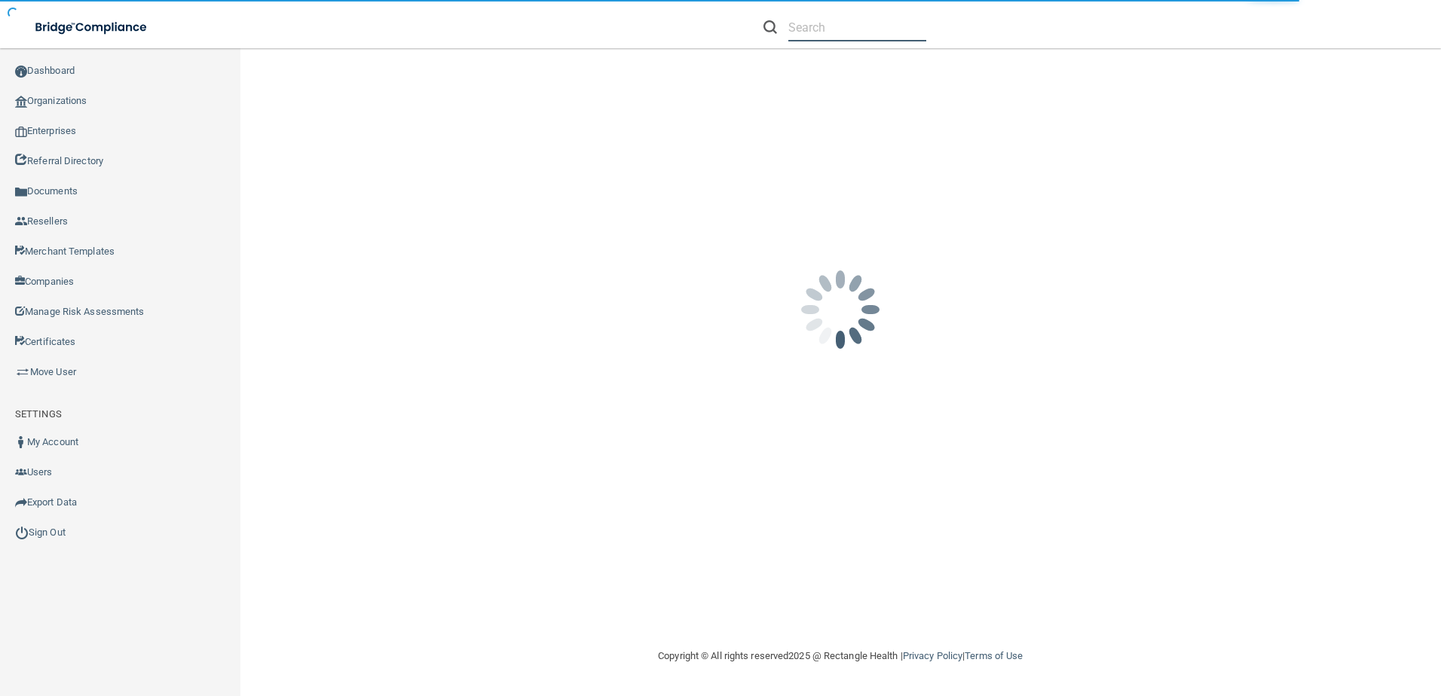
click at [807, 33] on input "text" at bounding box center [857, 28] width 138 height 28
paste input "Salin Dentistry Inc."
click at [894, 30] on input "Salin Dentistry" at bounding box center [857, 28] width 138 height 28
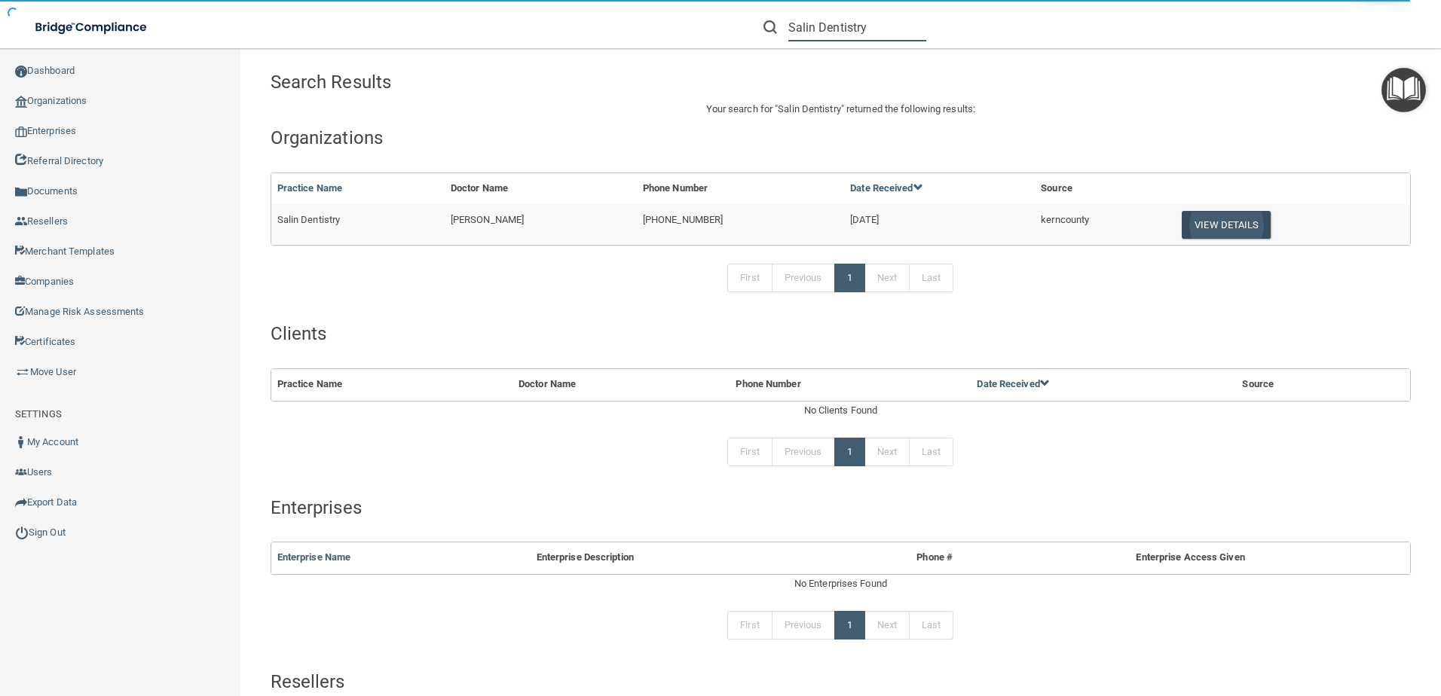
type input "Salin Dentistry"
click at [1190, 230] on button "View Details" at bounding box center [1225, 225] width 89 height 28
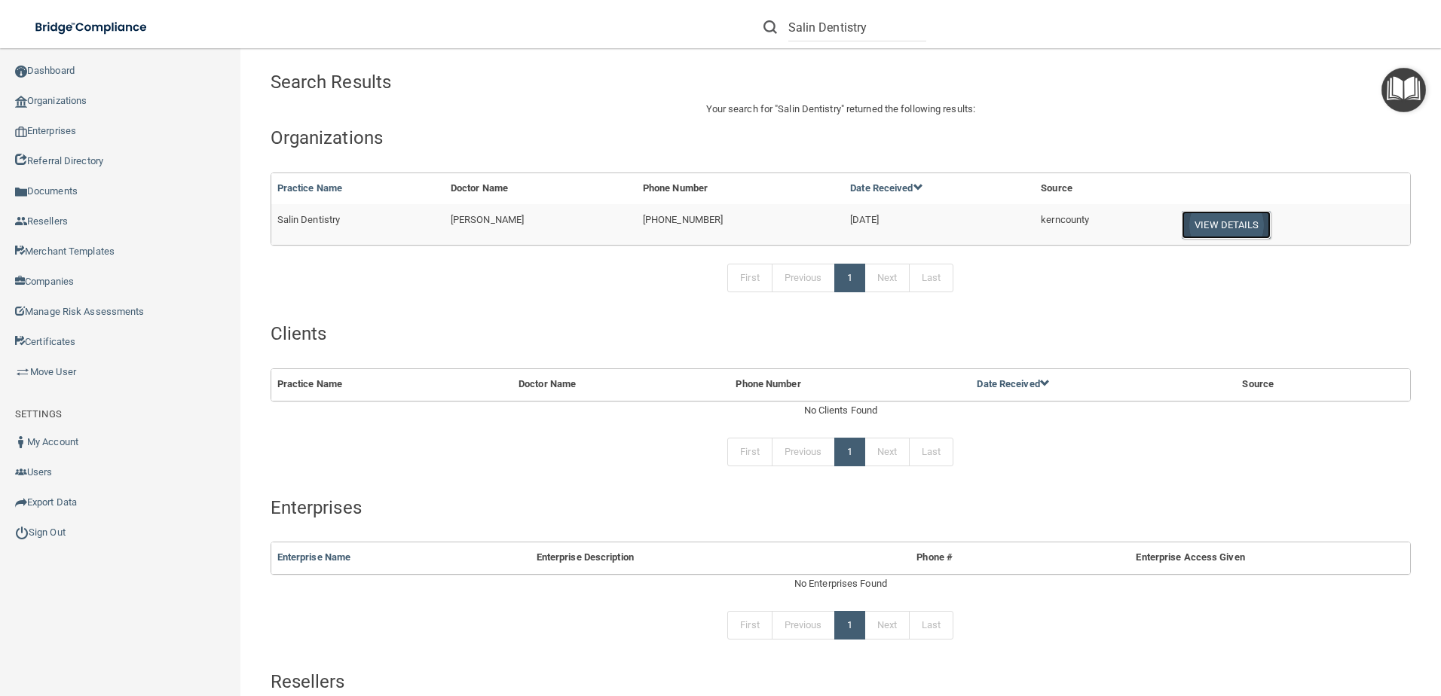
click at [1197, 218] on button "View Details" at bounding box center [1225, 225] width 89 height 28
click at [1181, 220] on button "View Details" at bounding box center [1225, 225] width 89 height 28
click at [1203, 224] on button "View Details" at bounding box center [1225, 225] width 89 height 28
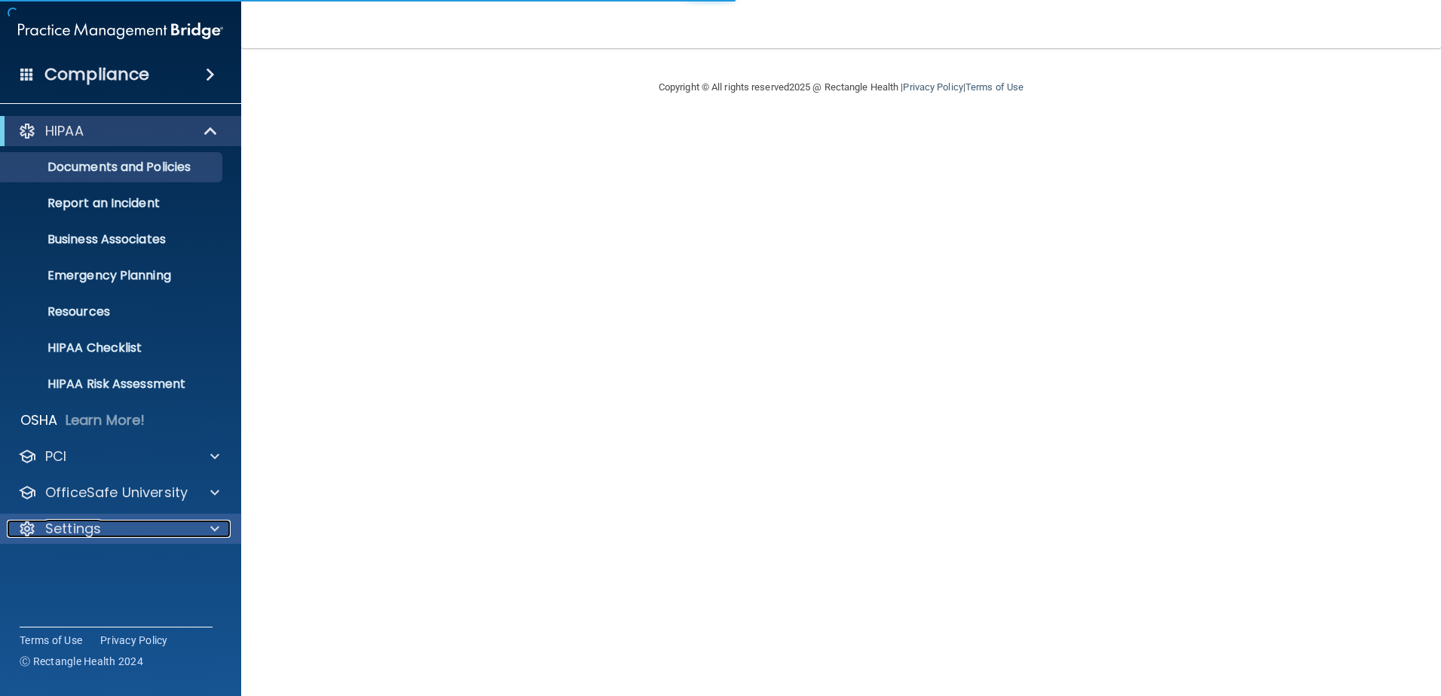
click at [168, 525] on div "Settings" at bounding box center [100, 529] width 187 height 18
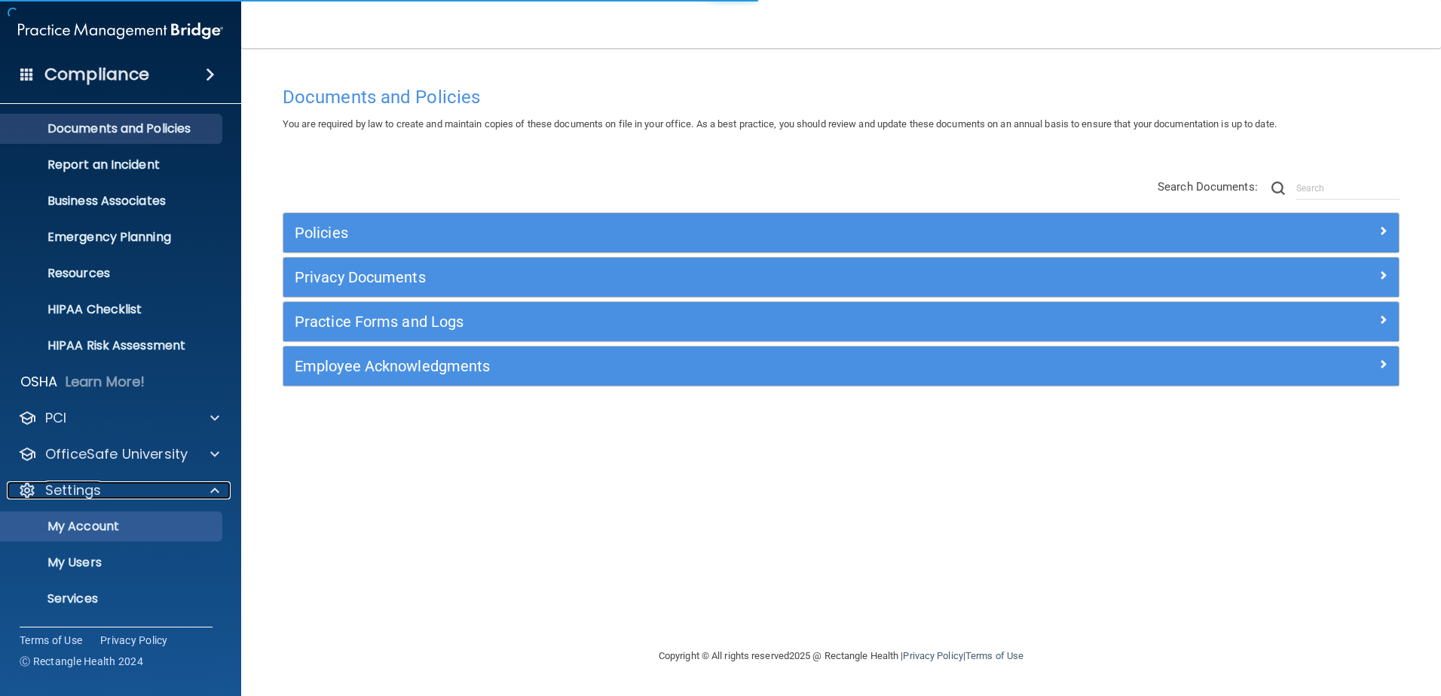
scroll to position [74, 0]
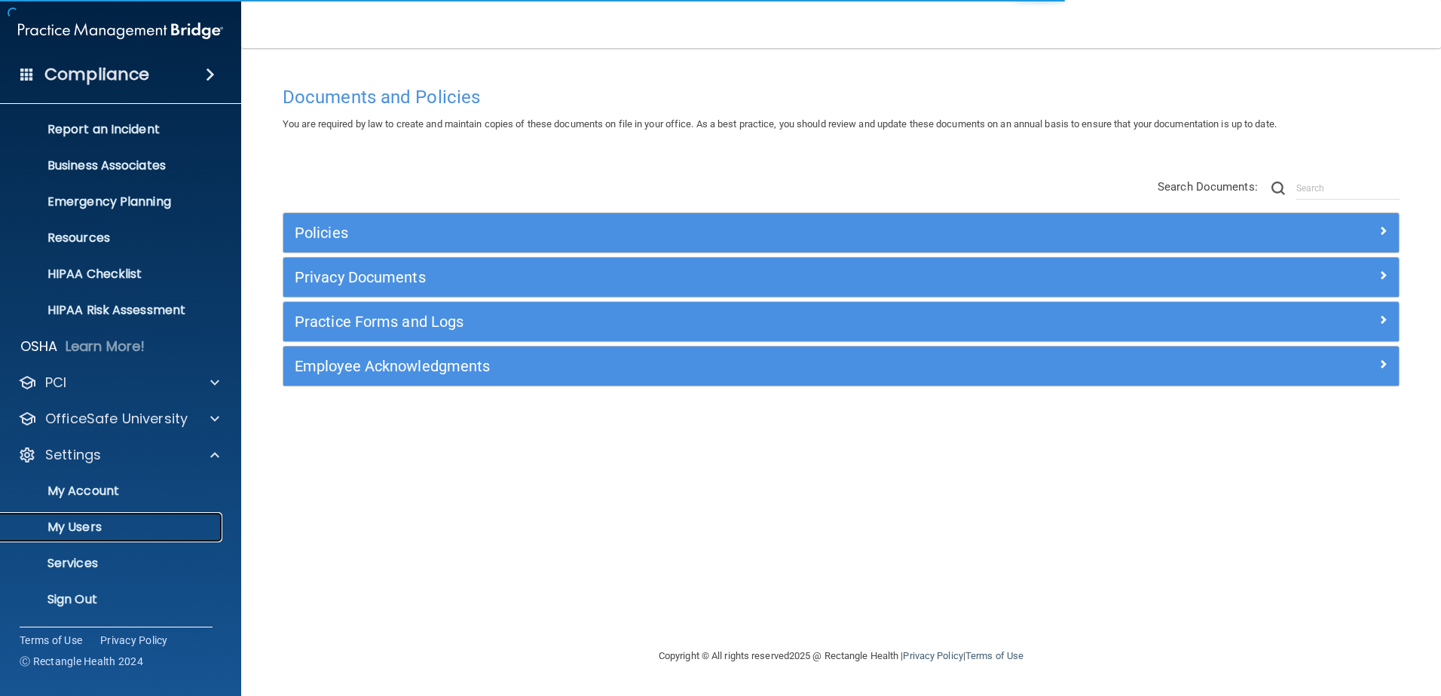
click at [154, 522] on p "My Users" at bounding box center [113, 527] width 206 height 15
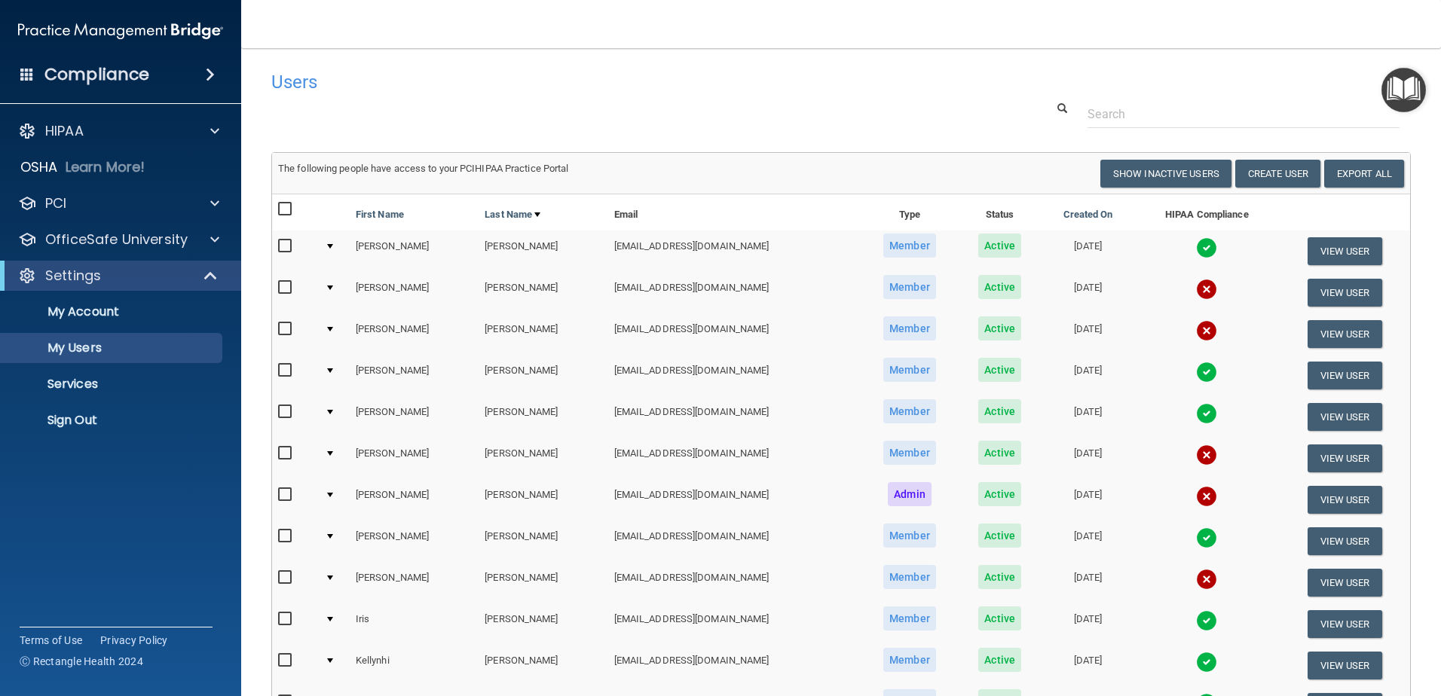
click at [280, 330] on input "checkbox" at bounding box center [286, 329] width 17 height 12
checkbox input "true"
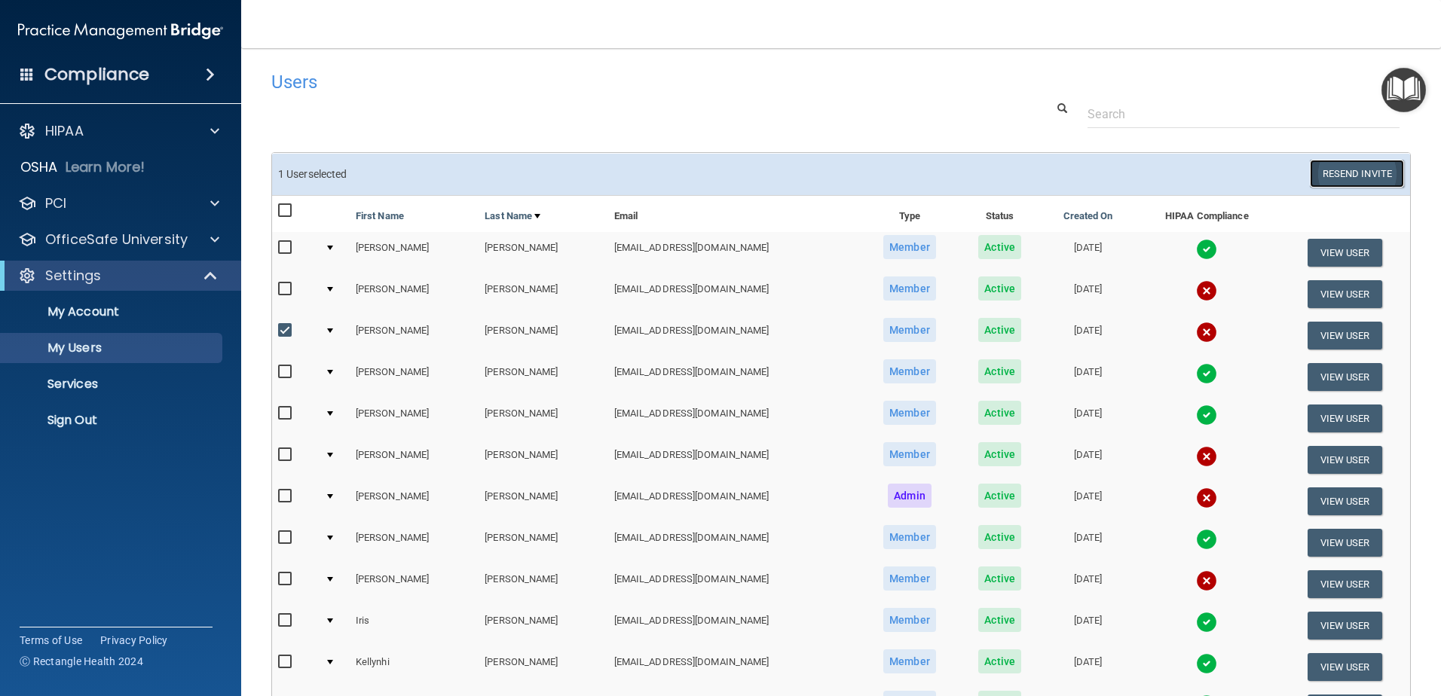
click at [1379, 172] on button "Resend Invite" at bounding box center [1356, 174] width 94 height 28
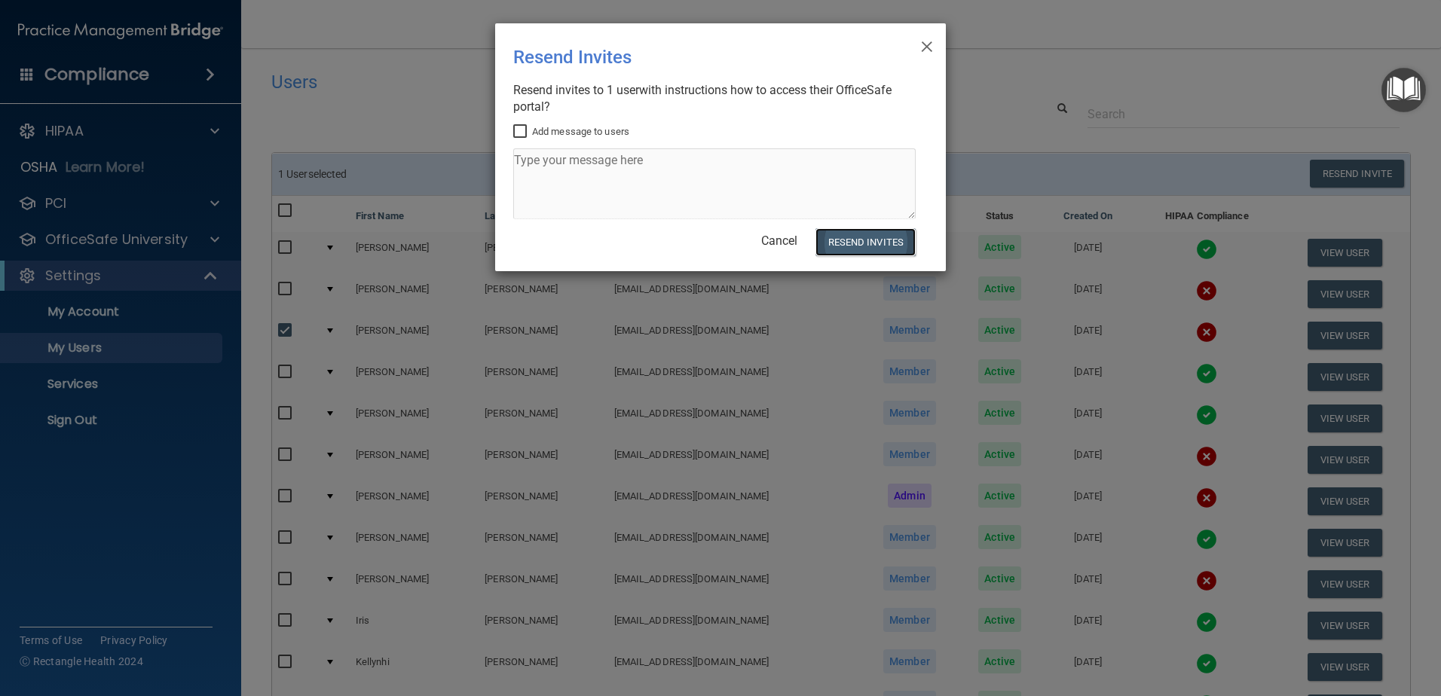
click at [860, 239] on button "Resend Invites" at bounding box center [865, 242] width 100 height 28
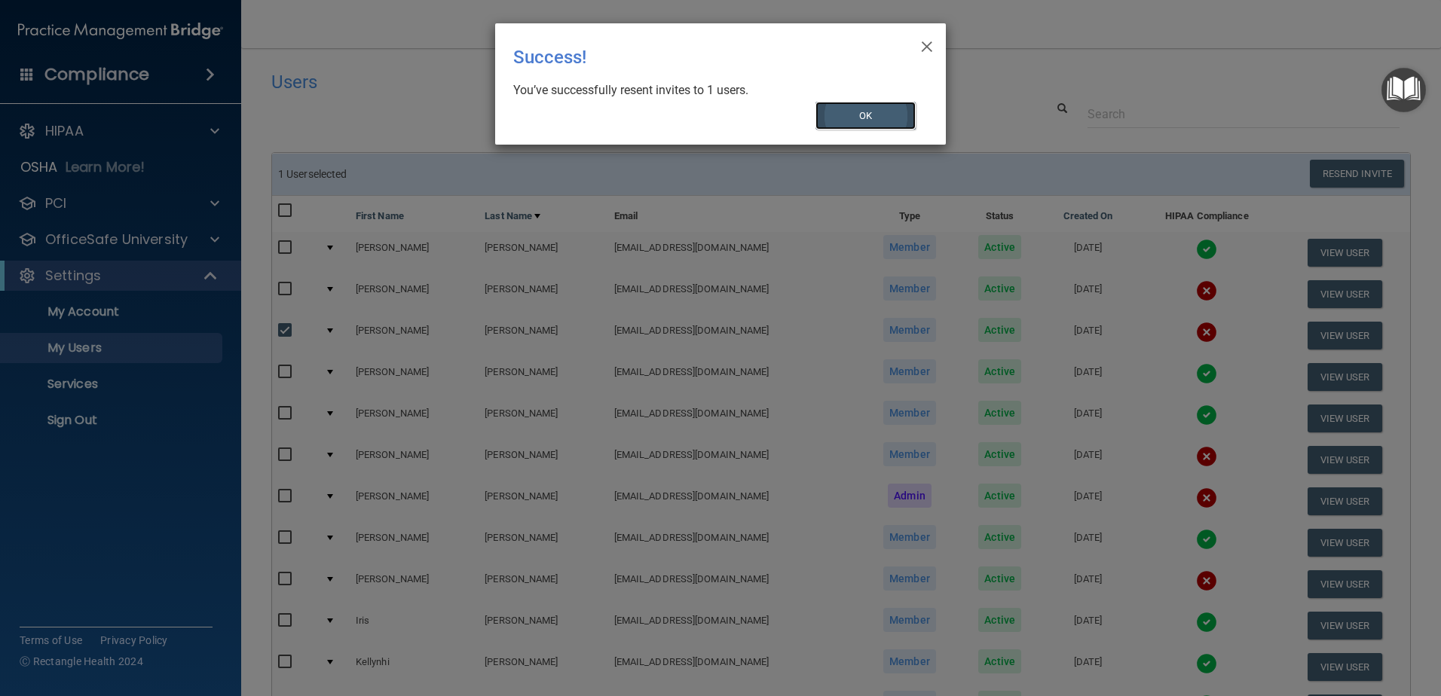
click at [873, 119] on button "OK" at bounding box center [865, 116] width 101 height 28
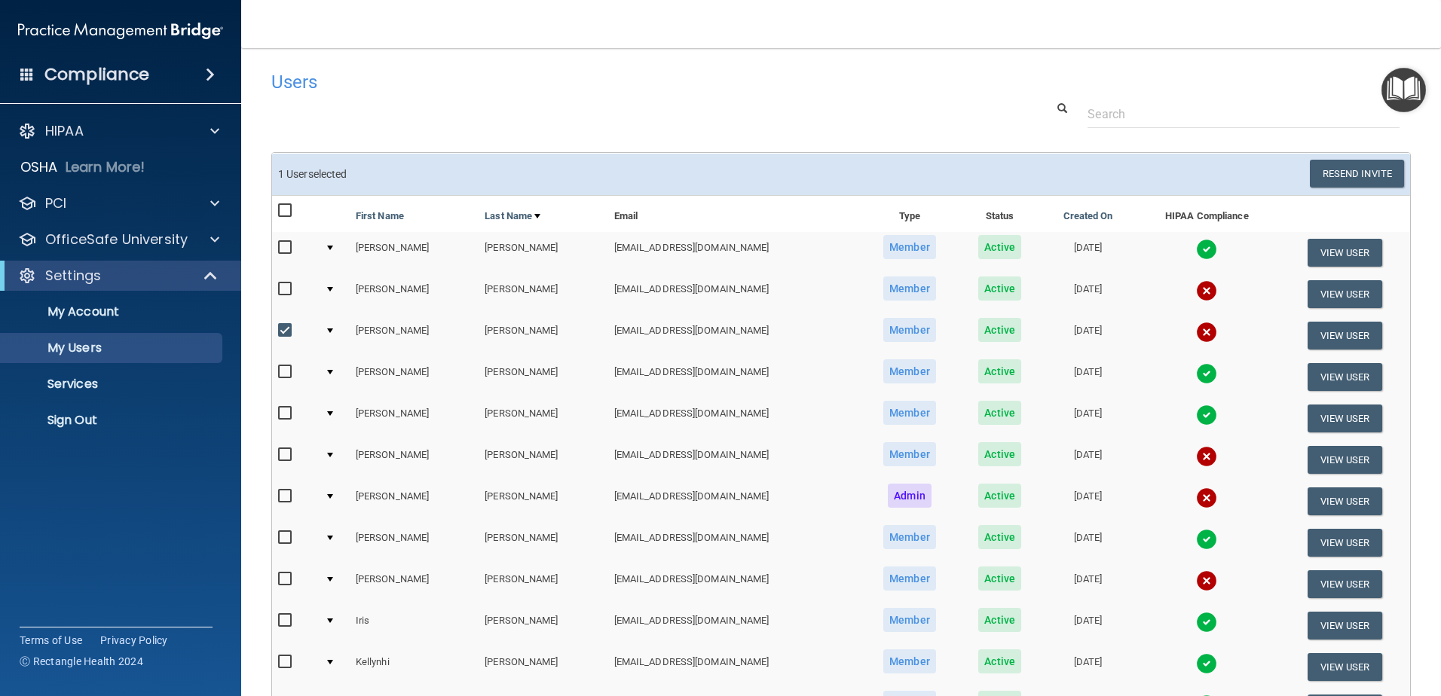
click at [530, 136] on div "Users Success! New user created. × Error! The user couldn't be created. × Succe…" at bounding box center [840, 614] width 1139 height 1102
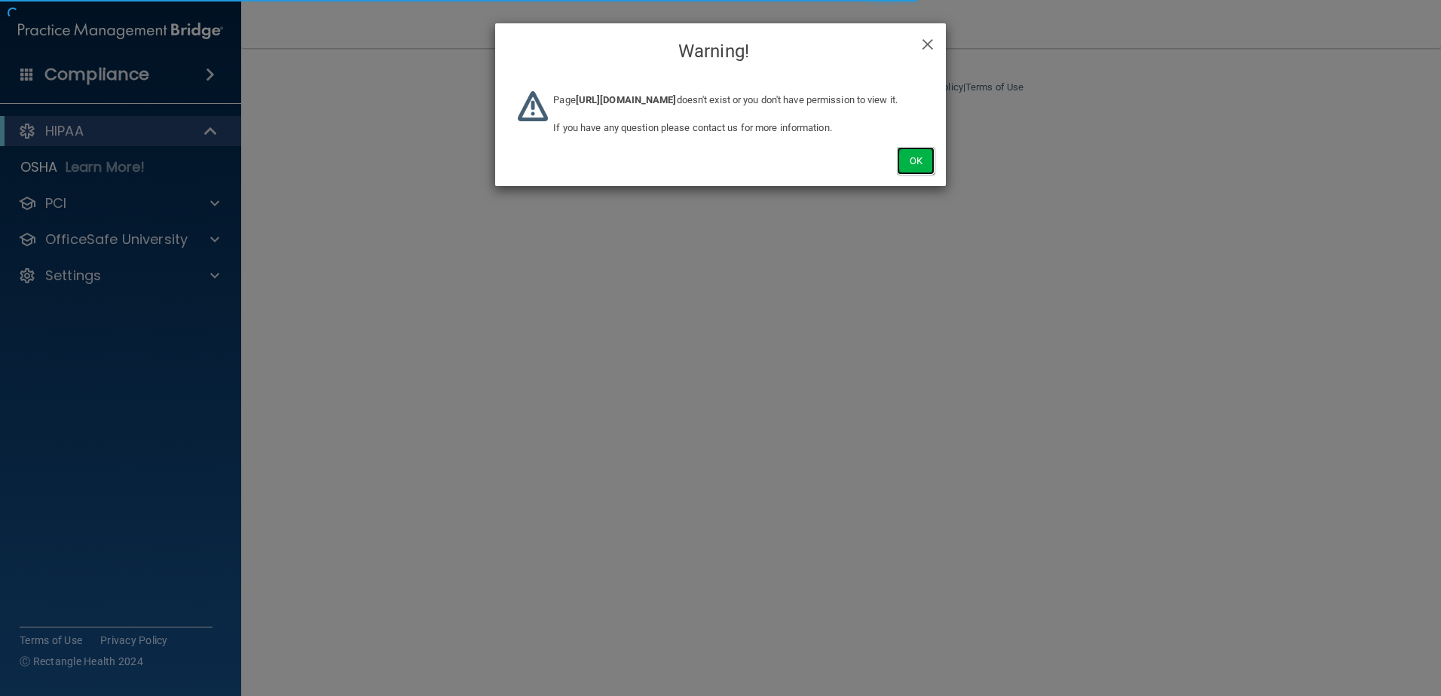
click at [903, 175] on button "Ok" at bounding box center [916, 161] width 38 height 28
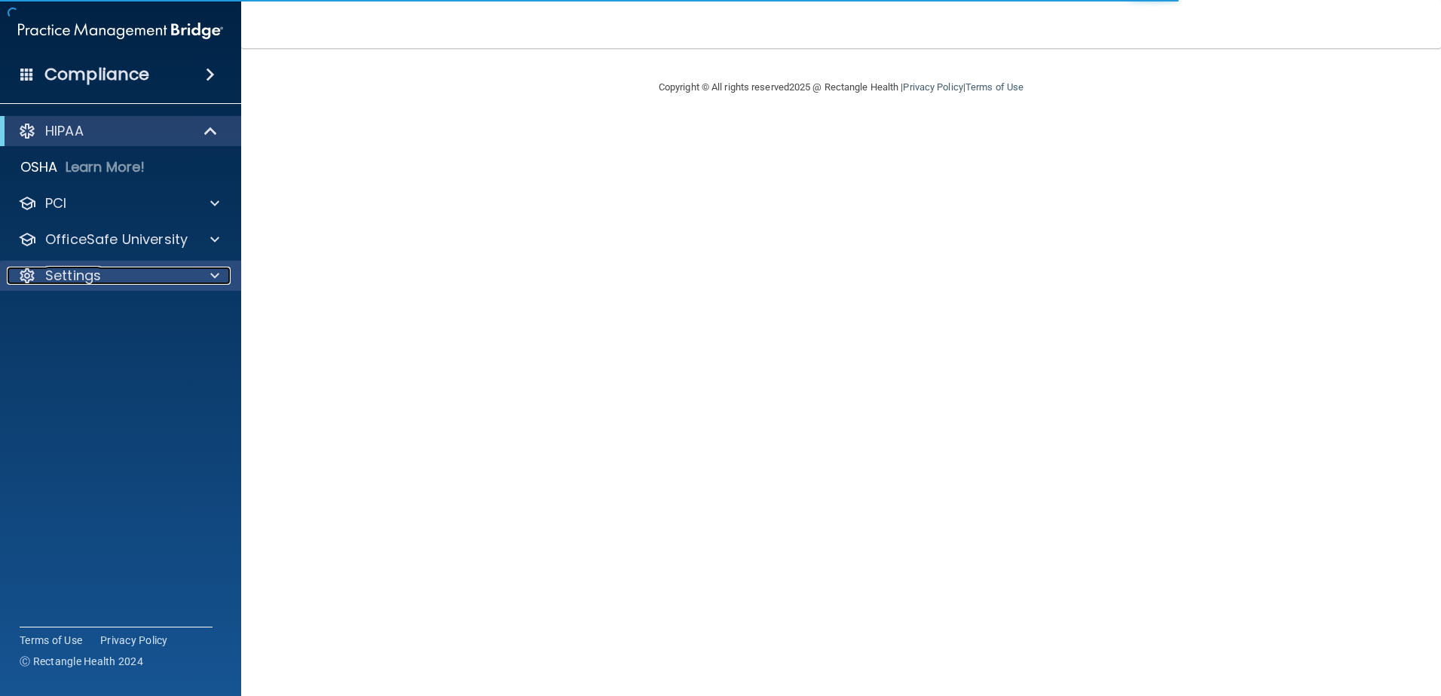
click at [163, 267] on div "Settings" at bounding box center [100, 276] width 187 height 18
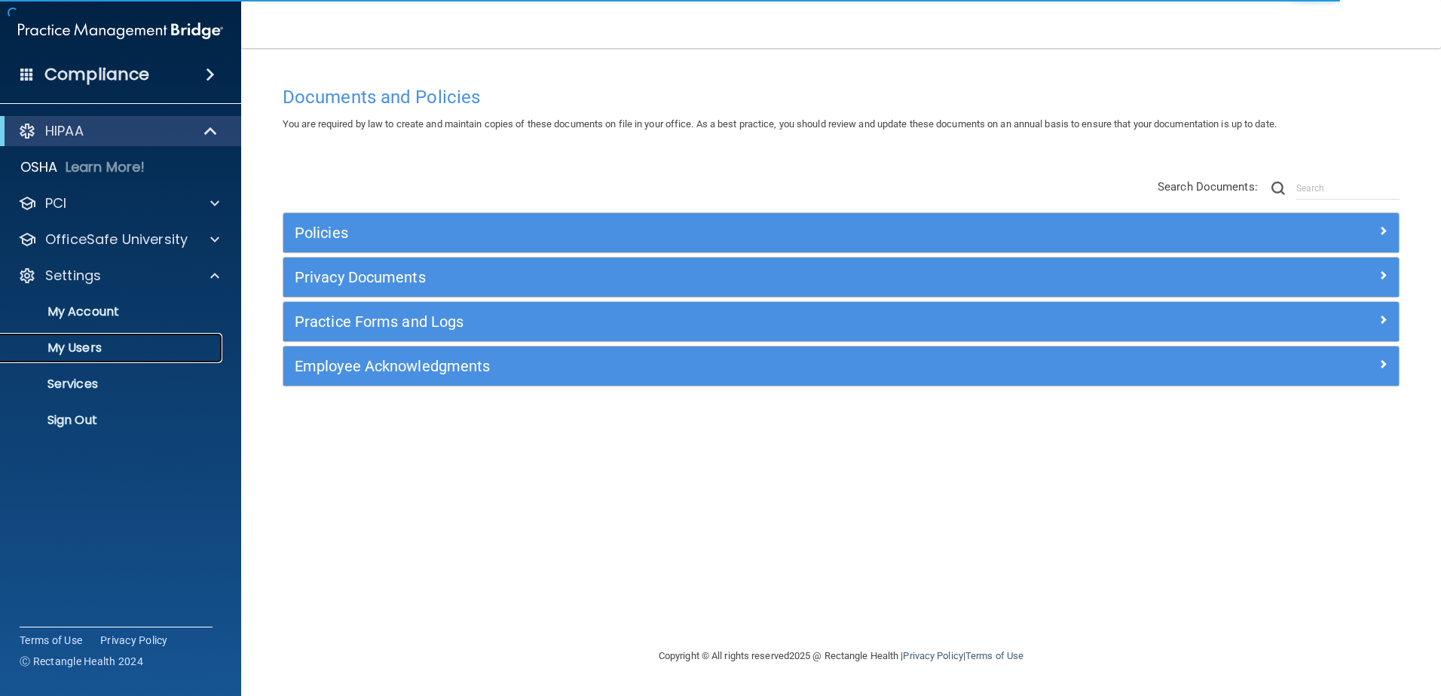
click at [136, 350] on p "My Users" at bounding box center [113, 348] width 206 height 15
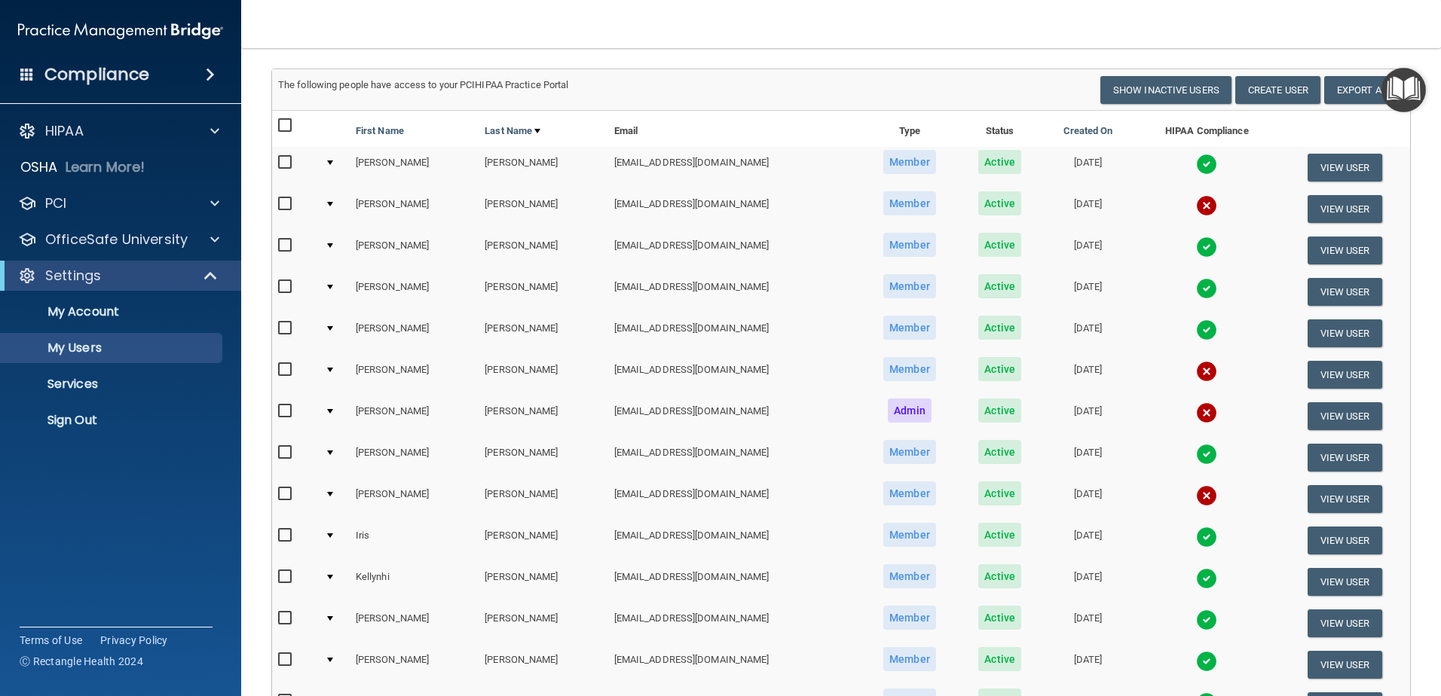
scroll to position [75, 0]
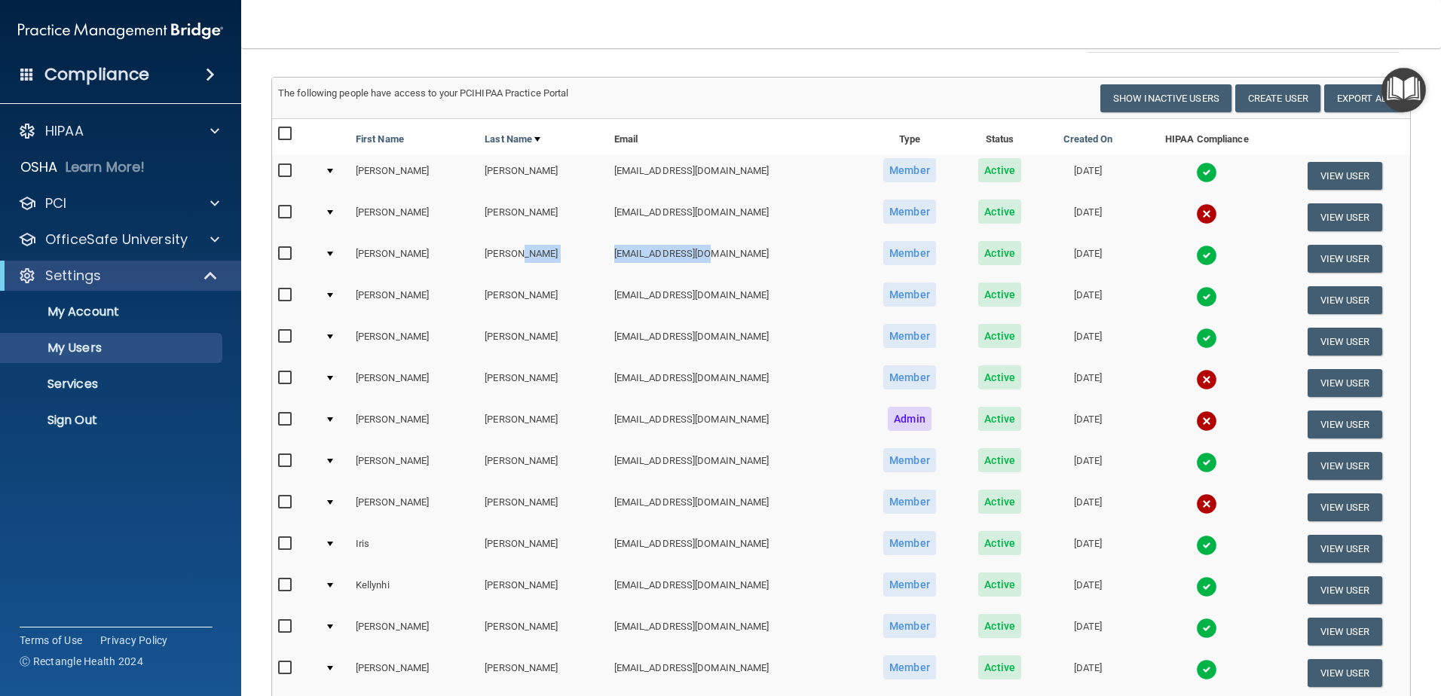
drag, startPoint x: 671, startPoint y: 255, endPoint x: 564, endPoint y: 253, distance: 107.0
click at [564, 253] on tr "[PERSON_NAME] [EMAIL_ADDRESS][DOMAIN_NAME] Member Active [DATE] View User" at bounding box center [841, 258] width 1138 height 41
copy tr "[EMAIL_ADDRESS][DOMAIN_NAME]"
